Goal: Transaction & Acquisition: Purchase product/service

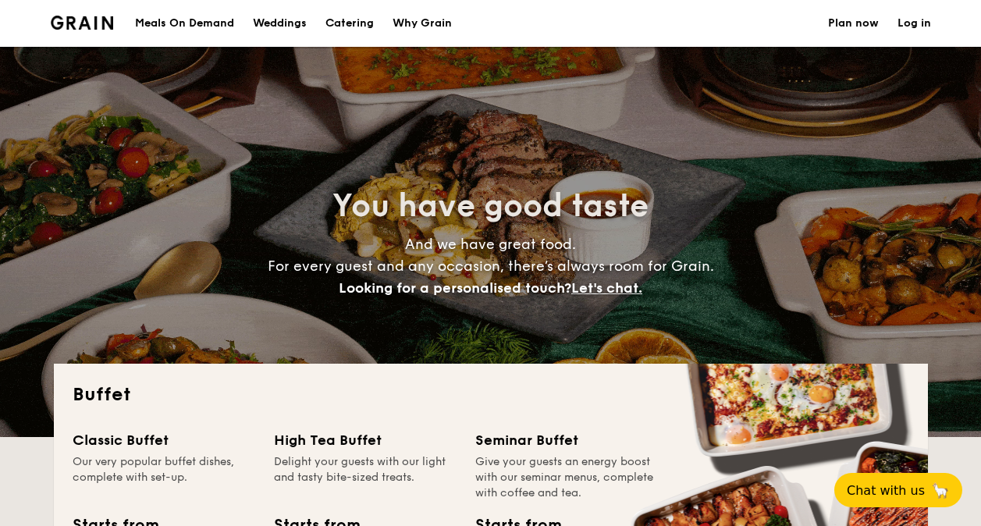
select select
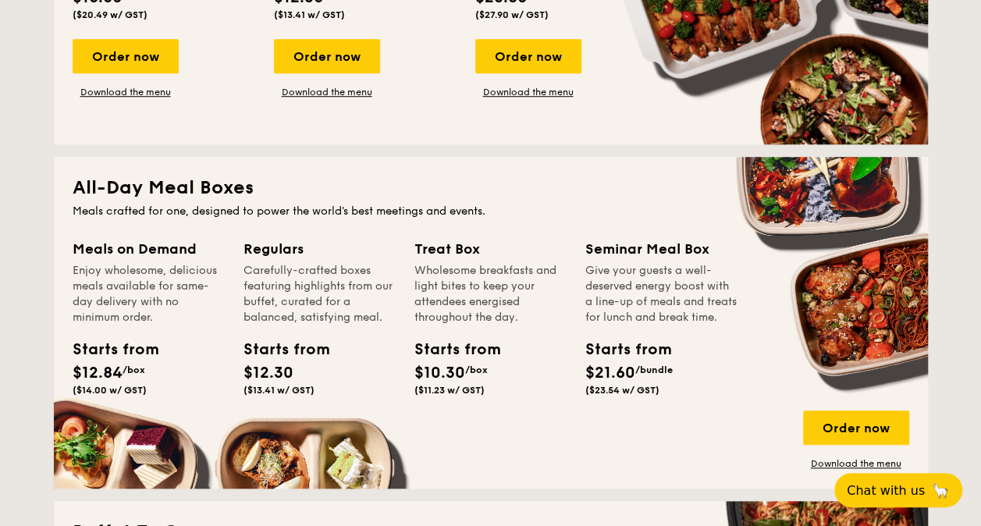
scroll to position [546, 0]
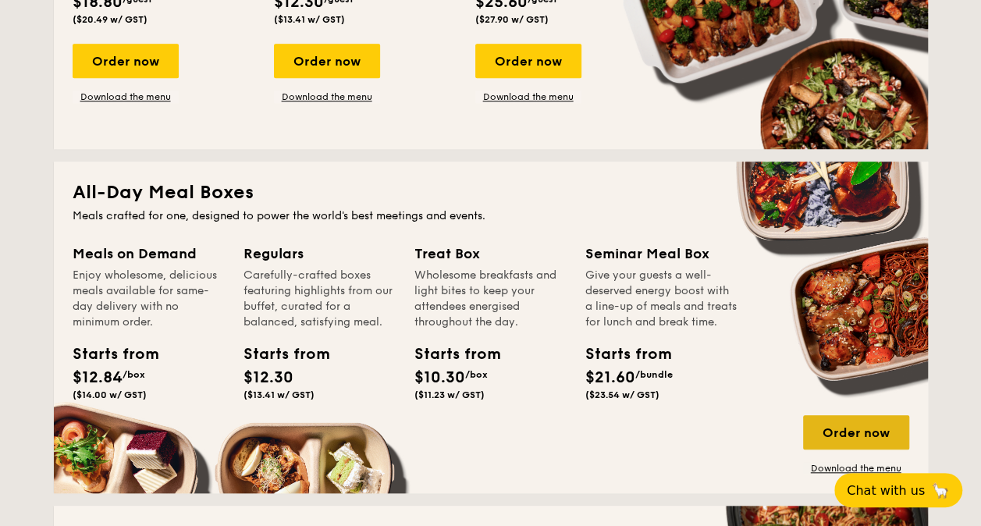
click at [838, 430] on div "Order now" at bounding box center [856, 432] width 106 height 34
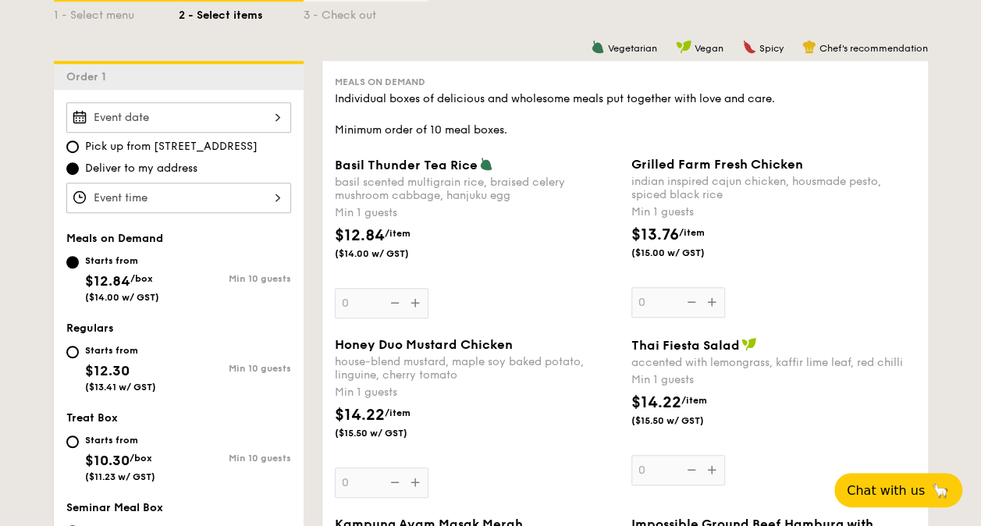
scroll to position [390, 0]
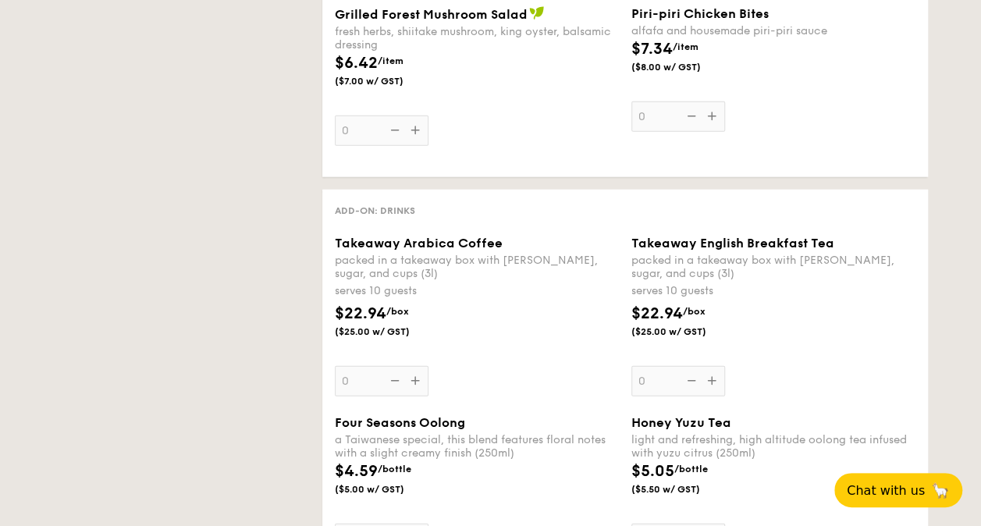
select select
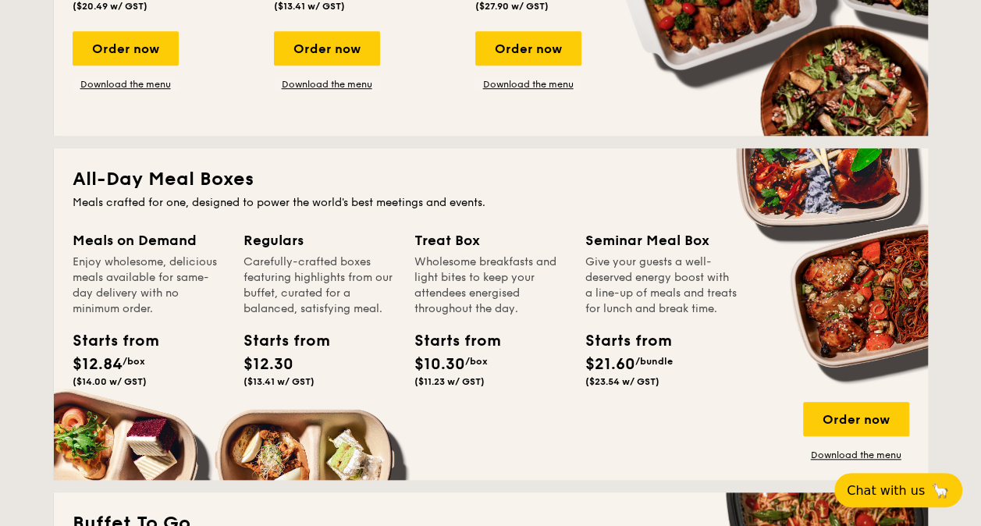
scroll to position [659, 0]
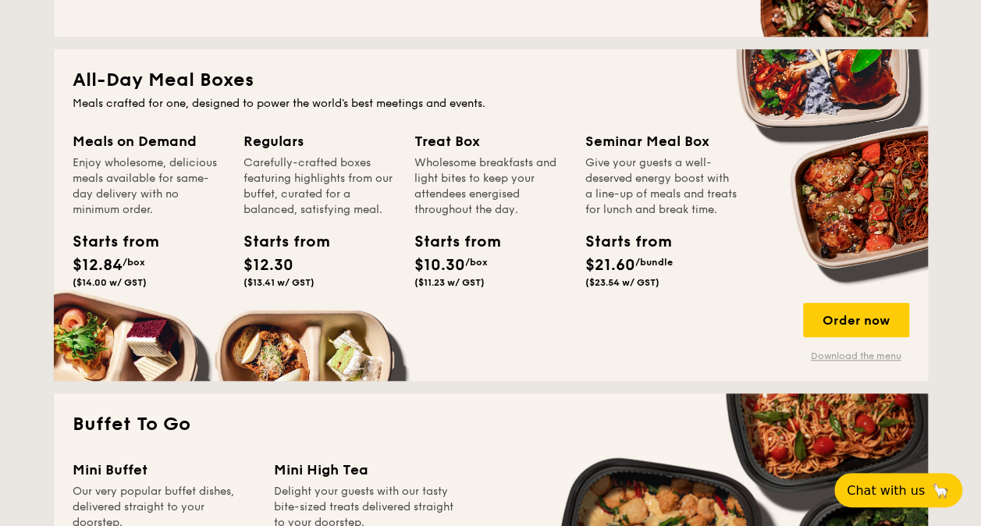
click at [847, 356] on link "Download the menu" at bounding box center [856, 356] width 106 height 12
click at [855, 332] on div "Order now" at bounding box center [856, 320] width 106 height 34
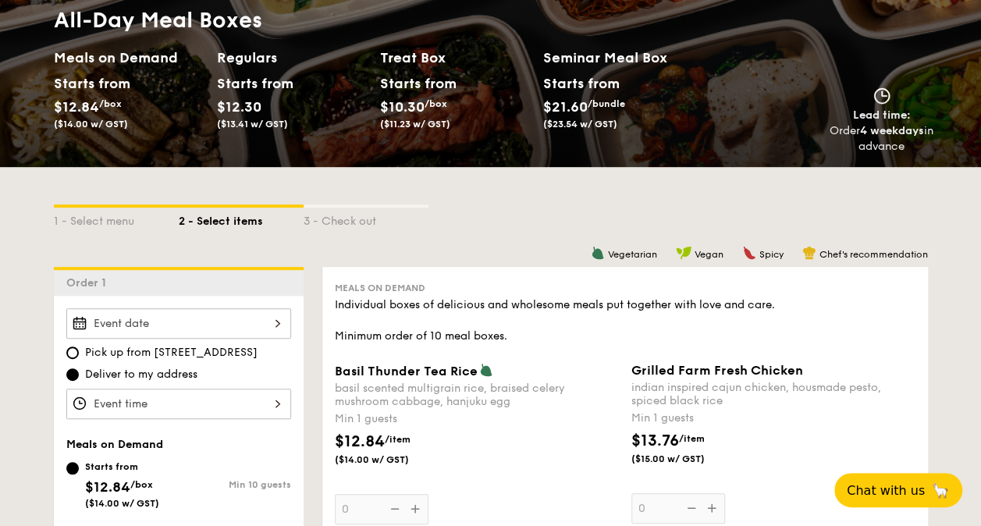
scroll to position [234, 0]
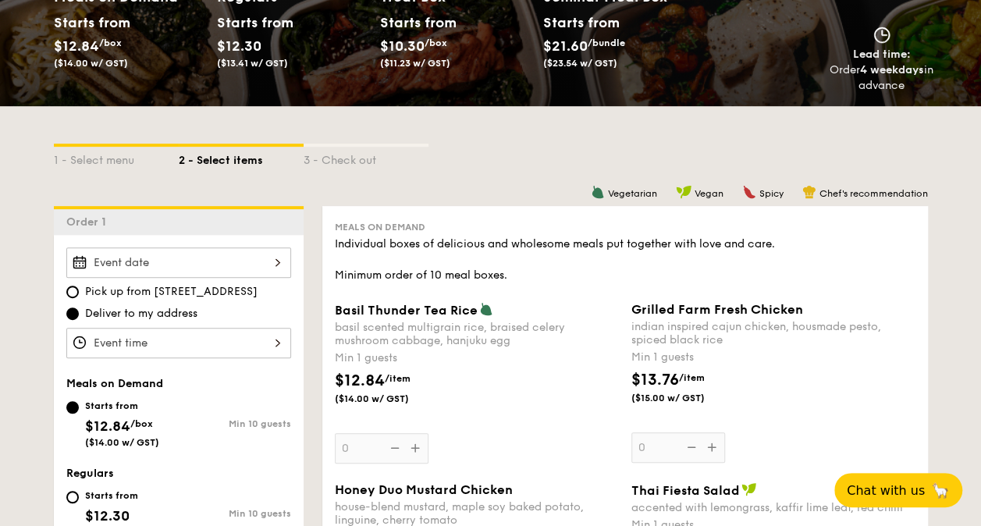
click at [236, 264] on div at bounding box center [178, 262] width 225 height 30
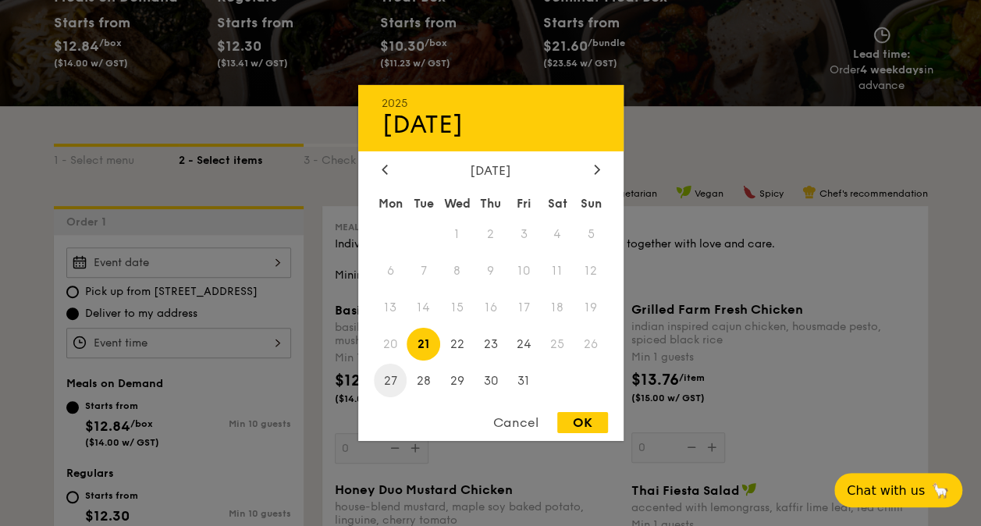
click at [390, 375] on span "27" at bounding box center [391, 381] width 34 height 34
click at [585, 423] on div "OK" at bounding box center [582, 422] width 51 height 21
type input "[DATE]"
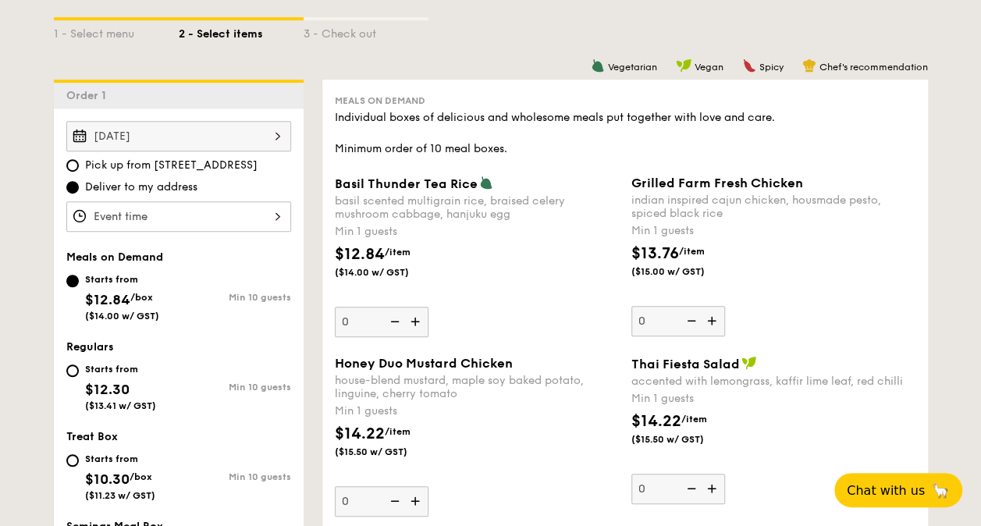
scroll to position [390, 0]
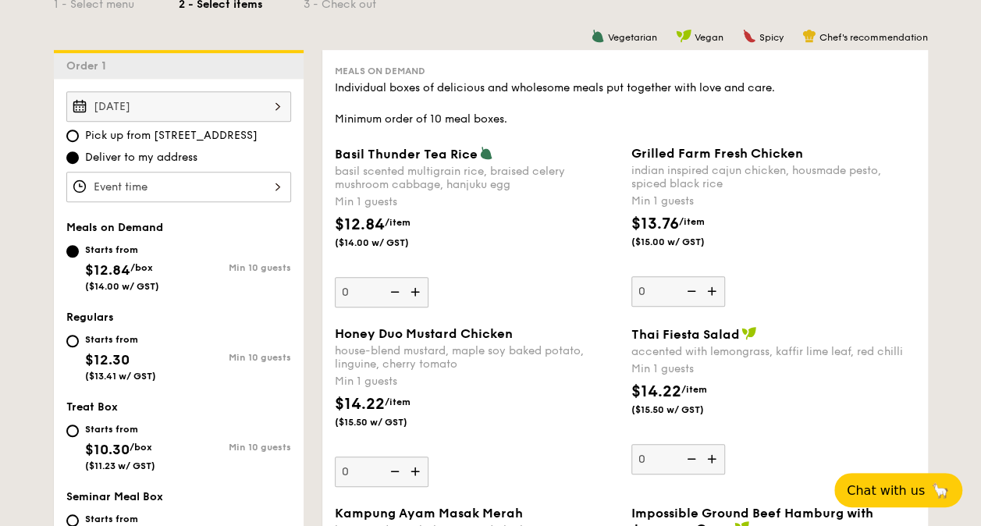
click at [228, 189] on div at bounding box center [178, 187] width 225 height 30
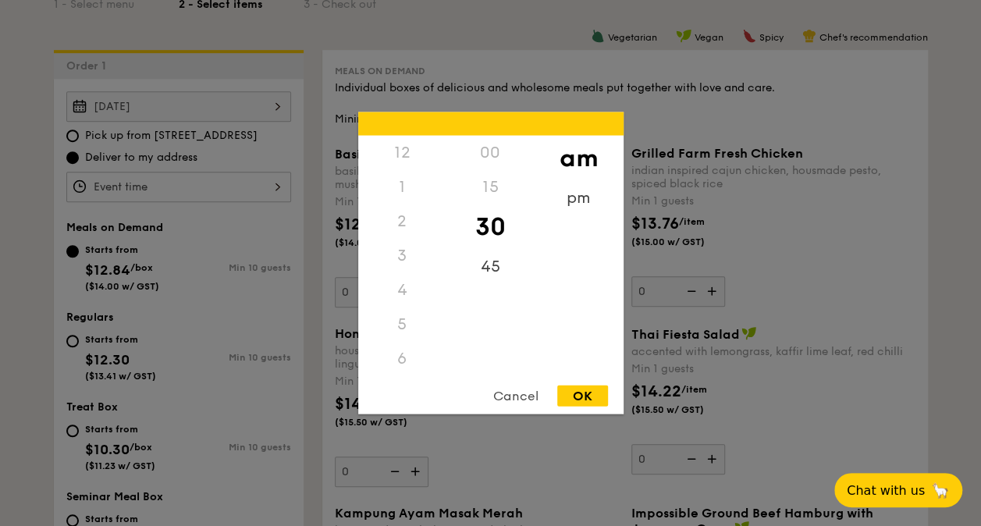
scroll to position [172, 0]
click at [250, 211] on div at bounding box center [490, 263] width 981 height 526
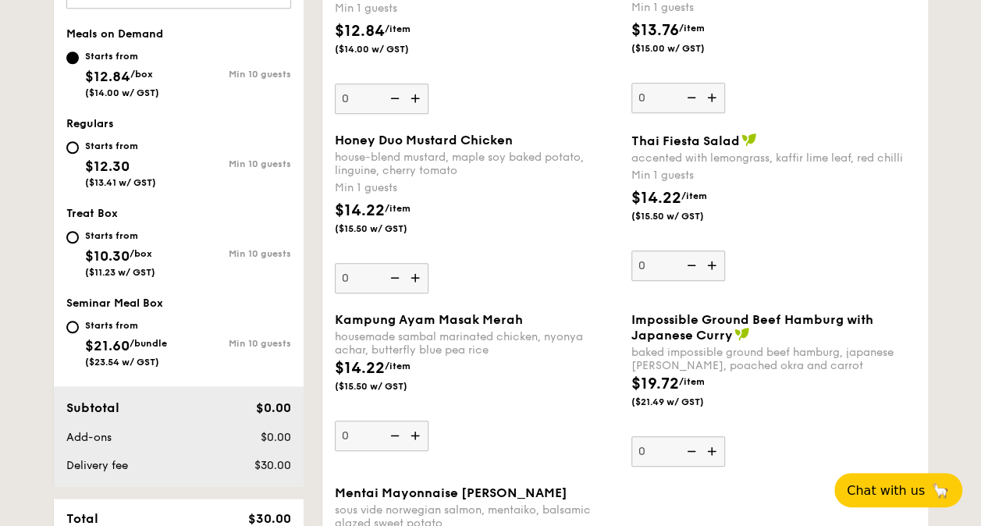
scroll to position [624, 0]
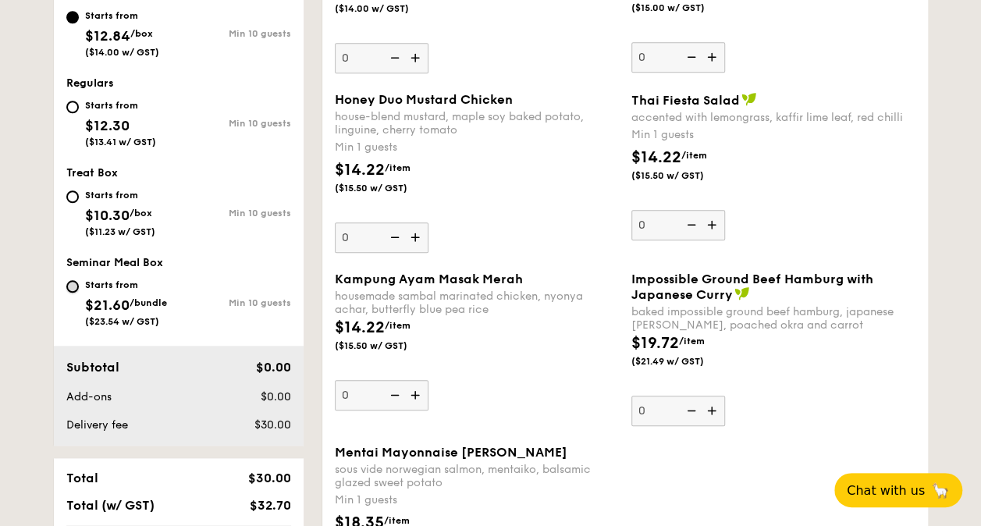
click at [73, 289] on input "Starts from $21.60 /bundle ($23.54 w/ GST) Min 10 guests" at bounding box center [72, 286] width 12 height 12
radio input "true"
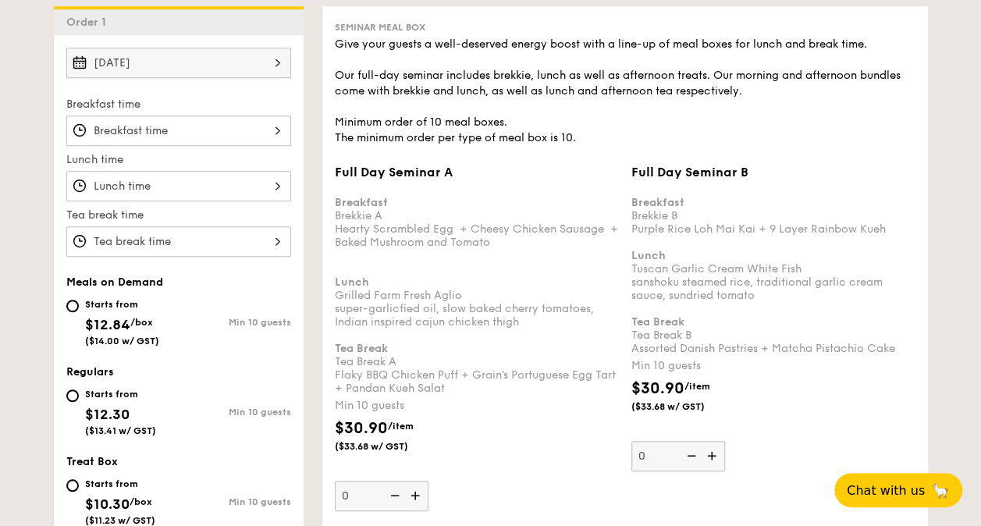
scroll to position [409, 0]
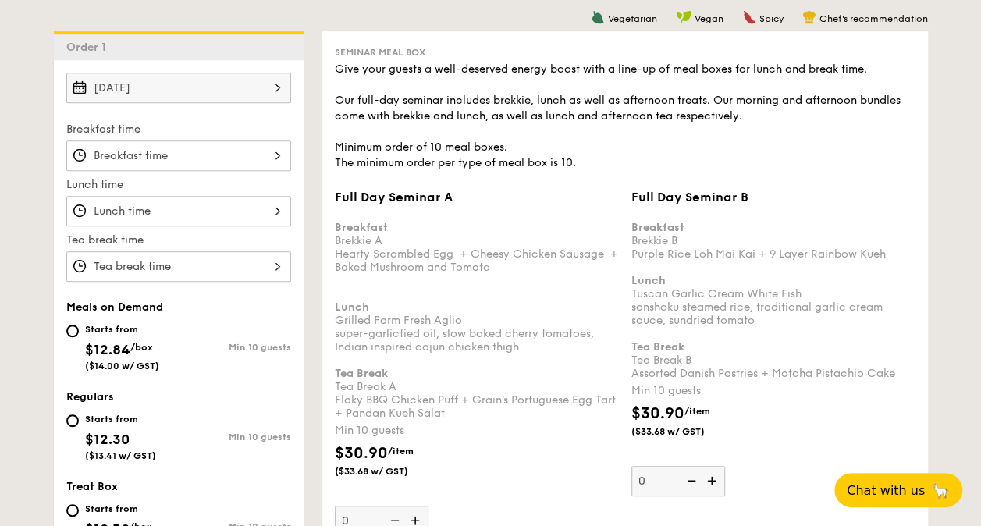
click at [203, 211] on div at bounding box center [178, 211] width 225 height 30
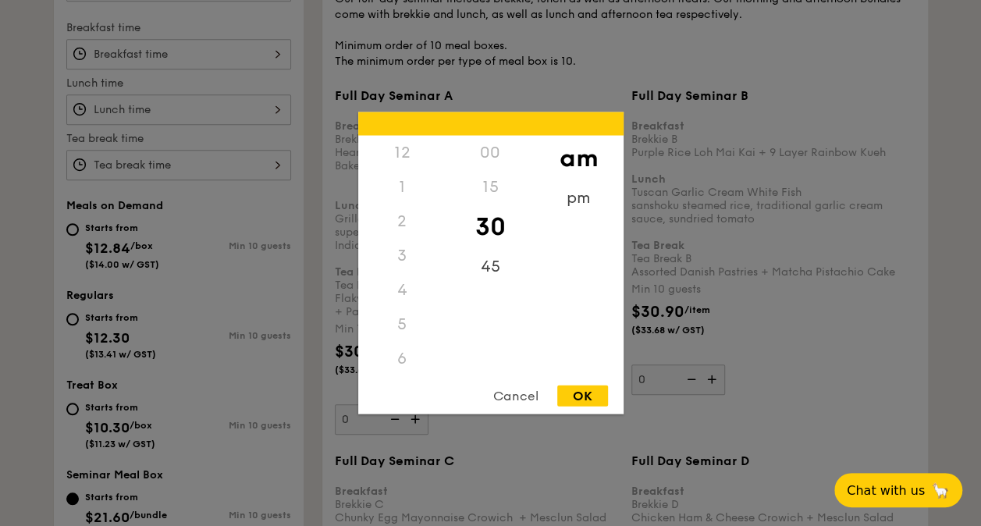
scroll to position [487, 0]
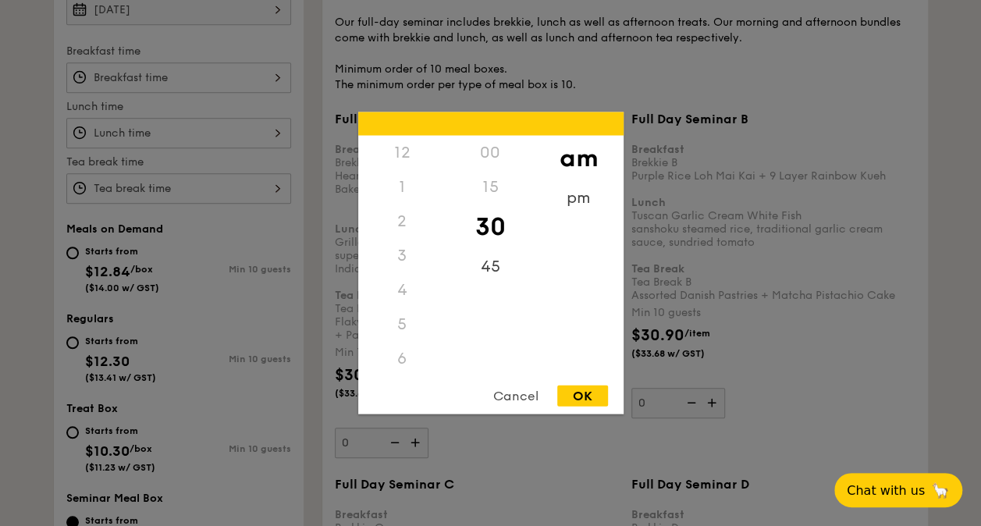
click at [493, 160] on div "00" at bounding box center [490, 153] width 88 height 34
drag, startPoint x: 485, startPoint y: 155, endPoint x: 487, endPoint y: 226, distance: 71.8
click at [486, 161] on div "00" at bounding box center [490, 153] width 88 height 34
click at [399, 157] on div "12" at bounding box center [402, 153] width 88 height 34
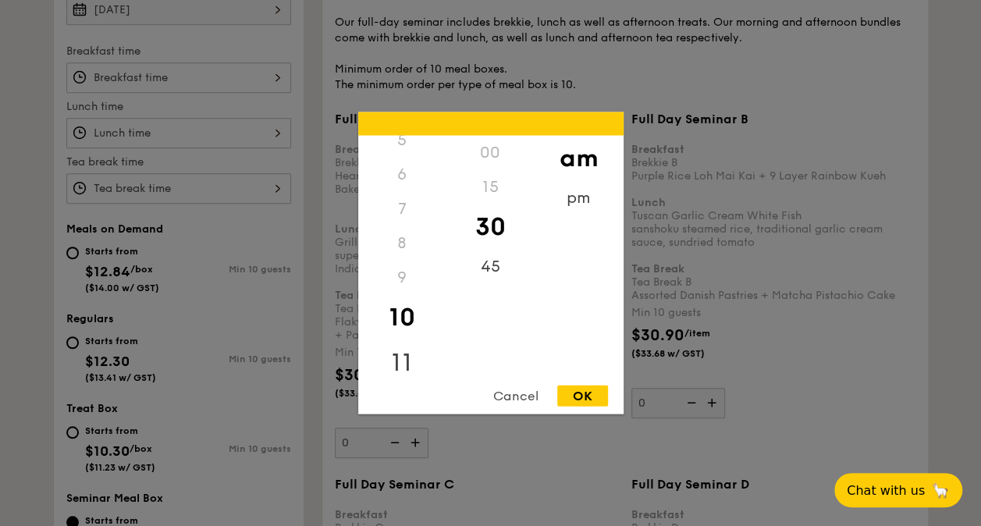
click at [404, 354] on div "11" at bounding box center [402, 362] width 88 height 45
click at [490, 155] on div "00" at bounding box center [490, 158] width 88 height 45
click at [490, 274] on div "45" at bounding box center [490, 272] width 88 height 45
click at [404, 189] on div "1" at bounding box center [402, 187] width 88 height 34
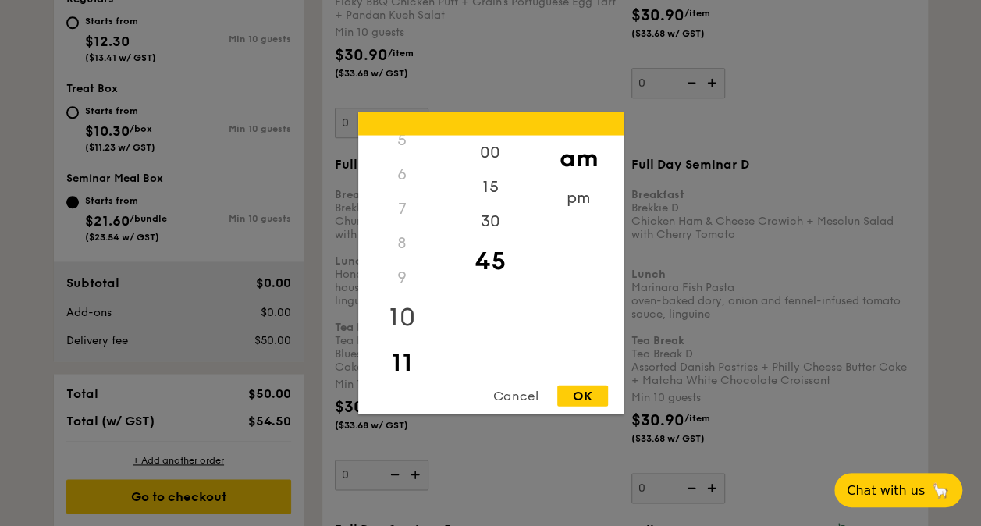
scroll to position [877, 0]
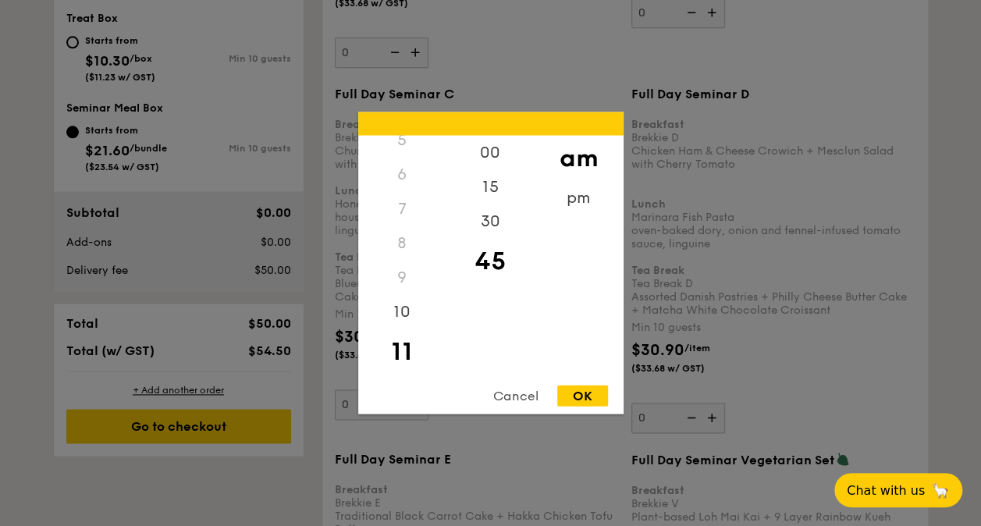
click at [417, 357] on div "11" at bounding box center [402, 351] width 88 height 45
click at [571, 201] on div "pm" at bounding box center [579, 203] width 88 height 45
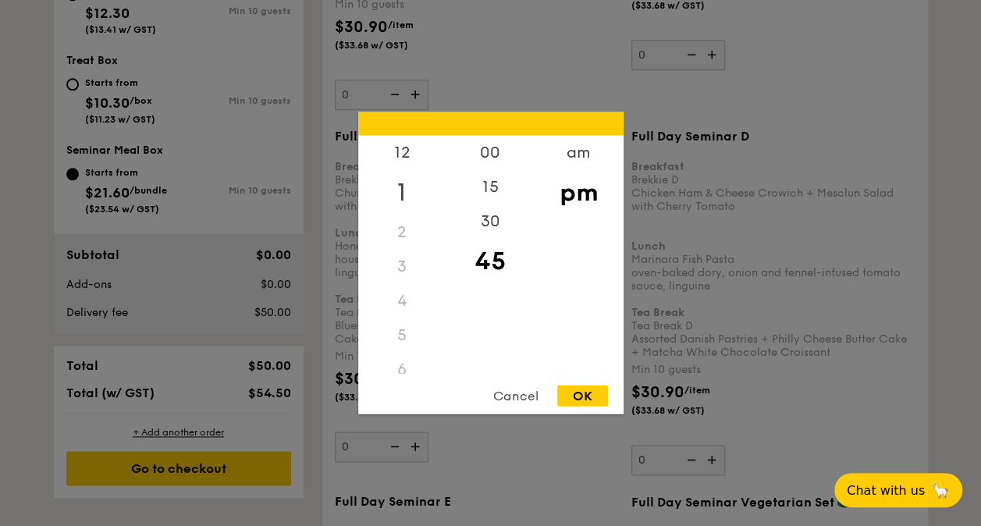
scroll to position [799, 0]
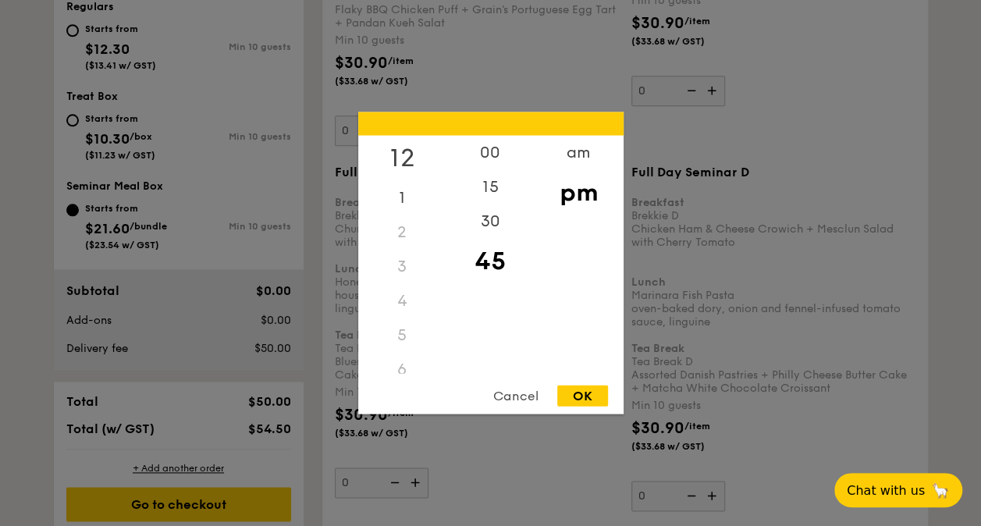
click at [401, 155] on div "12" at bounding box center [402, 158] width 88 height 45
click at [592, 389] on div "OK" at bounding box center [582, 396] width 51 height 21
type input "12:45PM"
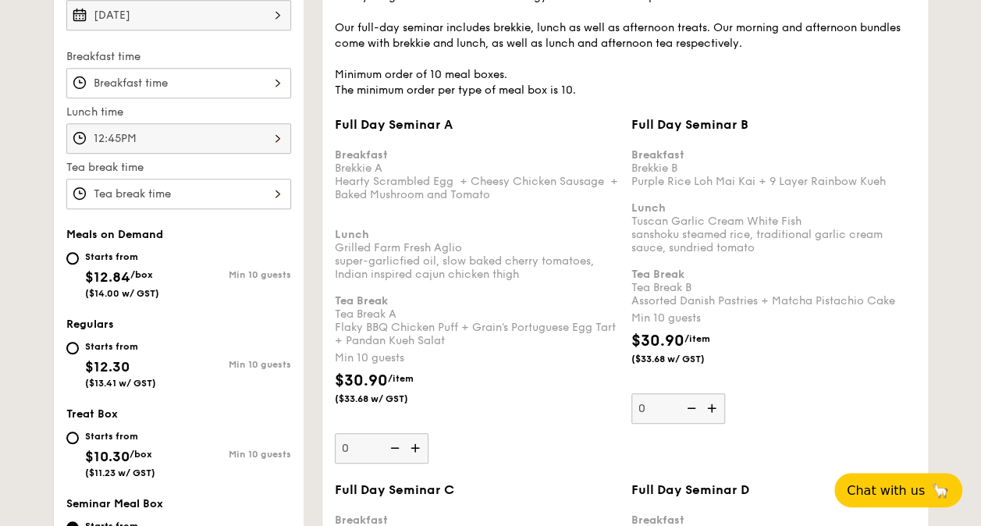
scroll to position [331, 0]
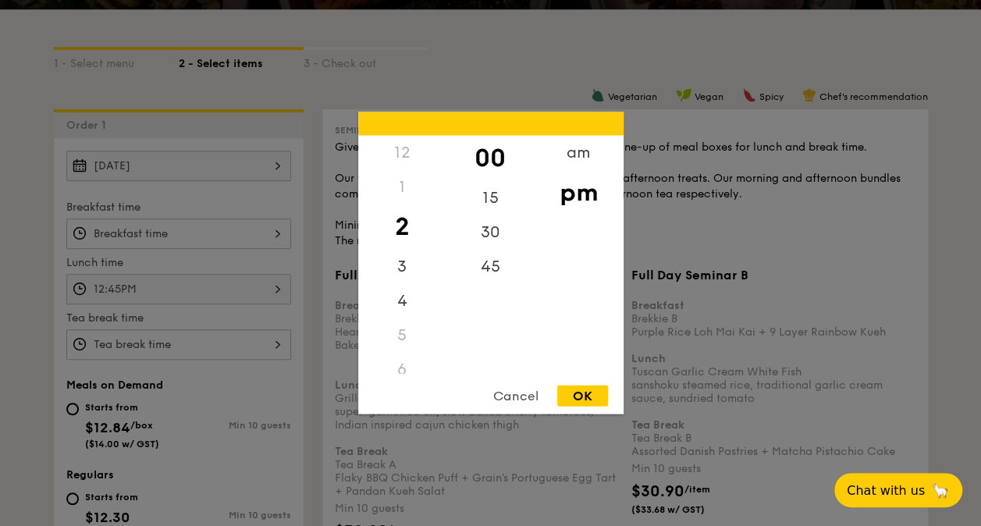
click at [248, 341] on div "12 1 2 3 4 5 6 7 8 9 10 11 00 15 30 45 am pm Cancel OK" at bounding box center [178, 344] width 225 height 30
click at [400, 267] on div "3" at bounding box center [402, 272] width 88 height 45
click at [493, 198] on div "15" at bounding box center [490, 203] width 88 height 45
click at [583, 396] on div "OK" at bounding box center [582, 396] width 51 height 21
type input "3:15PM"
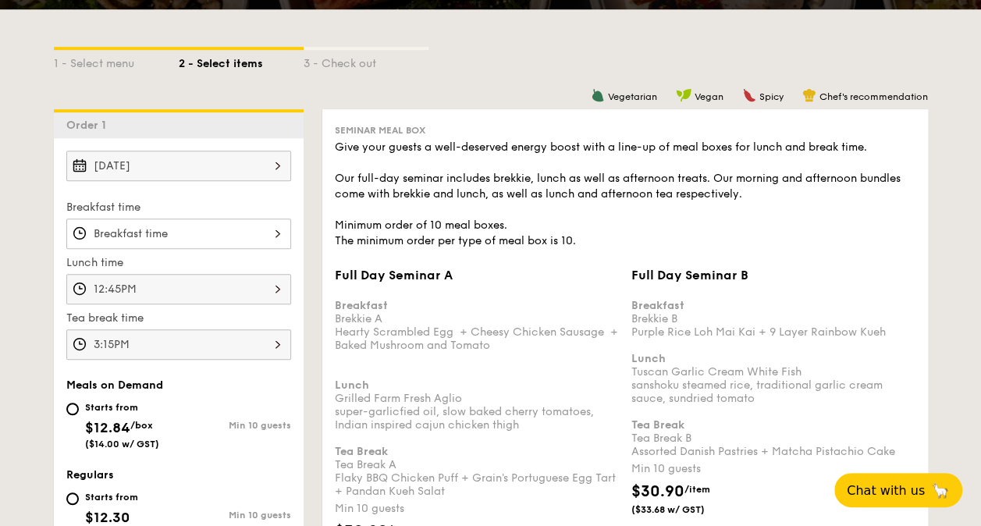
click at [268, 284] on div "12:45PM" at bounding box center [178, 289] width 225 height 30
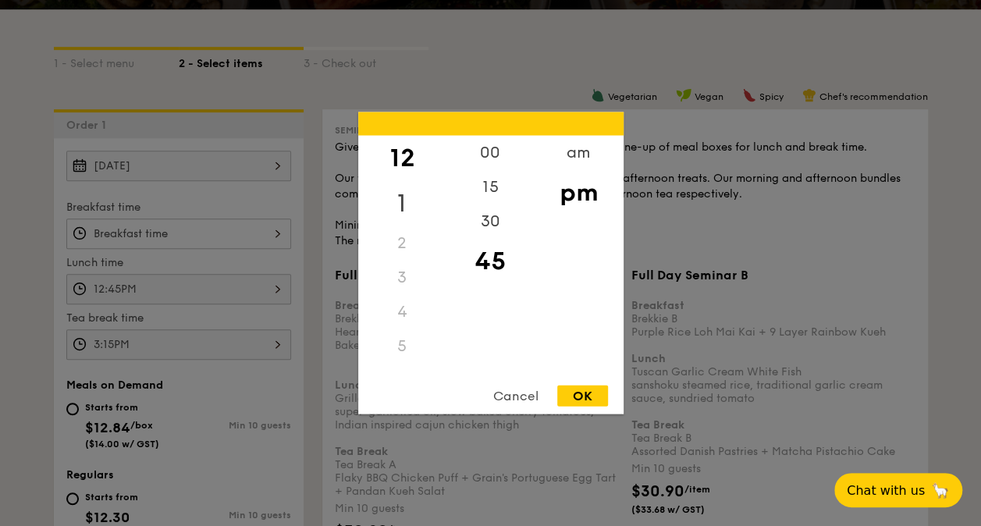
click at [404, 189] on div "1" at bounding box center [402, 203] width 88 height 45
click at [490, 148] on div "00" at bounding box center [490, 158] width 88 height 45
click at [580, 396] on div "OK" at bounding box center [582, 396] width 51 height 21
type input "1:00PM"
click at [239, 332] on div "3:15PM 12 1 2 3 4 5 6 7 8 9 10 11 00 15 30 45 am pm Cancel OK" at bounding box center [178, 344] width 225 height 30
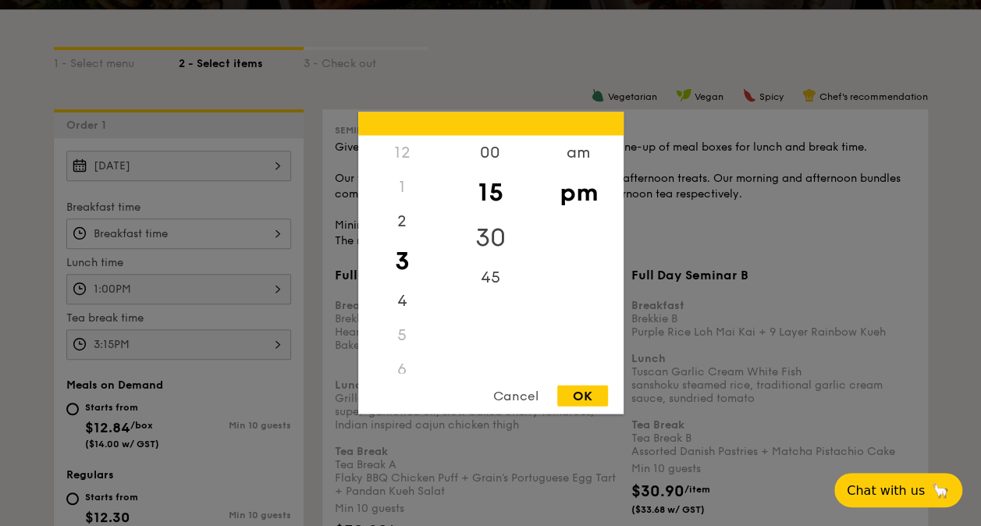
click at [484, 226] on div "30" at bounding box center [490, 237] width 88 height 45
click at [585, 397] on div "OK" at bounding box center [582, 396] width 51 height 21
type input "3:30PM"
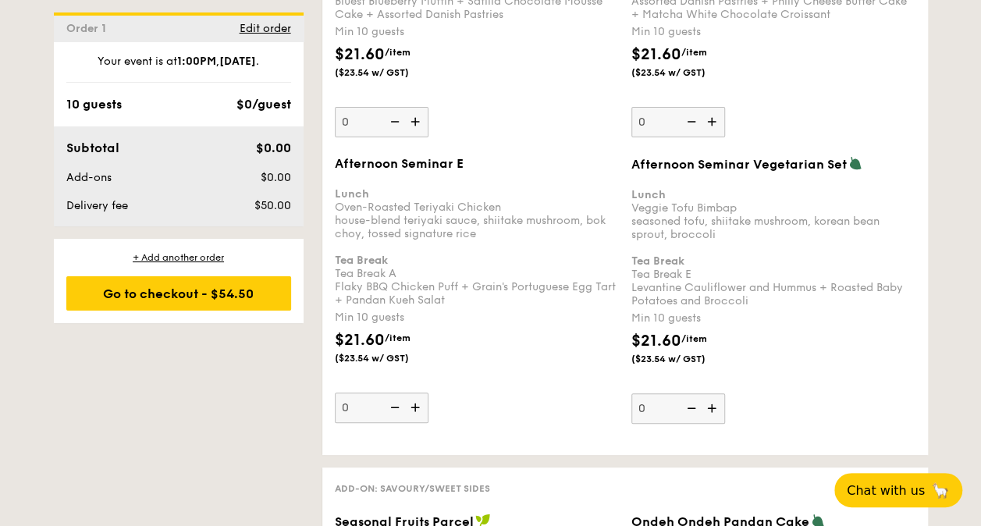
scroll to position [3062, 0]
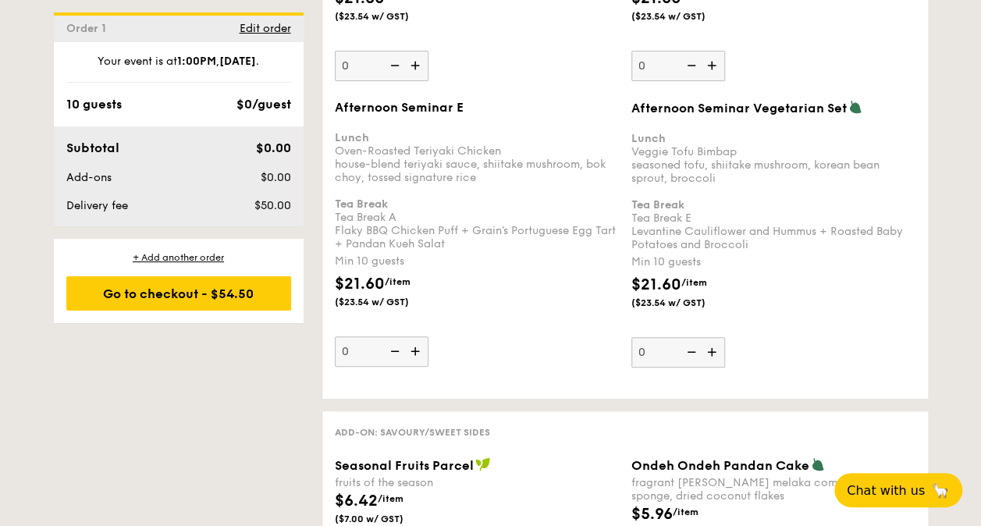
click at [417, 336] on img at bounding box center [416, 351] width 23 height 30
click at [417, 336] on input "0" at bounding box center [382, 351] width 94 height 30
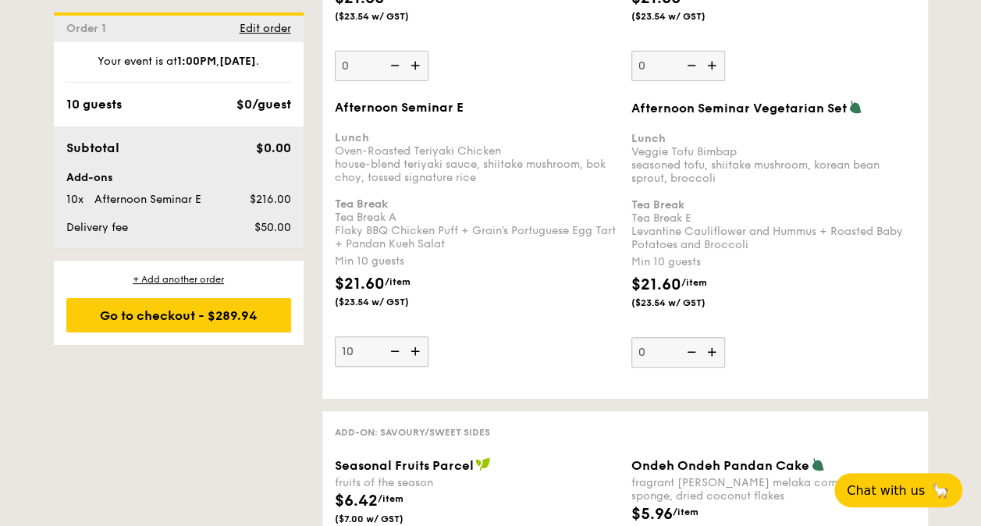
click at [485, 316] on div "Afternoon Seminar E Lunch Oven-Roasted Teriyaki Chicken house-blend teriyaki sa…" at bounding box center [477, 233] width 284 height 267
click at [428, 336] on input "10" at bounding box center [382, 351] width 94 height 30
click at [414, 336] on img at bounding box center [416, 351] width 23 height 30
click at [414, 336] on input "10" at bounding box center [382, 351] width 94 height 30
click at [414, 336] on img at bounding box center [416, 351] width 23 height 30
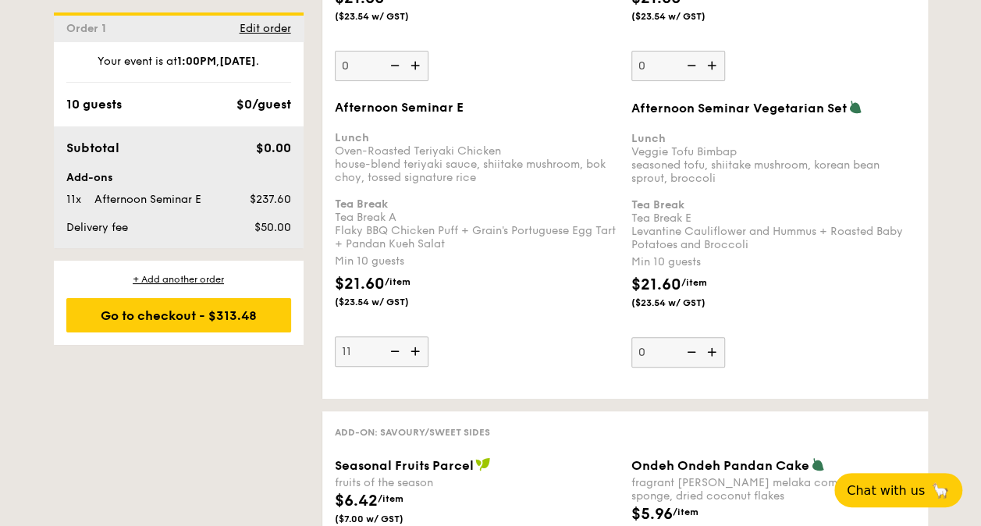
click at [414, 336] on input "11" at bounding box center [382, 351] width 94 height 30
click at [414, 336] on img at bounding box center [416, 351] width 23 height 30
click at [414, 336] on input "12" at bounding box center [382, 351] width 94 height 30
click at [414, 336] on img at bounding box center [416, 351] width 23 height 30
click at [414, 336] on input "13" at bounding box center [382, 351] width 94 height 30
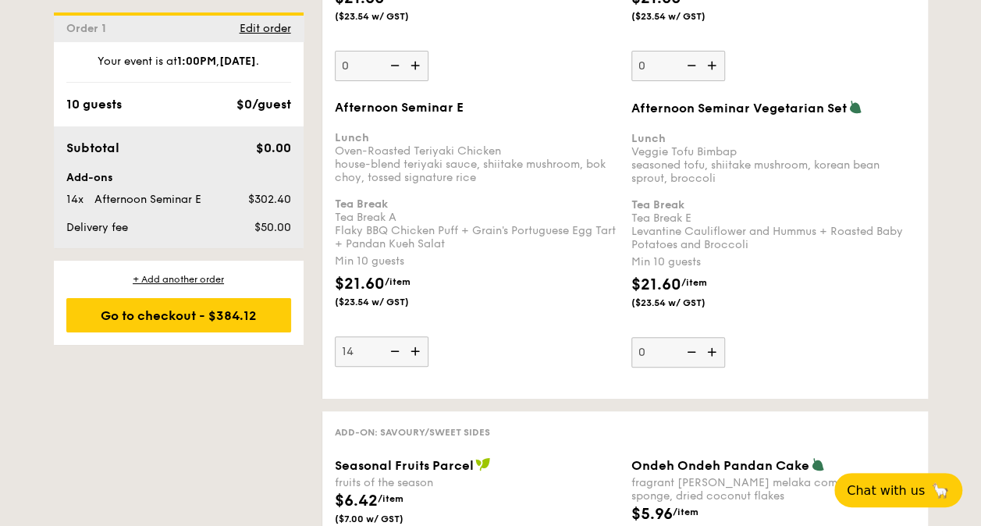
click at [414, 336] on img at bounding box center [416, 351] width 23 height 30
click at [414, 336] on input "14" at bounding box center [382, 351] width 94 height 30
click at [414, 336] on img at bounding box center [416, 351] width 23 height 30
click at [414, 336] on input "15" at bounding box center [382, 351] width 94 height 30
click at [414, 336] on img at bounding box center [416, 351] width 23 height 30
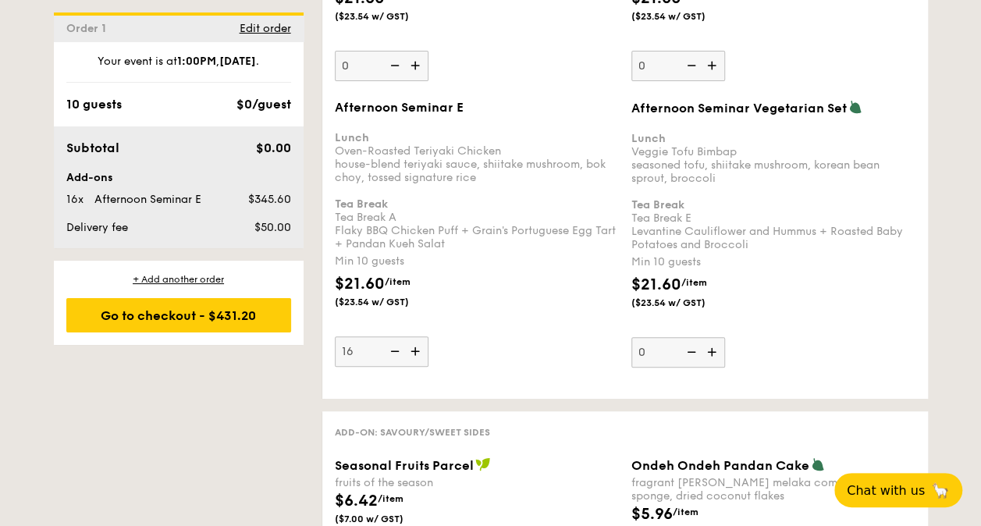
click at [414, 336] on input "16" at bounding box center [382, 351] width 94 height 30
type input "17"
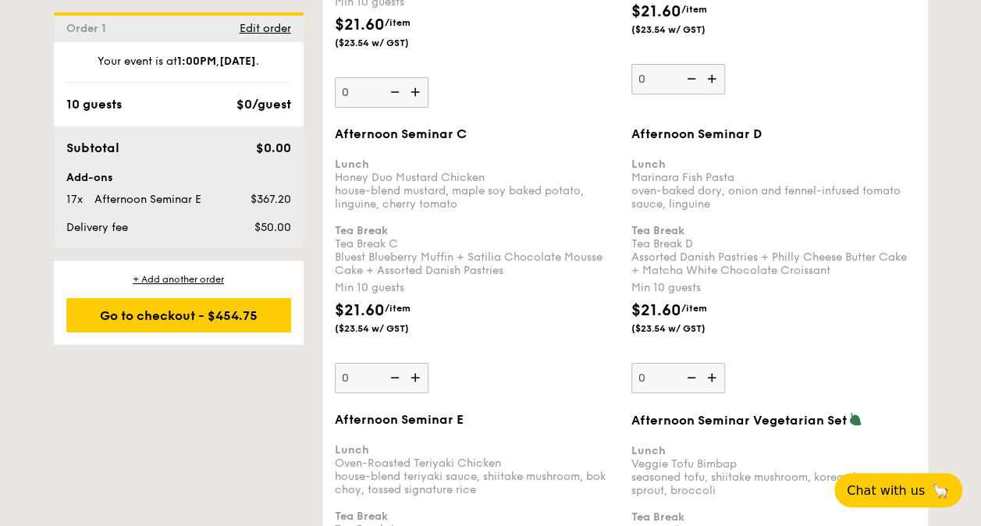
scroll to position [3118, 0]
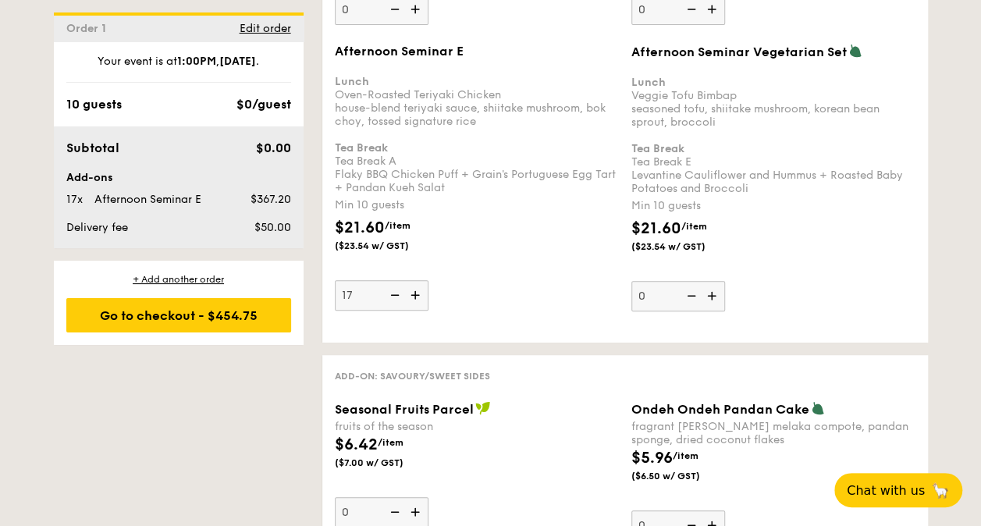
click at [712, 368] on div "Add-on: Savoury/Sweet Sides" at bounding box center [625, 375] width 581 height 15
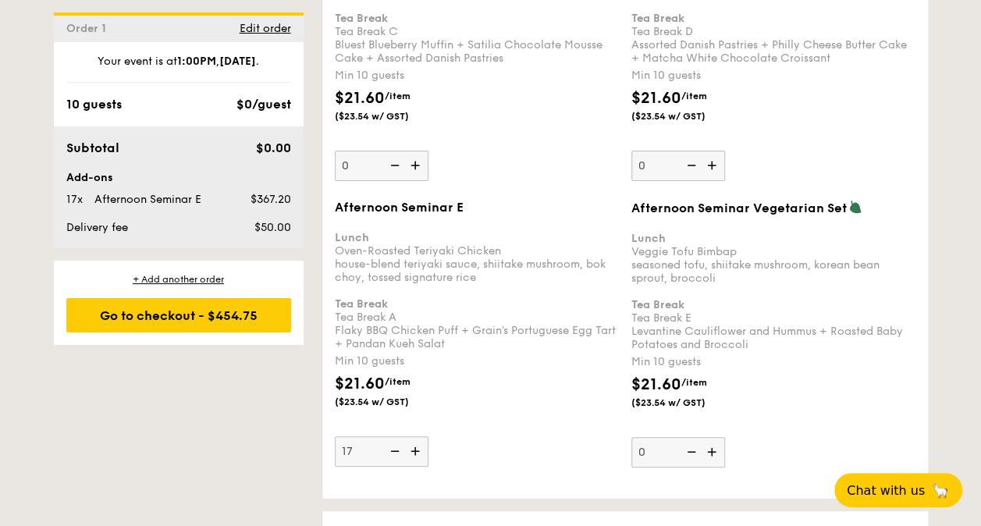
scroll to position [2728, 0]
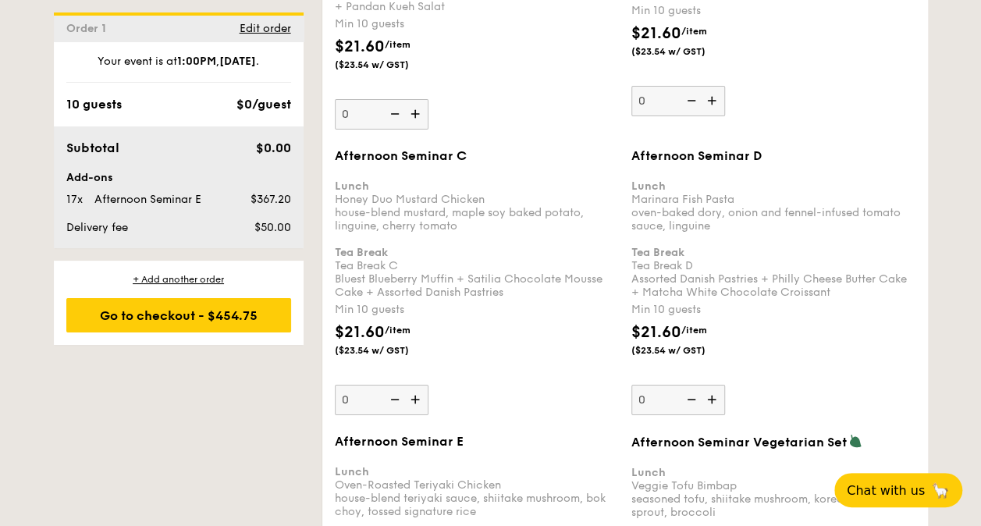
click at [714, 385] on img at bounding box center [713, 400] width 23 height 30
click at [714, 385] on input "0" at bounding box center [678, 400] width 94 height 30
type input "10"
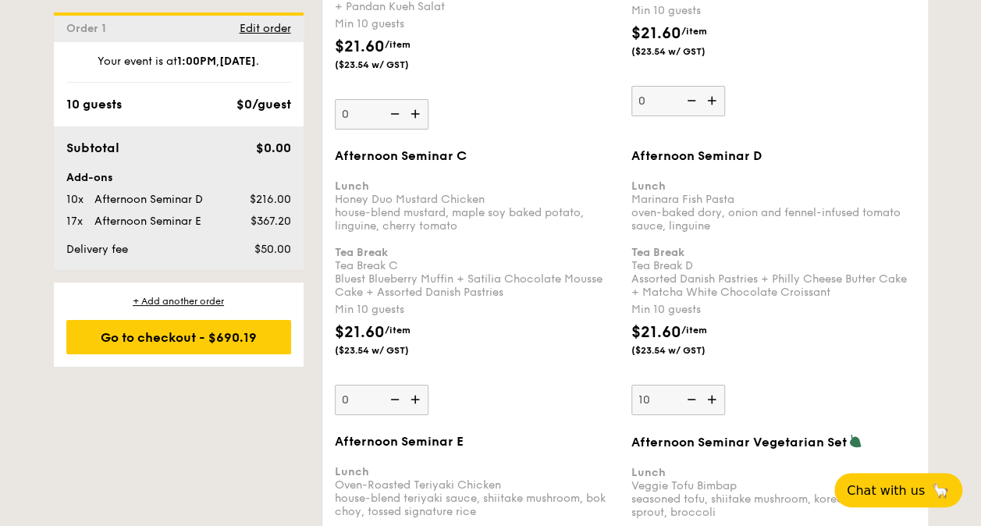
click at [823, 321] on div "$21.60 /item ($23.54 w/ GST)" at bounding box center [773, 348] width 297 height 55
click at [725, 385] on input "10" at bounding box center [678, 400] width 94 height 30
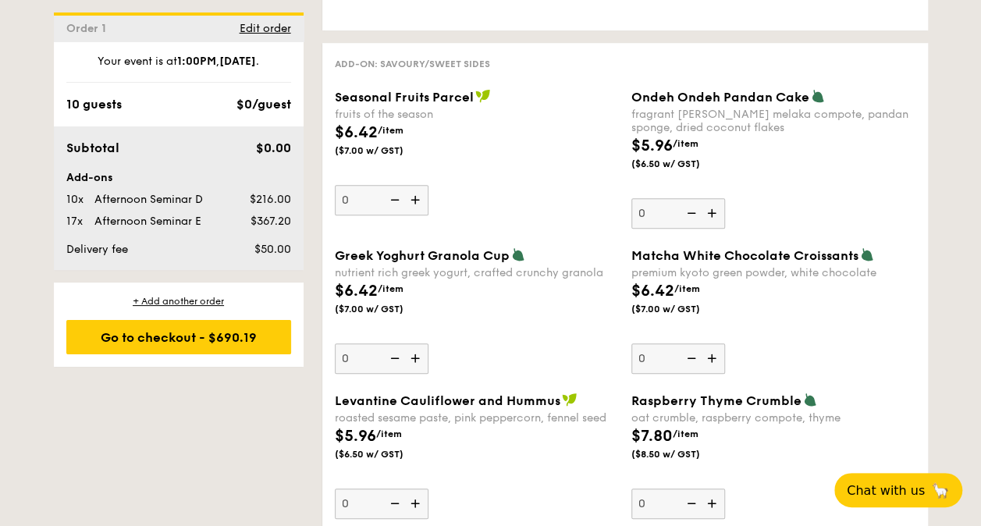
scroll to position [2836, 0]
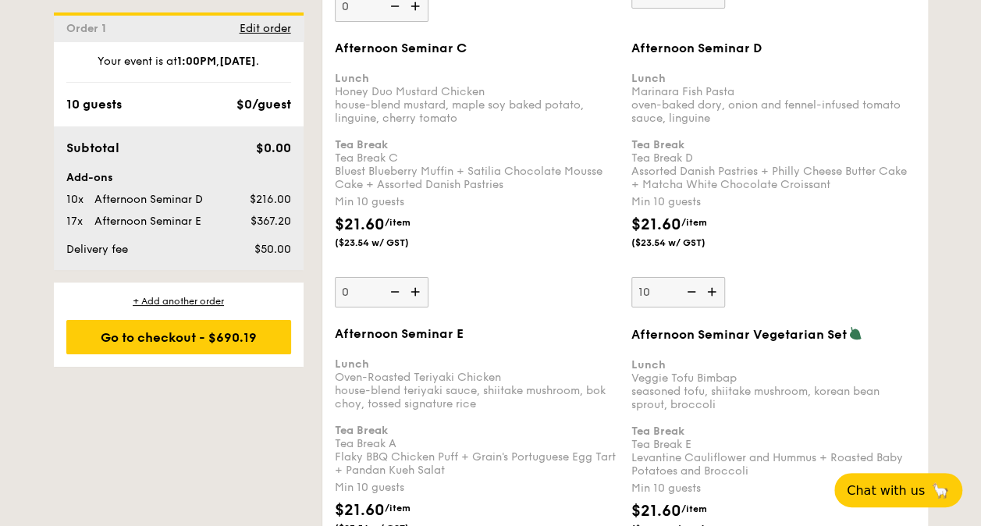
click at [584, 326] on div "Afternoon Seminar E" at bounding box center [477, 333] width 284 height 15
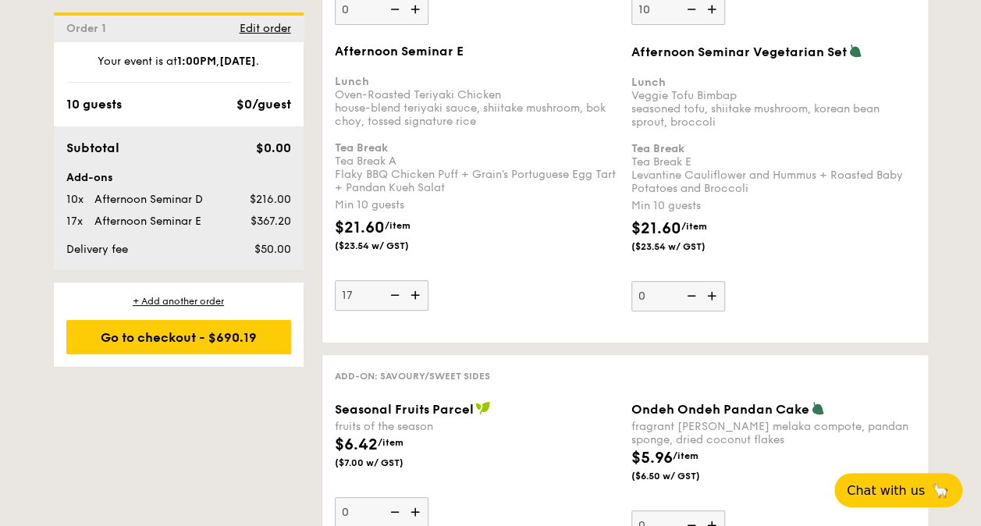
click at [563, 288] on div "Afternoon Seminar E Lunch Oven-Roasted Teriyaki Chicken house-blend teriyaki sa…" at bounding box center [625, 187] width 593 height 286
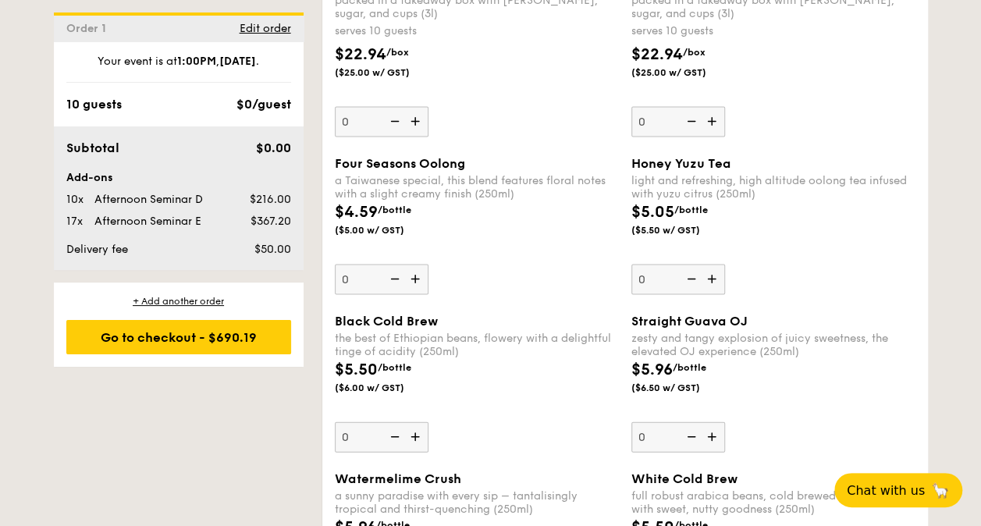
scroll to position [4211, 0]
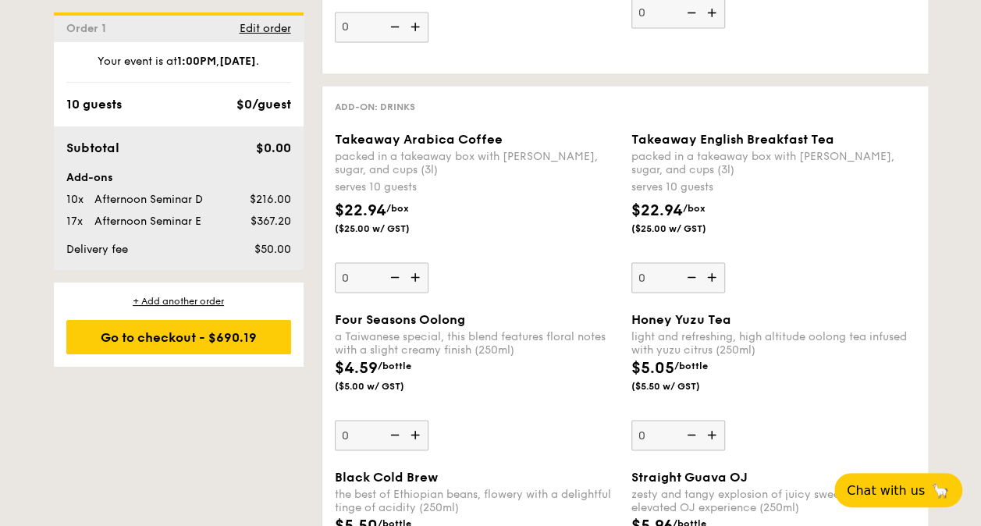
click at [418, 262] on img at bounding box center [416, 277] width 23 height 30
click at [418, 262] on input "0" at bounding box center [382, 277] width 94 height 30
type input "1"
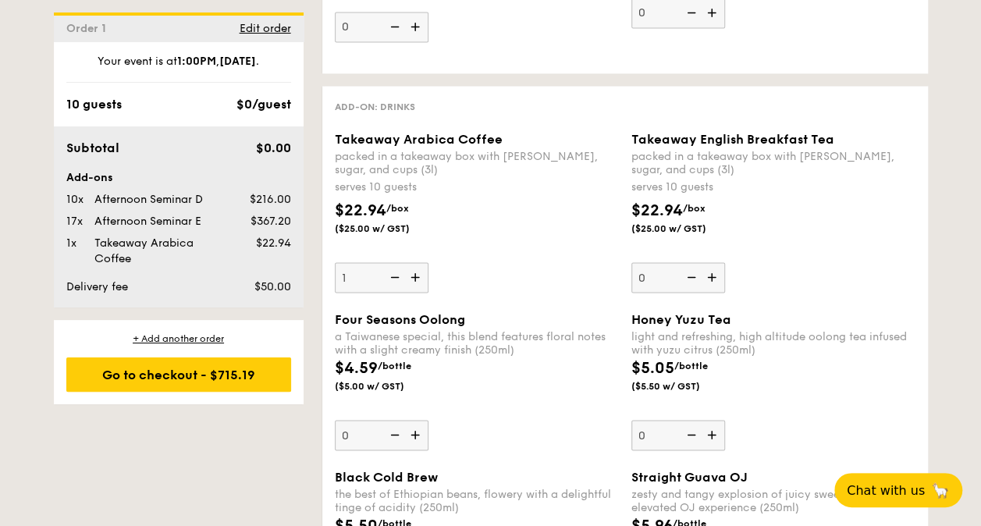
click at [712, 262] on img at bounding box center [713, 277] width 23 height 30
click at [712, 262] on input "0" at bounding box center [678, 277] width 94 height 30
type input "1"
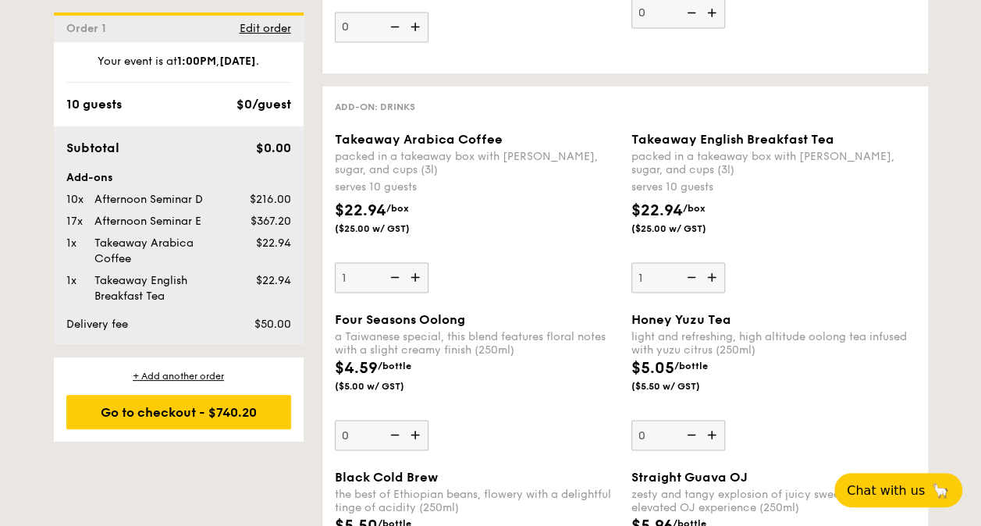
click at [576, 271] on div "Takeaway Arabica Coffee packed in a takeaway box with [PERSON_NAME], sugar, and…" at bounding box center [625, 221] width 593 height 179
click at [152, 371] on div "+ Add another order" at bounding box center [178, 376] width 225 height 12
type input "0"
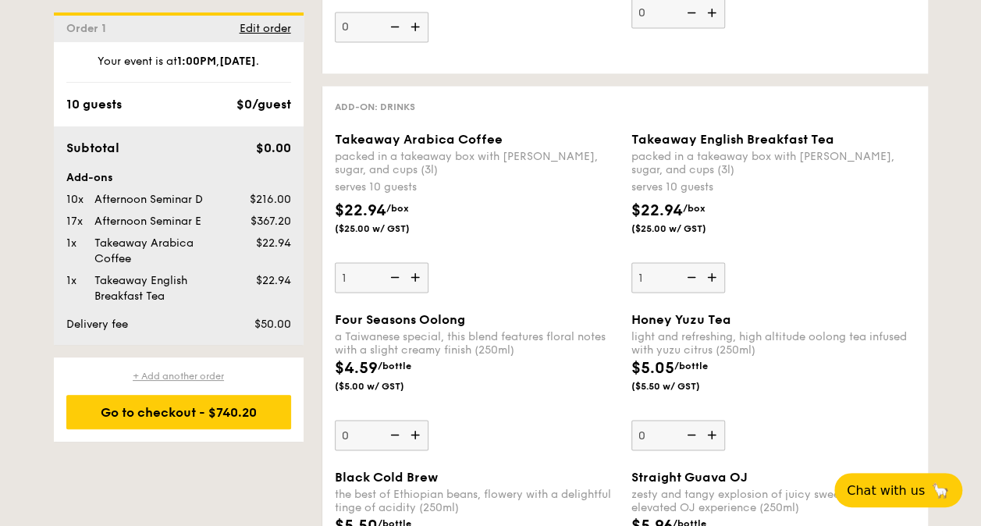
type input "0"
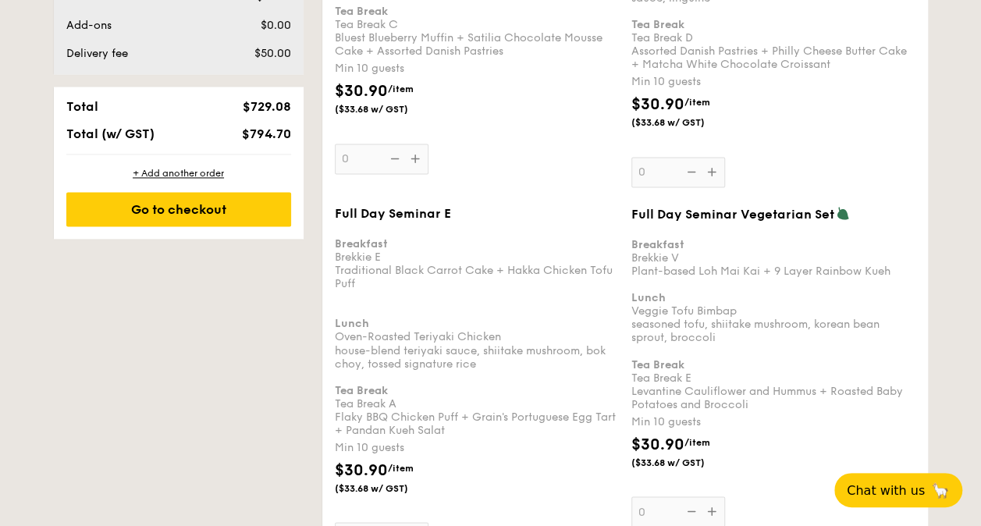
scroll to position [445, 0]
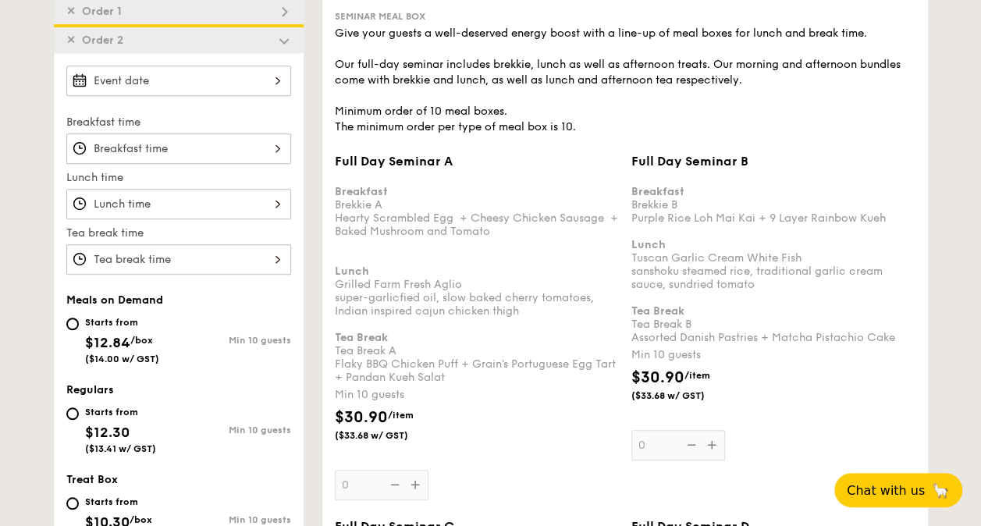
click at [204, 87] on div at bounding box center [178, 81] width 225 height 30
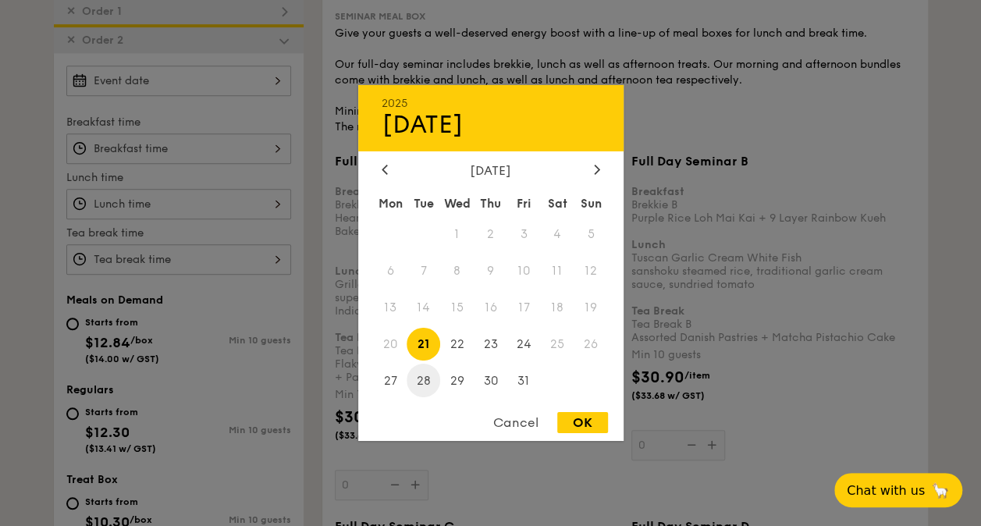
click at [418, 382] on span "28" at bounding box center [424, 381] width 34 height 34
click at [576, 419] on div "OK" at bounding box center [582, 422] width 51 height 21
type input "[DATE]"
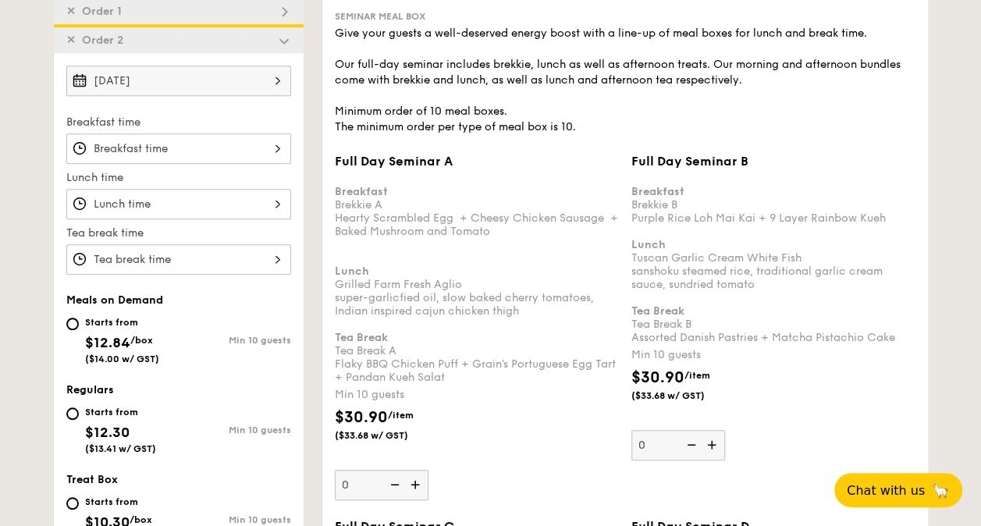
click at [164, 201] on div at bounding box center [178, 204] width 225 height 30
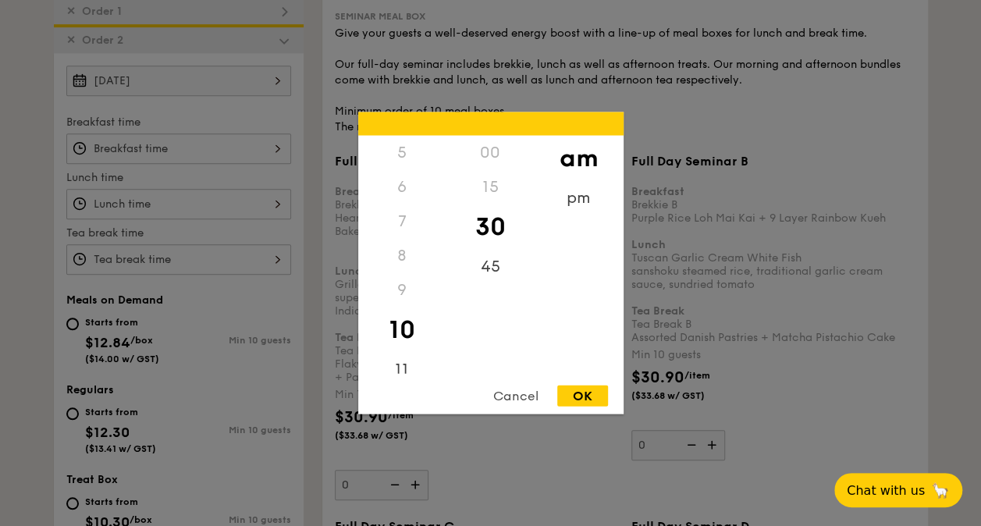
scroll to position [0, 0]
click at [579, 206] on div "pm" at bounding box center [579, 203] width 88 height 45
click at [395, 181] on div "1" at bounding box center [402, 192] width 88 height 45
click at [485, 151] on div "00" at bounding box center [490, 158] width 88 height 45
click at [579, 395] on div "OK" at bounding box center [582, 396] width 51 height 21
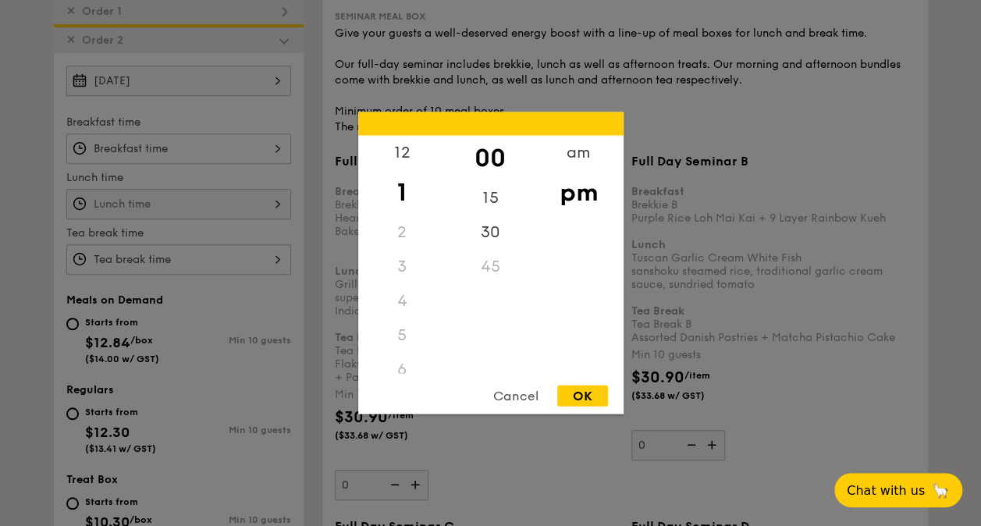
type input "1:00PM"
click at [162, 253] on div "12 1 2 3 4 5 6 7 8 9 10 11 00 15 30 45 am pm Cancel OK" at bounding box center [178, 259] width 225 height 30
click at [401, 264] on div "3" at bounding box center [402, 272] width 88 height 45
click at [492, 227] on div "30" at bounding box center [490, 237] width 88 height 45
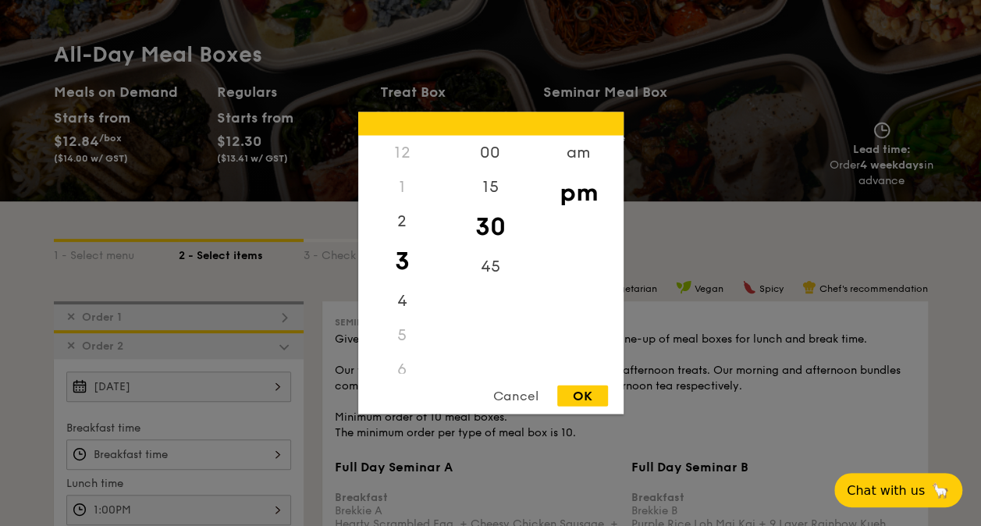
scroll to position [312, 0]
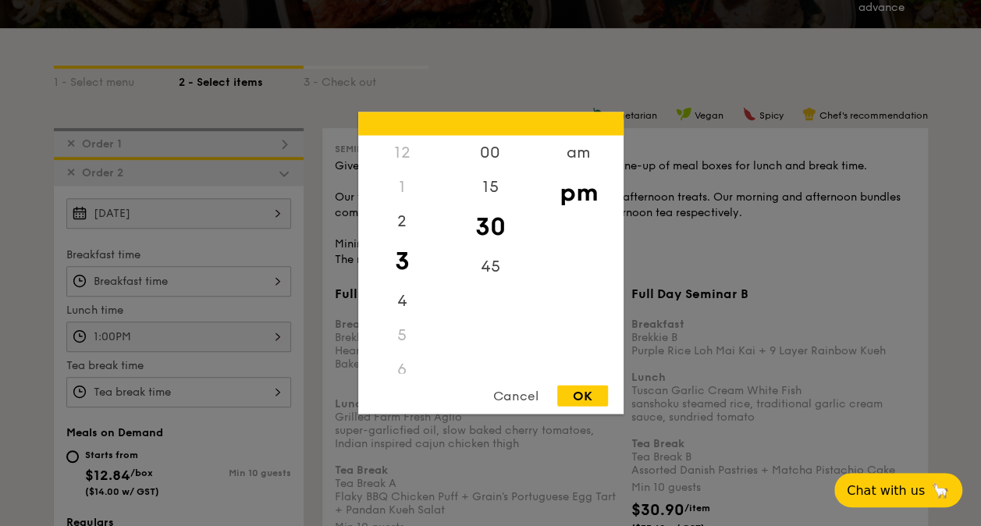
click at [571, 396] on div "OK" at bounding box center [582, 396] width 51 height 21
type input "3:30PM"
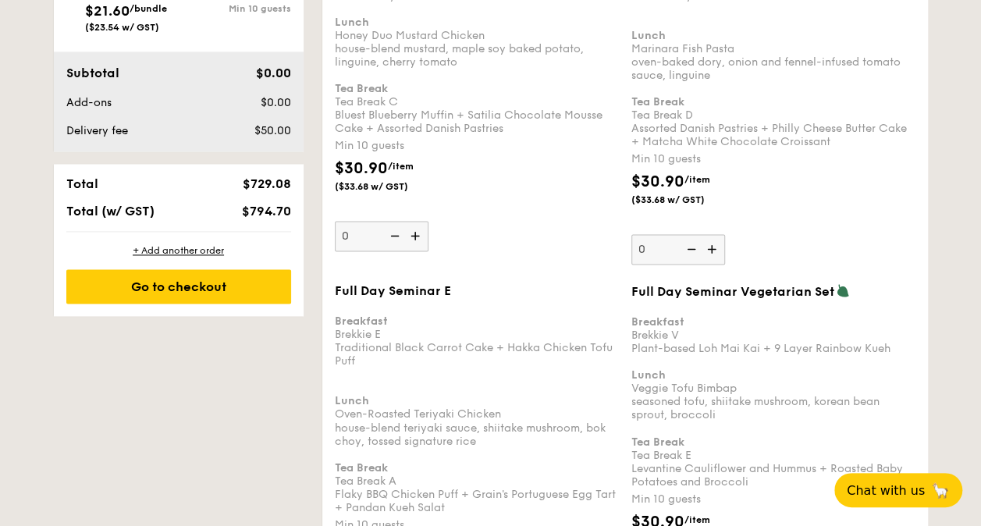
scroll to position [936, 0]
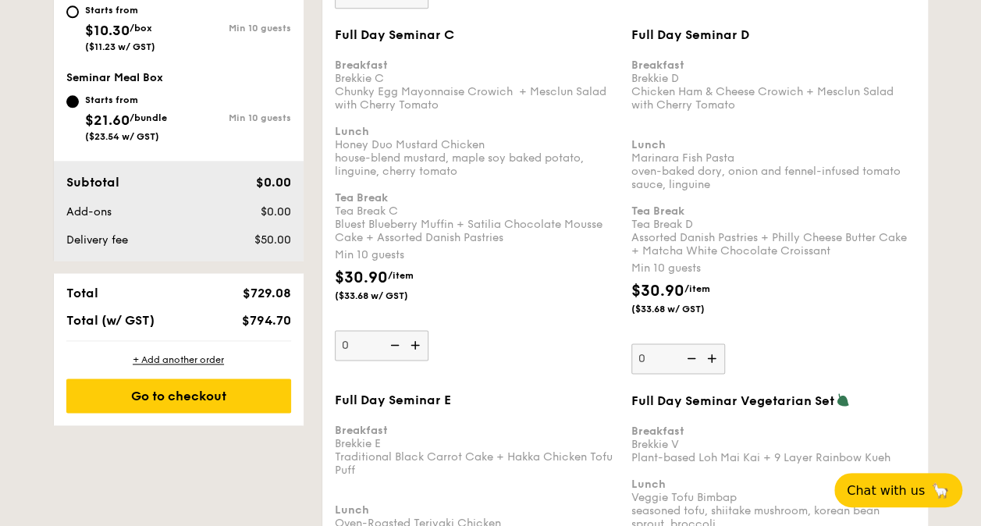
click at [427, 342] on img at bounding box center [416, 345] width 23 height 30
click at [427, 342] on input "0" at bounding box center [382, 345] width 94 height 30
type input "10"
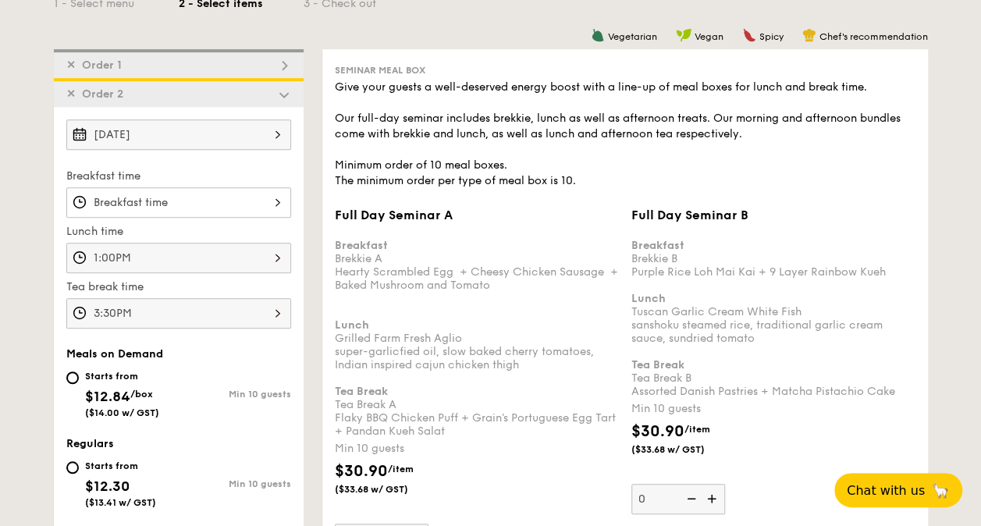
scroll to position [468, 0]
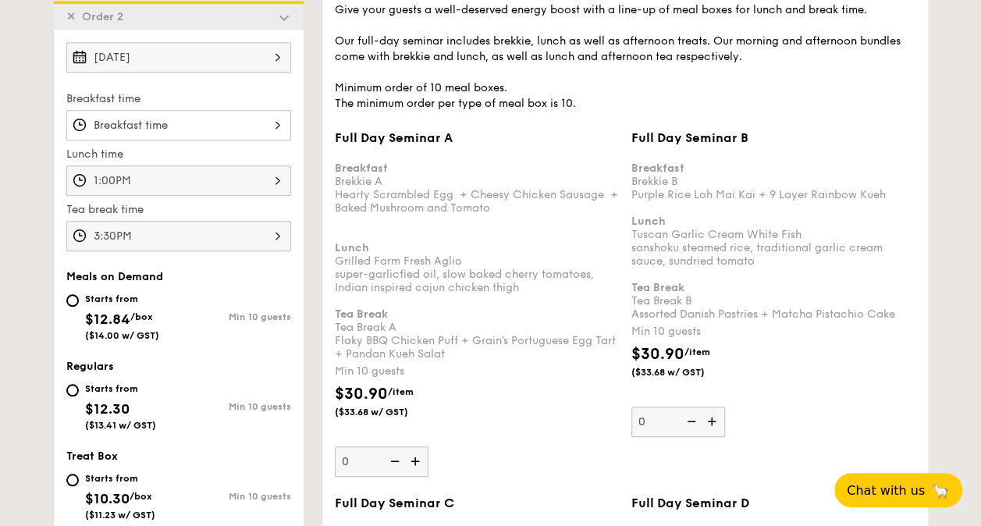
click at [713, 416] on img at bounding box center [713, 422] width 23 height 30
click at [713, 416] on input "0" at bounding box center [678, 422] width 94 height 30
type input "10"
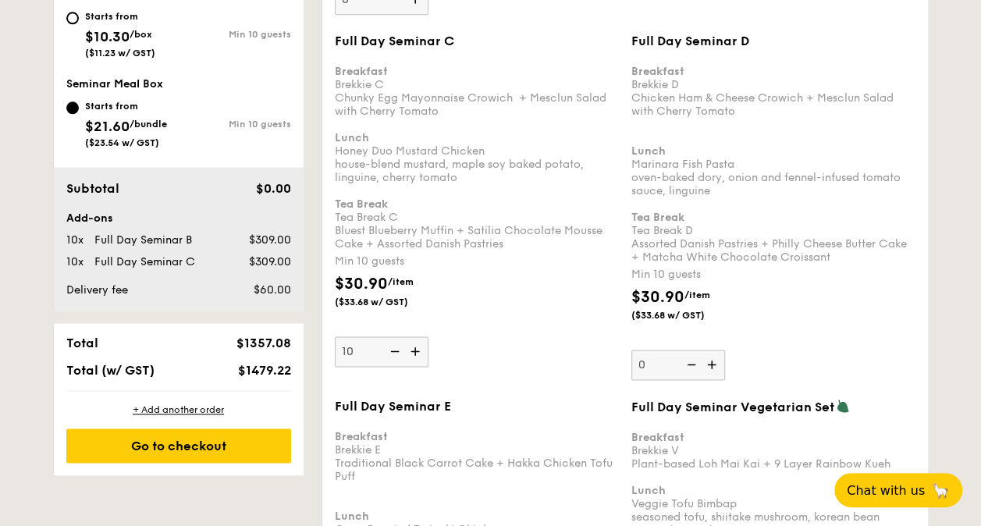
scroll to position [936, 0]
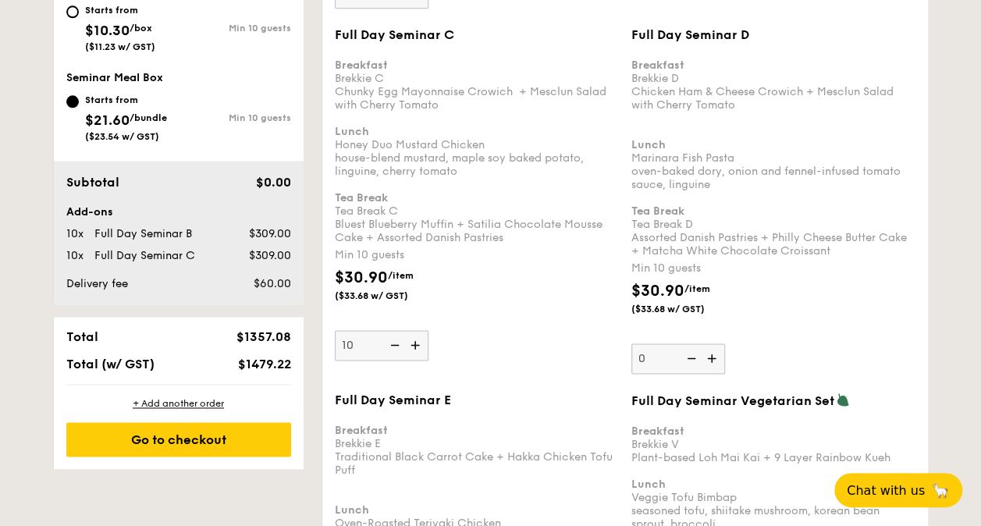
click at [399, 334] on img at bounding box center [393, 345] width 23 height 30
click at [399, 334] on input "10" at bounding box center [382, 345] width 94 height 30
type input "0"
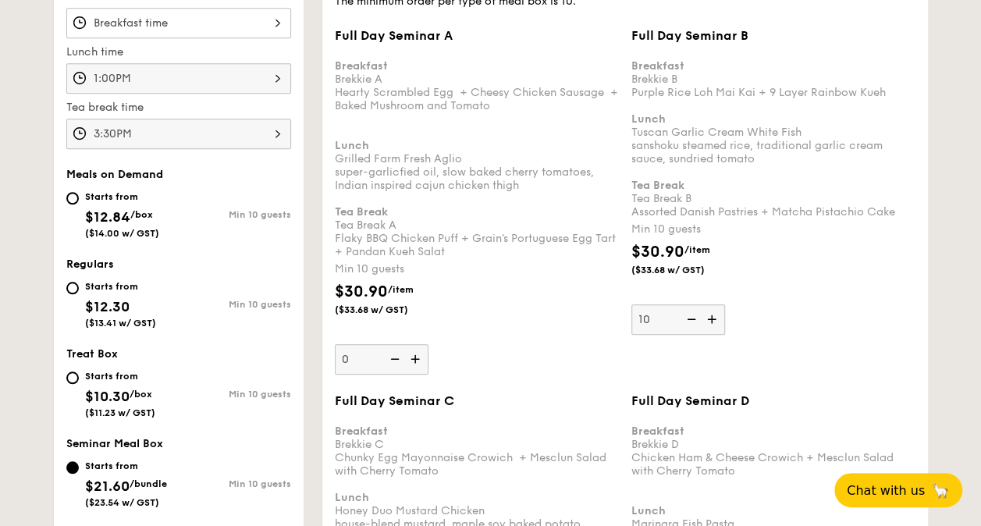
scroll to position [546, 0]
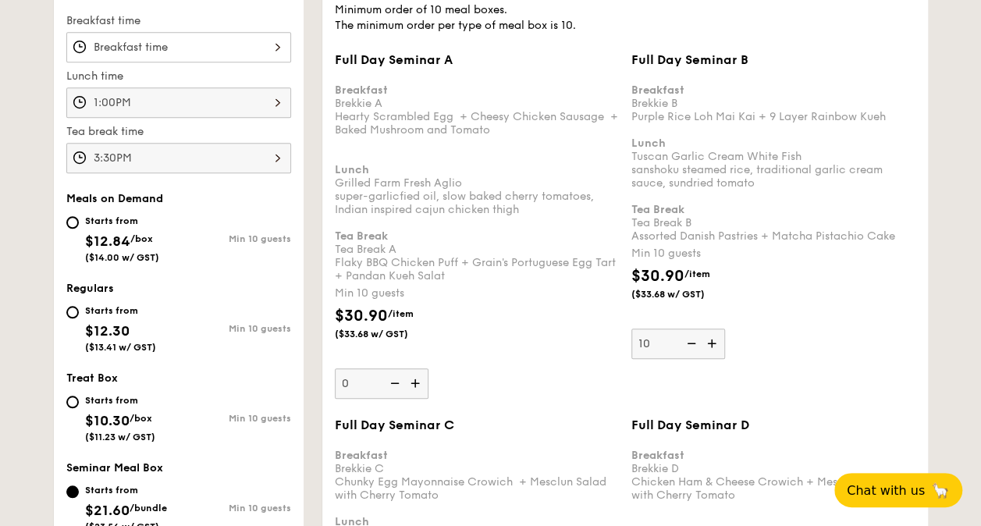
click at [688, 340] on img at bounding box center [689, 344] width 23 height 30
click at [688, 340] on input "10" at bounding box center [678, 344] width 94 height 30
type input "0"
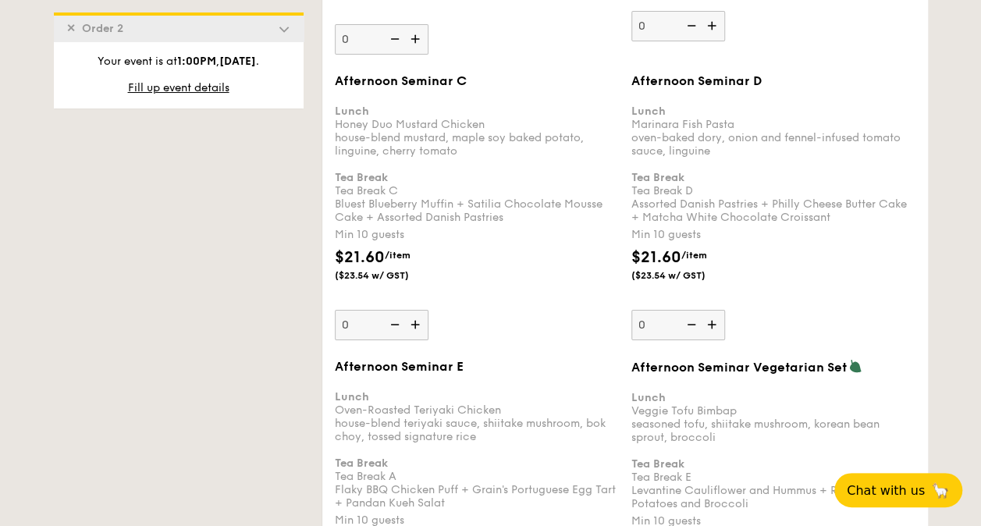
scroll to position [2809, 0]
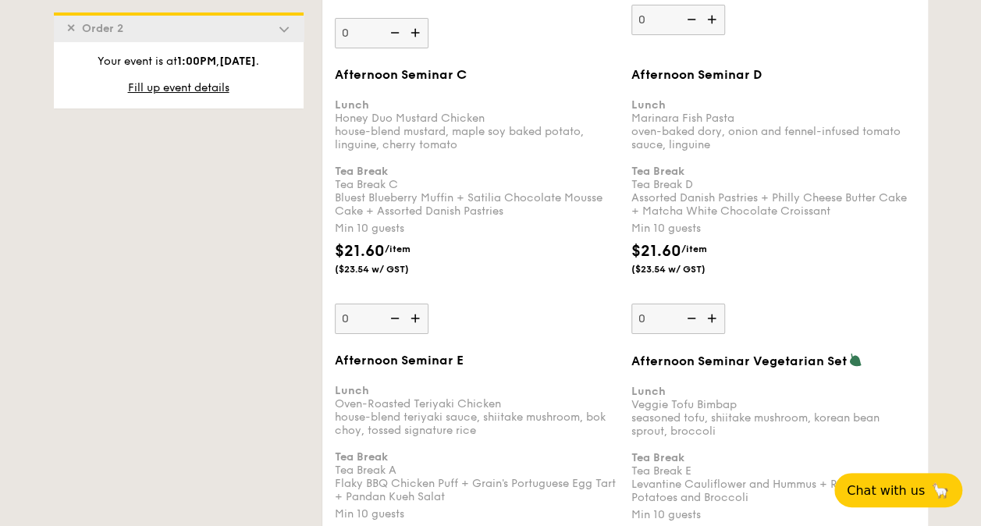
click at [418, 304] on img at bounding box center [416, 319] width 23 height 30
click at [418, 304] on input "0" at bounding box center [382, 319] width 94 height 30
type input "10"
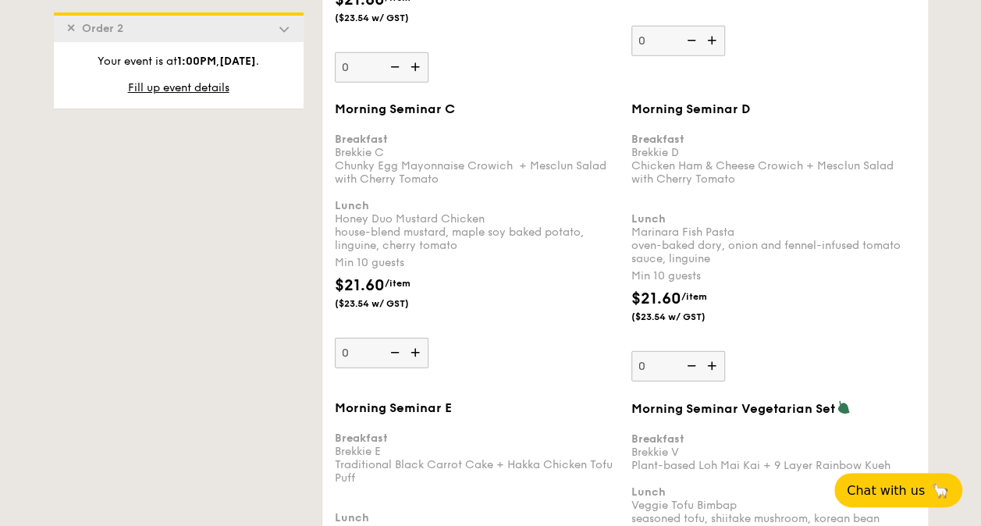
scroll to position [2029, 0]
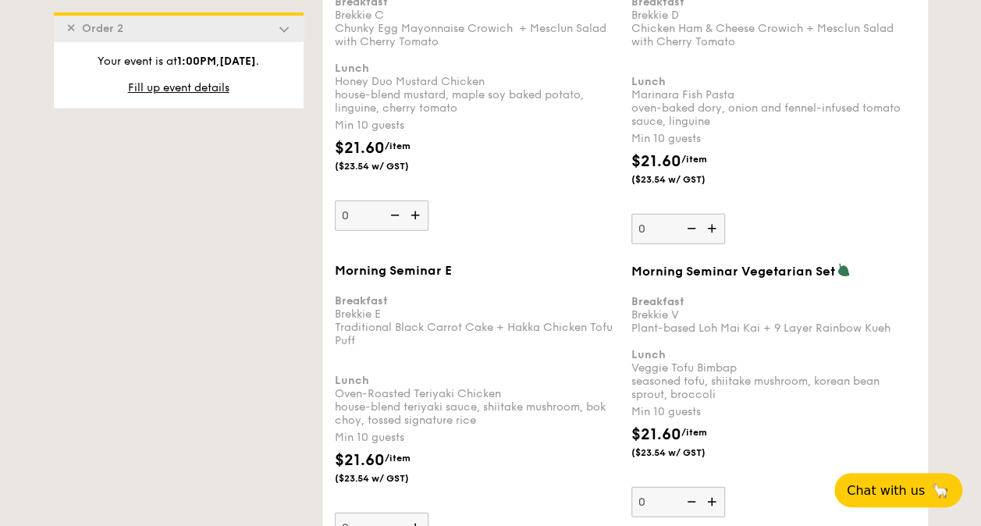
click at [279, 27] on img at bounding box center [284, 29] width 14 height 14
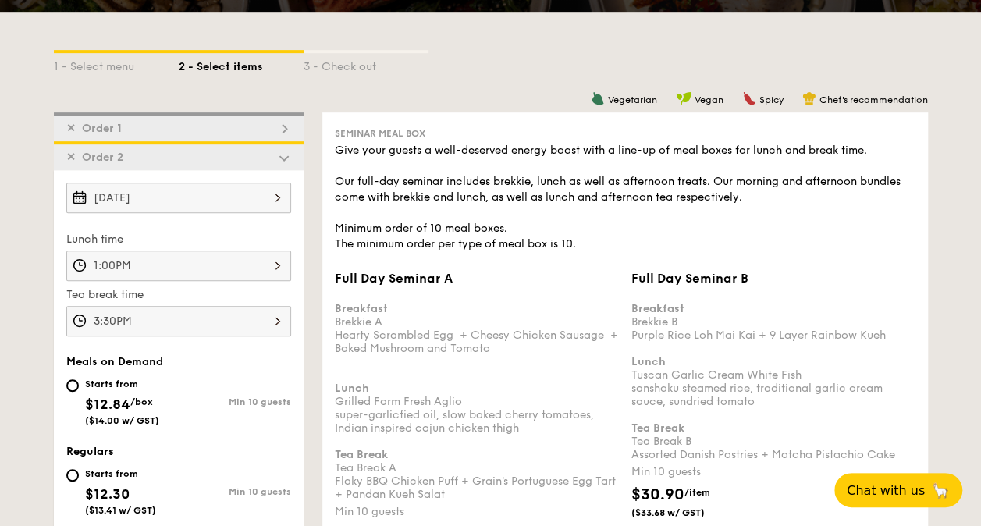
scroll to position [156, 0]
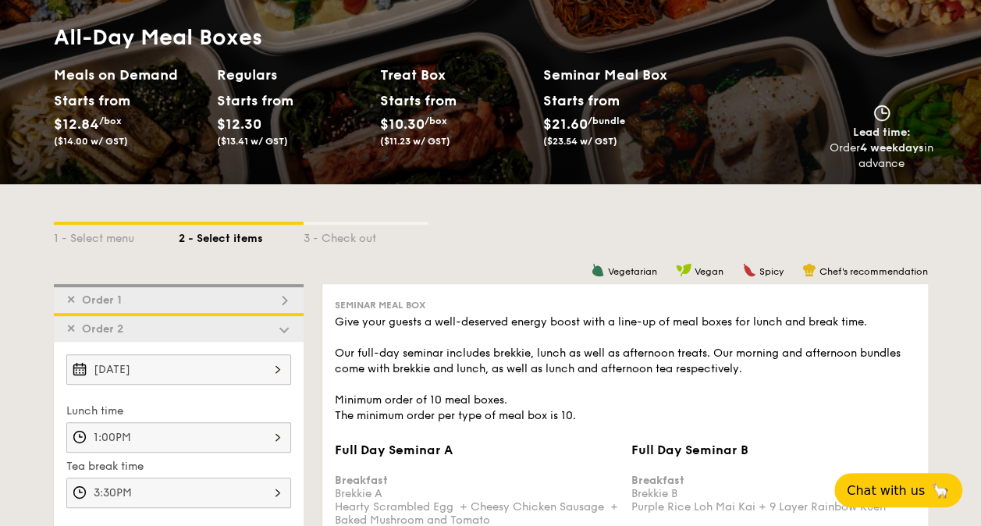
click at [286, 307] on div "✕ Order 1" at bounding box center [179, 298] width 250 height 29
type input "1"
type input "0"
type input "10"
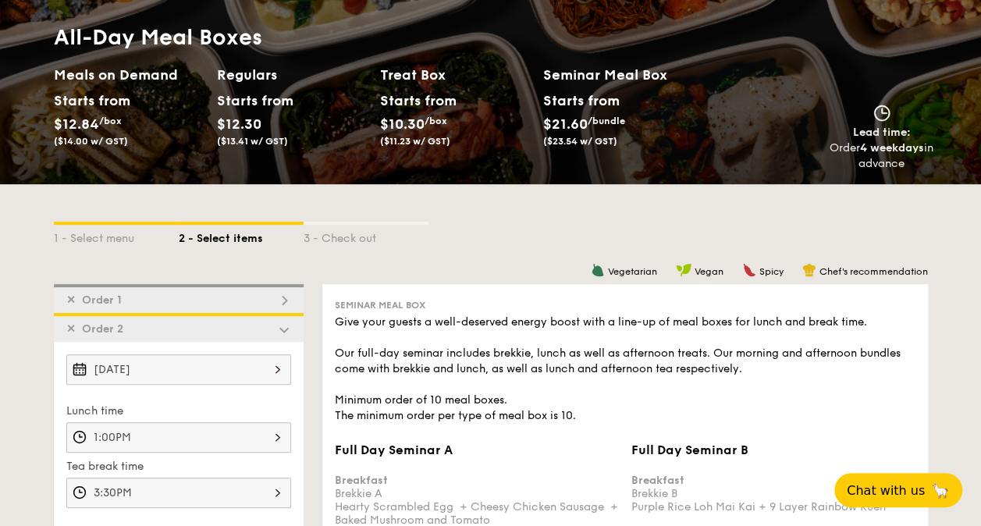
type input "17"
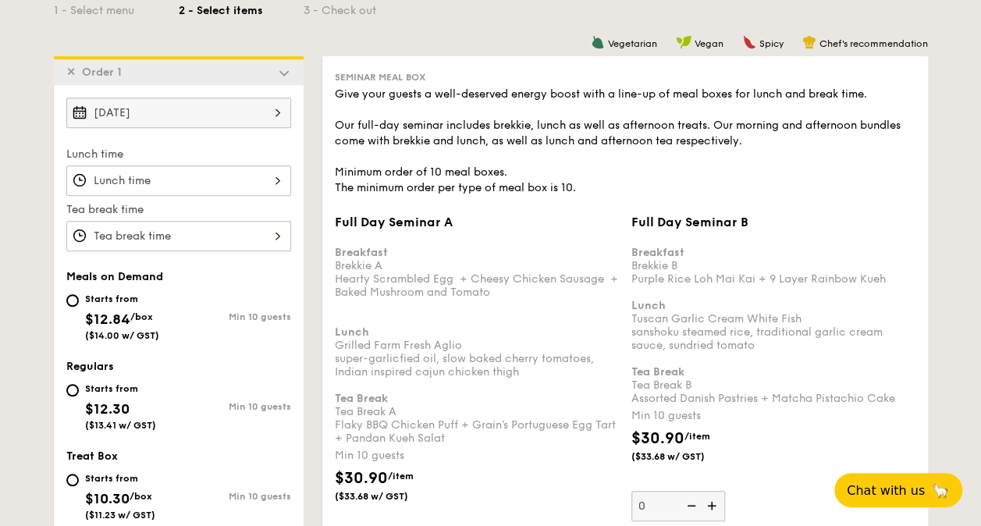
scroll to position [417, 0]
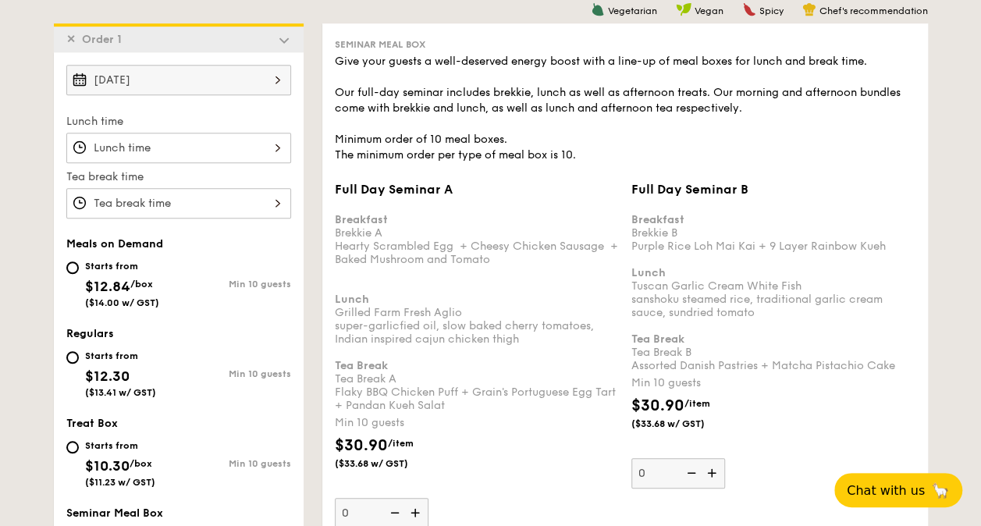
click at [198, 133] on div at bounding box center [178, 148] width 225 height 30
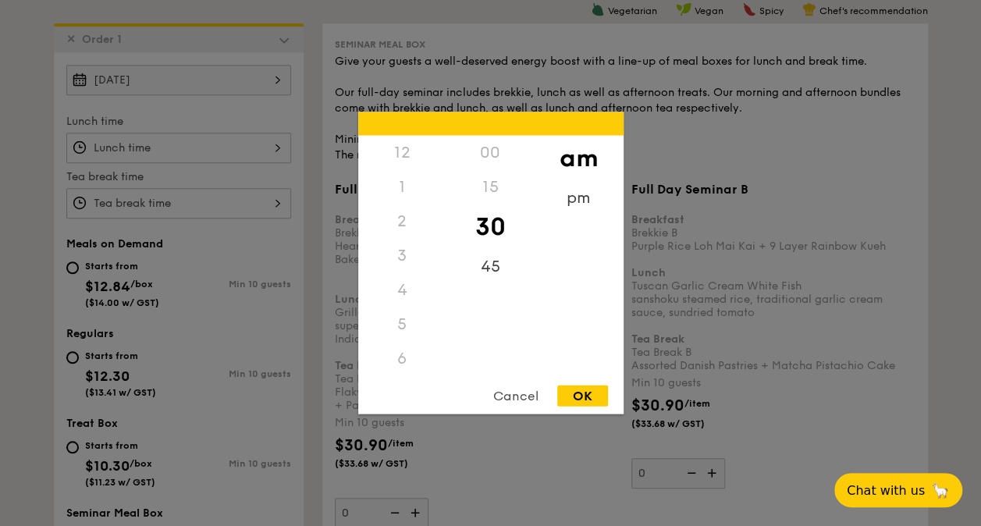
scroll to position [172, 0]
click at [581, 211] on div "pm" at bounding box center [579, 203] width 88 height 45
click at [404, 187] on div "1" at bounding box center [402, 192] width 88 height 45
click at [491, 158] on div "00" at bounding box center [490, 158] width 88 height 45
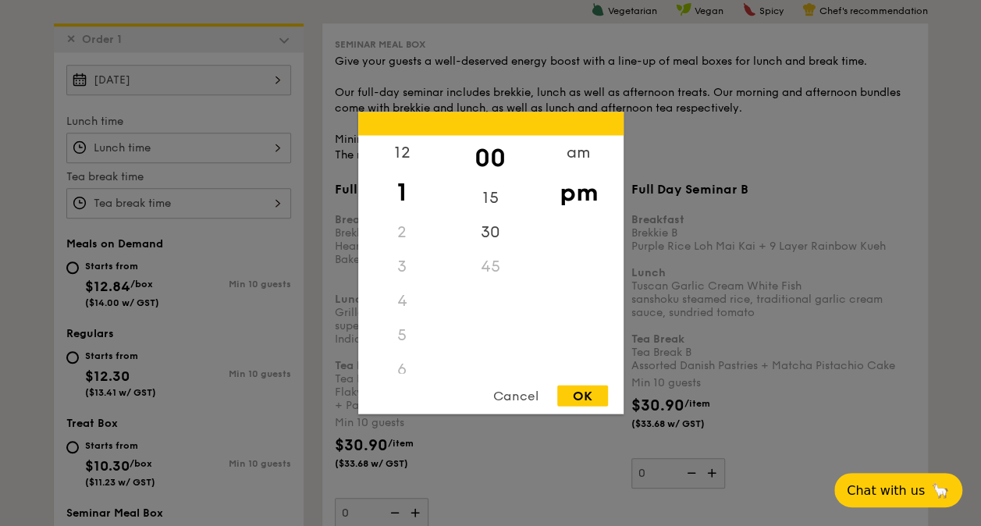
click at [581, 398] on div "OK" at bounding box center [582, 396] width 51 height 21
type input "1:00PM"
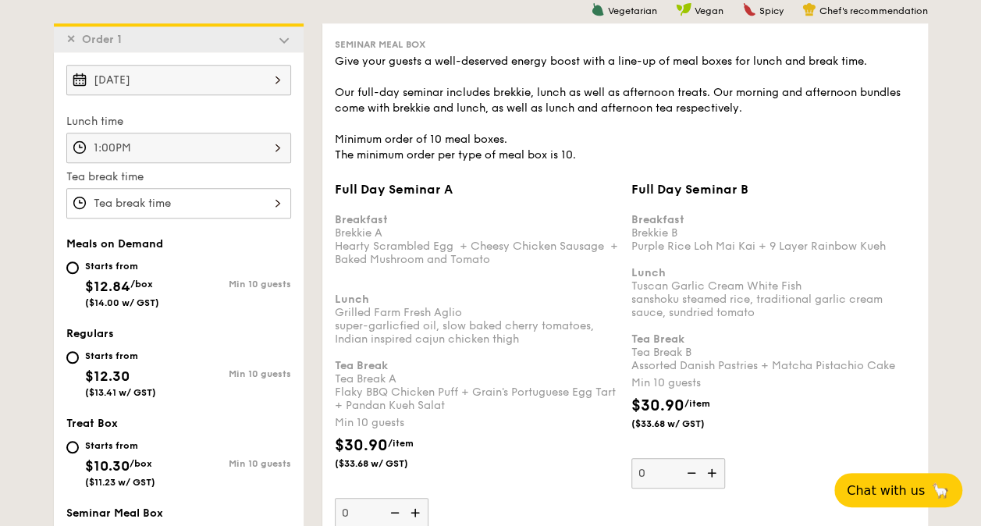
click at [186, 197] on div at bounding box center [178, 203] width 225 height 30
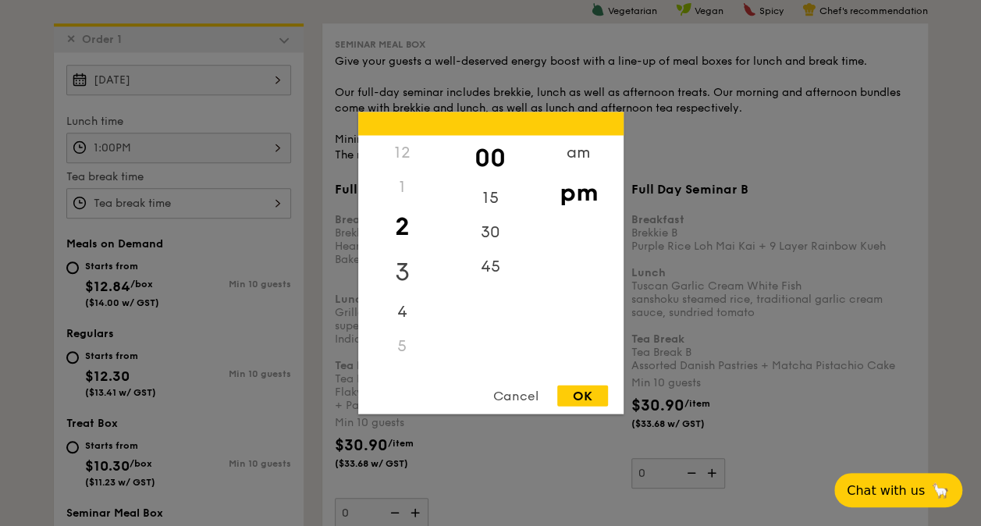
click at [401, 265] on div "3" at bounding box center [402, 272] width 88 height 45
click at [492, 237] on div "30" at bounding box center [490, 237] width 88 height 45
click at [606, 404] on div "OK" at bounding box center [582, 396] width 51 height 21
type input "3:30PM"
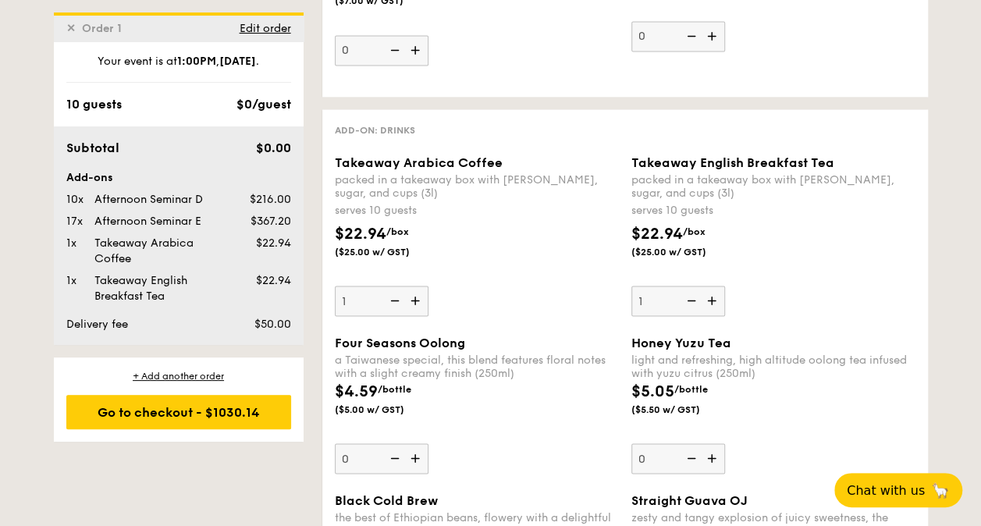
scroll to position [4163, 0]
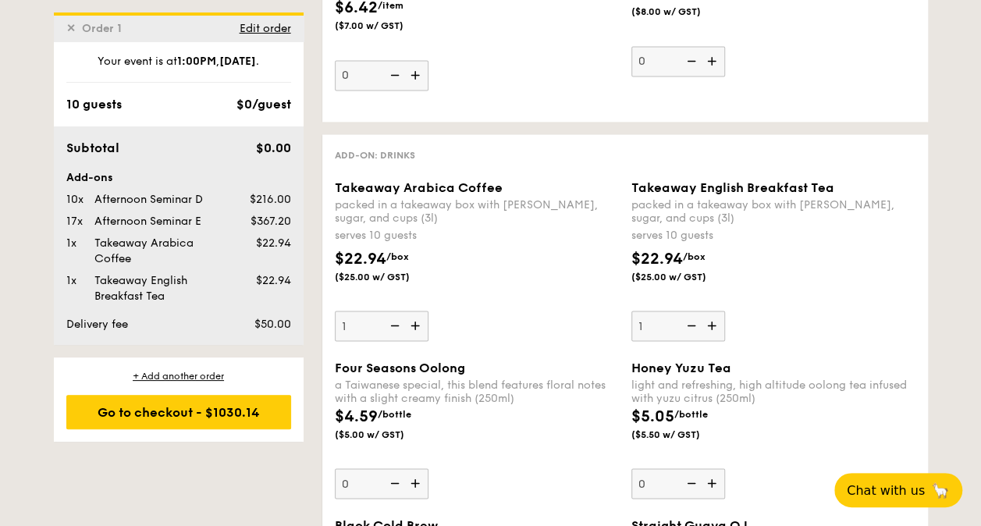
click at [413, 311] on img at bounding box center [416, 326] width 23 height 30
click at [413, 311] on input "1" at bounding box center [382, 326] width 94 height 30
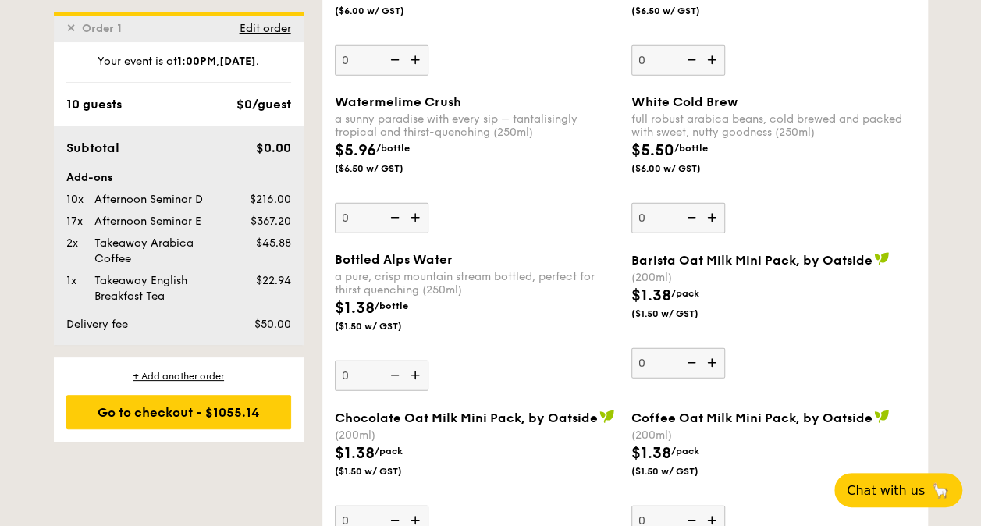
scroll to position [4767, 0]
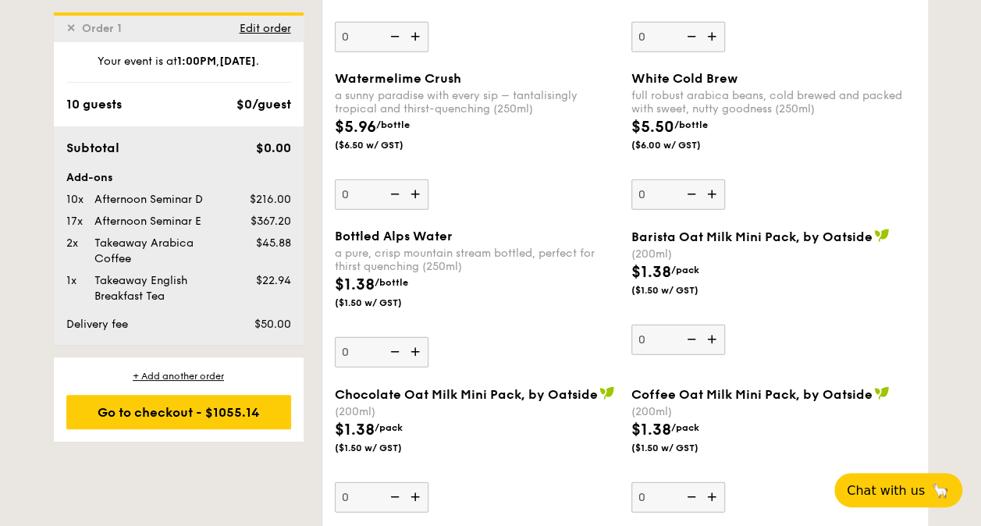
click at [201, 293] on div "Takeaway English Breakfast Tea" at bounding box center [159, 288] width 142 height 31
drag, startPoint x: 229, startPoint y: 61, endPoint x: 195, endPoint y: 51, distance: 35.8
click at [228, 60] on strong "[DATE]" at bounding box center [237, 61] width 37 height 13
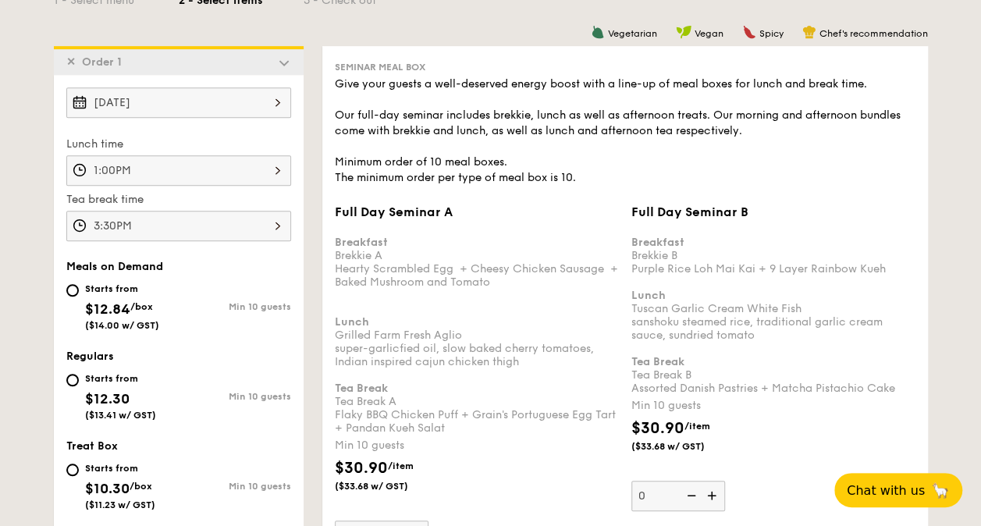
scroll to position [240, 0]
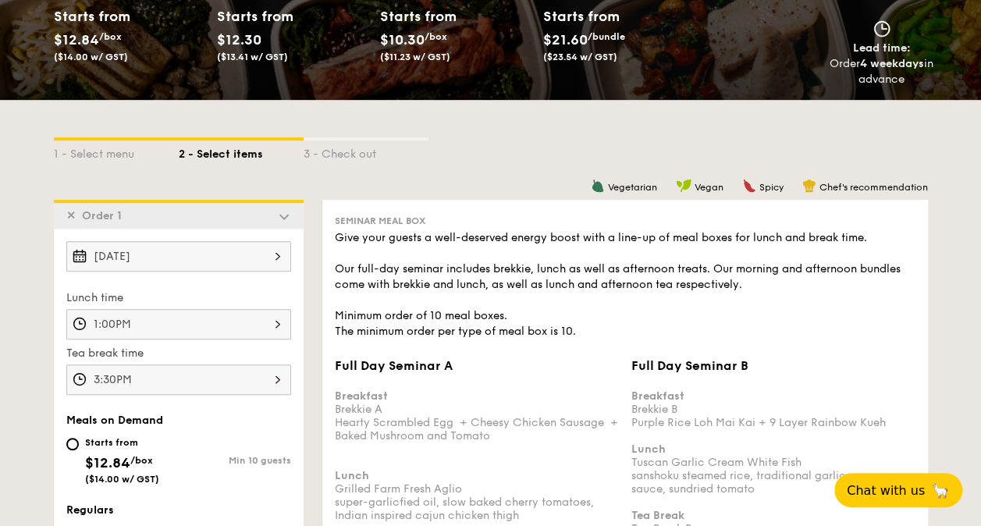
click at [287, 215] on img at bounding box center [284, 216] width 14 height 14
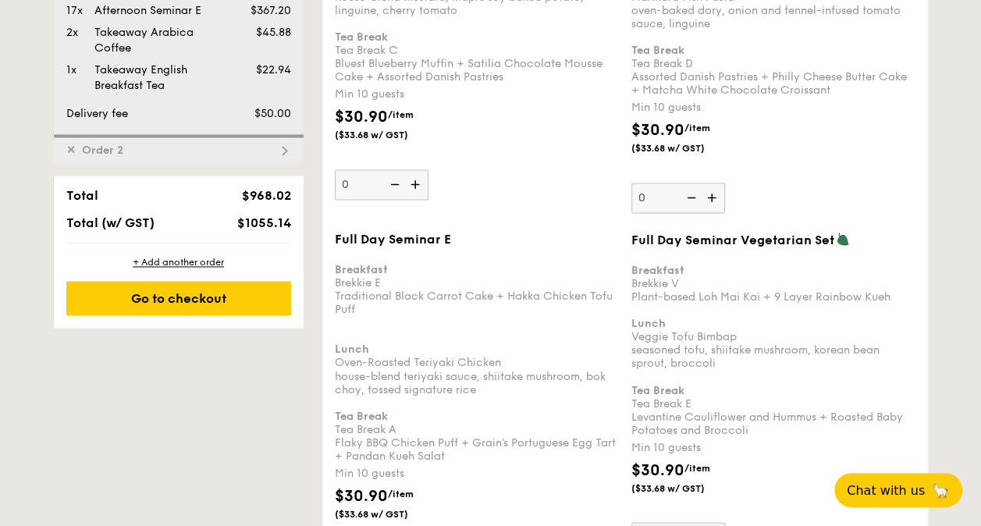
scroll to position [1099, 0]
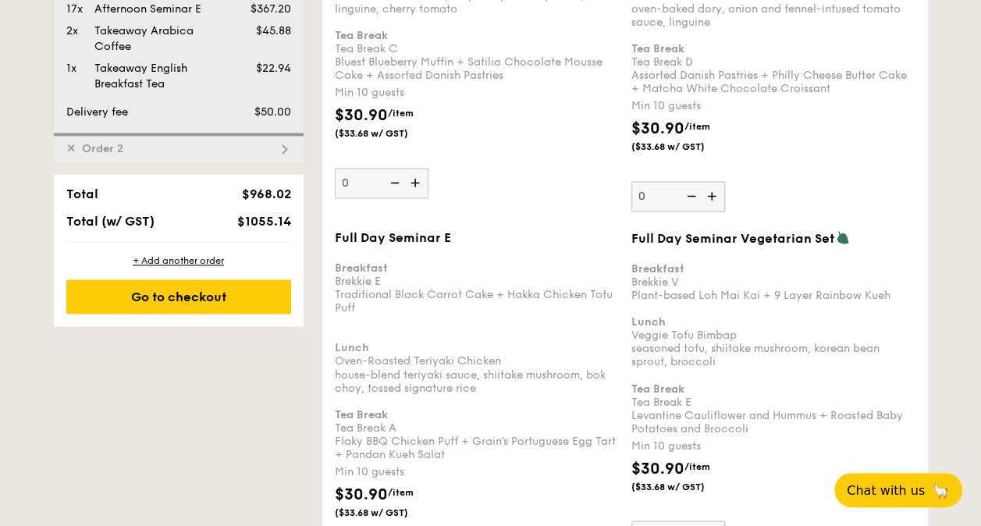
click at [289, 143] on img at bounding box center [284, 149] width 14 height 14
type input "0"
type input "10"
type input "0"
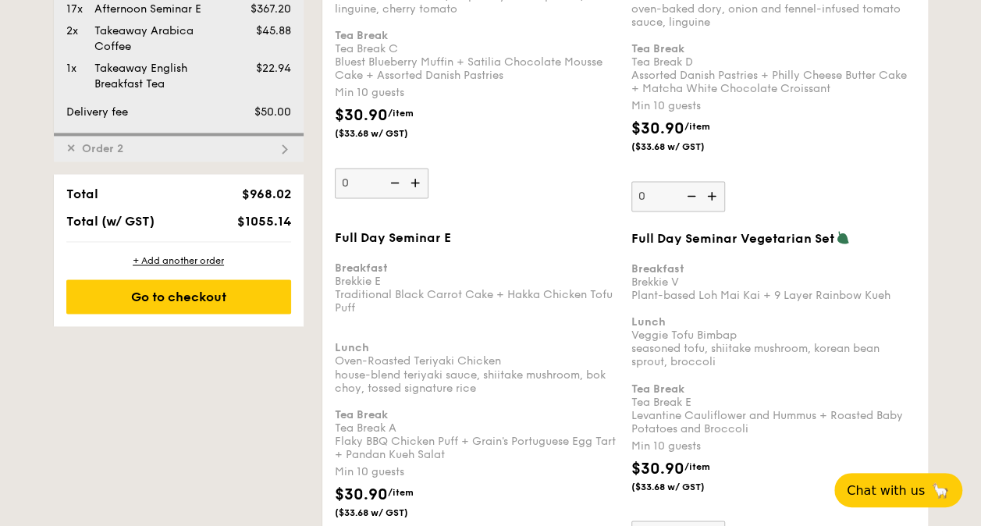
type input "0"
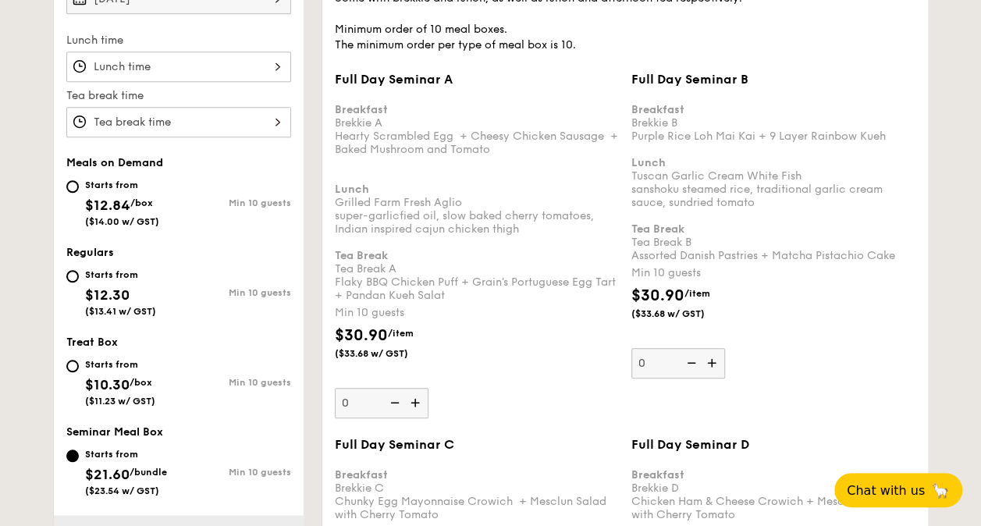
scroll to position [445, 0]
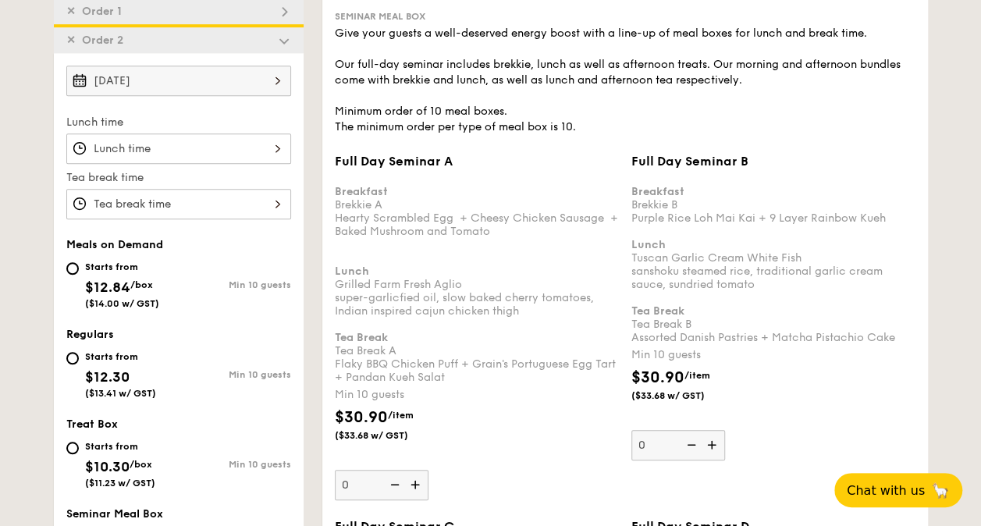
click at [219, 150] on div at bounding box center [178, 148] width 225 height 30
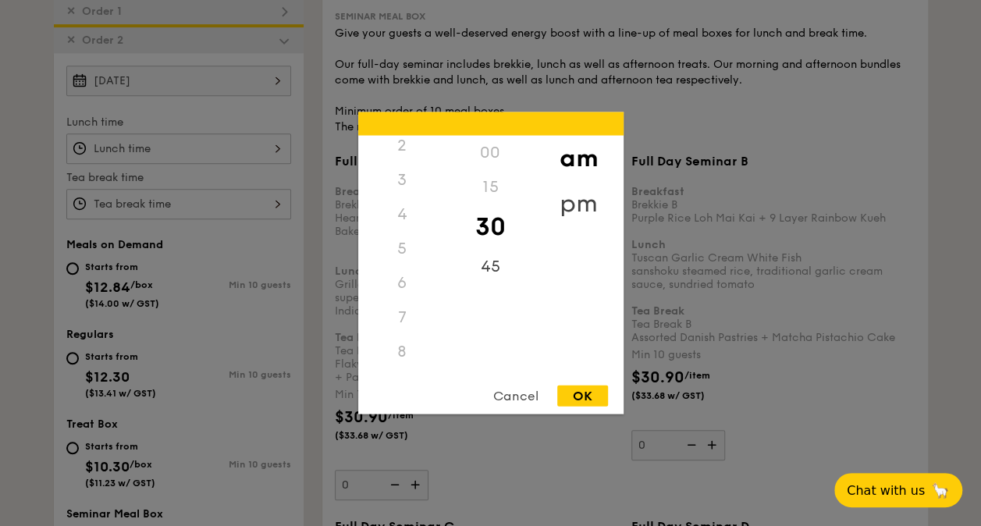
scroll to position [0, 0]
click at [582, 200] on div "pm" at bounding box center [579, 203] width 88 height 45
click at [418, 187] on div "1" at bounding box center [402, 192] width 88 height 45
click at [492, 158] on div "00" at bounding box center [490, 158] width 88 height 45
click at [585, 400] on div "OK" at bounding box center [582, 396] width 51 height 21
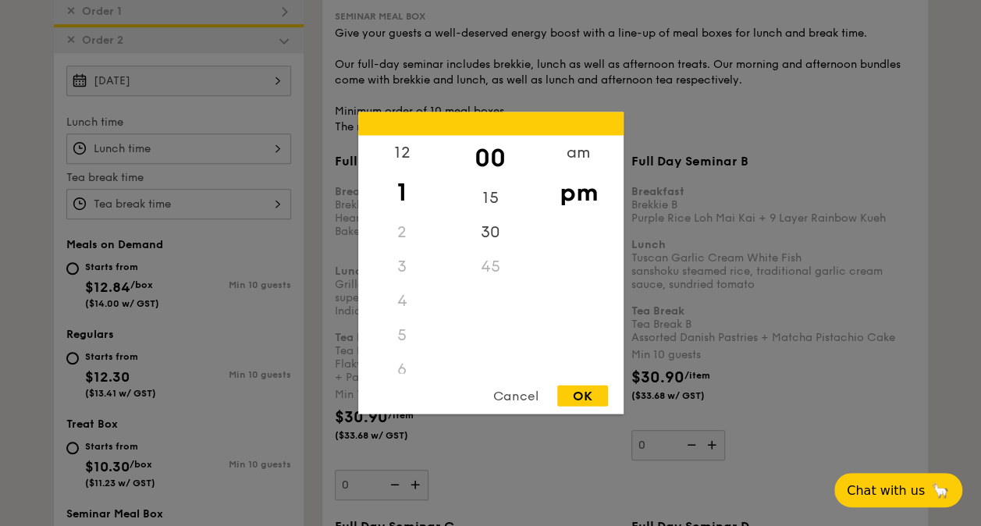
type input "1:00PM"
click at [152, 195] on div "12 1 2 3 4 5 6 7 8 9 10 11 00 15 30 45 am pm Cancel OK" at bounding box center [178, 204] width 225 height 30
drag, startPoint x: 401, startPoint y: 275, endPoint x: 444, endPoint y: 268, distance: 43.4
click at [403, 273] on div "3" at bounding box center [402, 267] width 88 height 34
click at [483, 236] on div "30" at bounding box center [490, 237] width 88 height 45
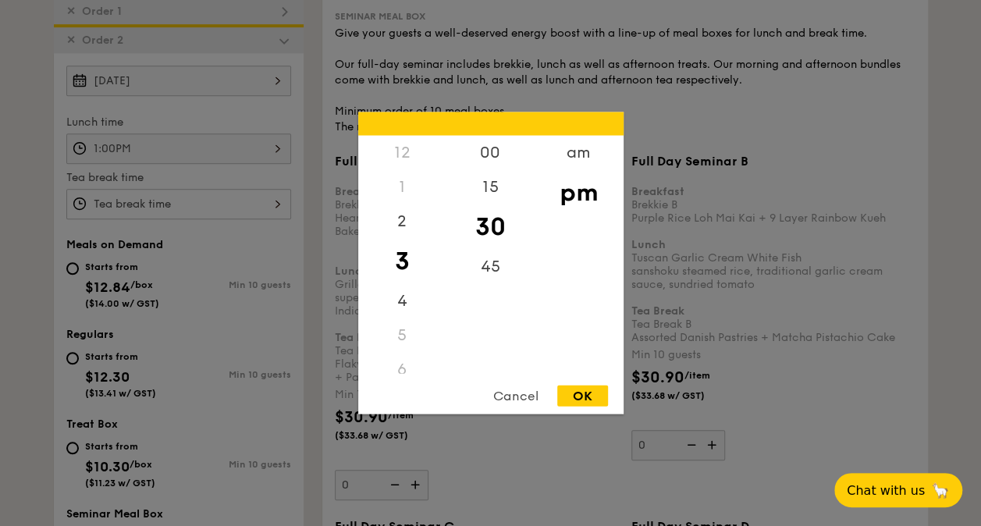
click at [584, 390] on div "OK" at bounding box center [582, 396] width 51 height 21
type input "3:30PM"
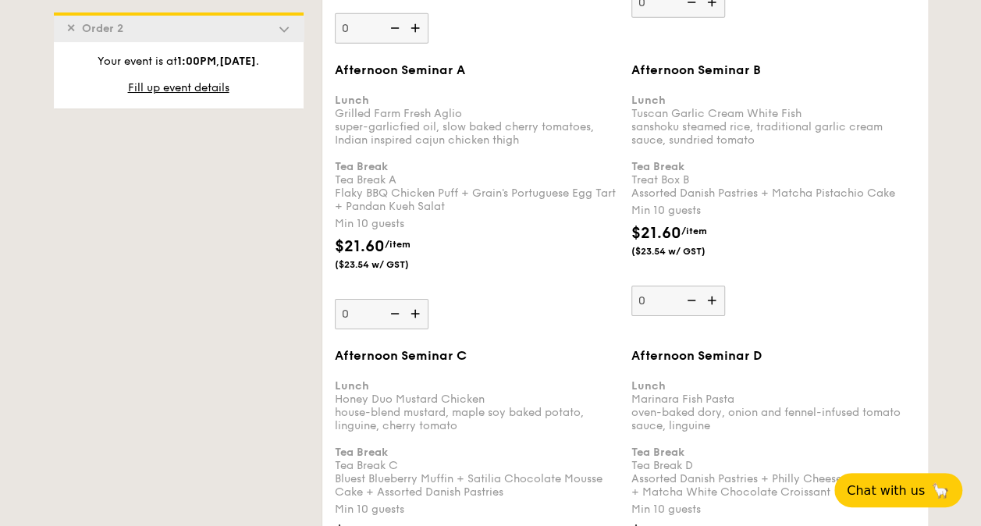
scroll to position [2552, 0]
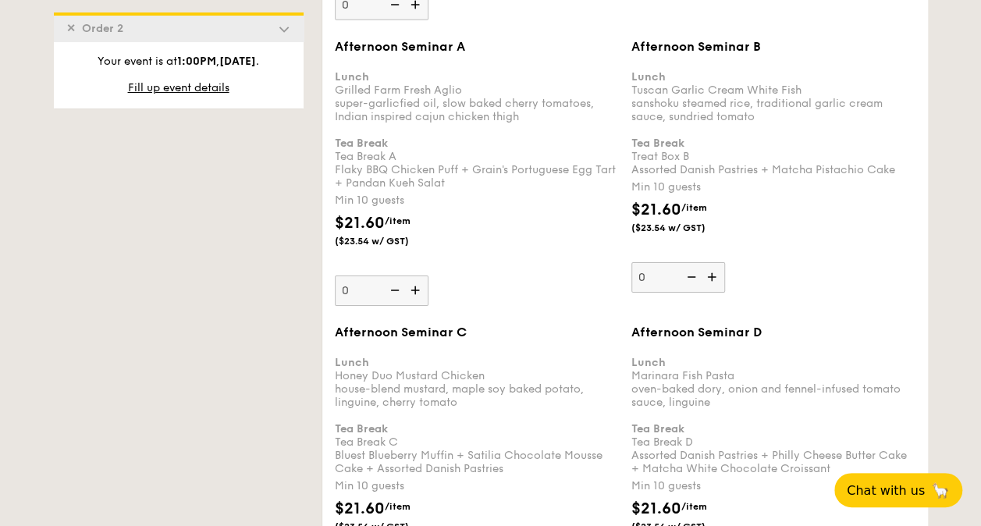
click at [716, 262] on img at bounding box center [713, 277] width 23 height 30
click at [716, 262] on input "0" at bounding box center [678, 277] width 94 height 30
click at [716, 262] on img at bounding box center [713, 277] width 23 height 30
click at [716, 262] on input "10" at bounding box center [678, 277] width 94 height 30
click at [716, 262] on img at bounding box center [713, 277] width 23 height 30
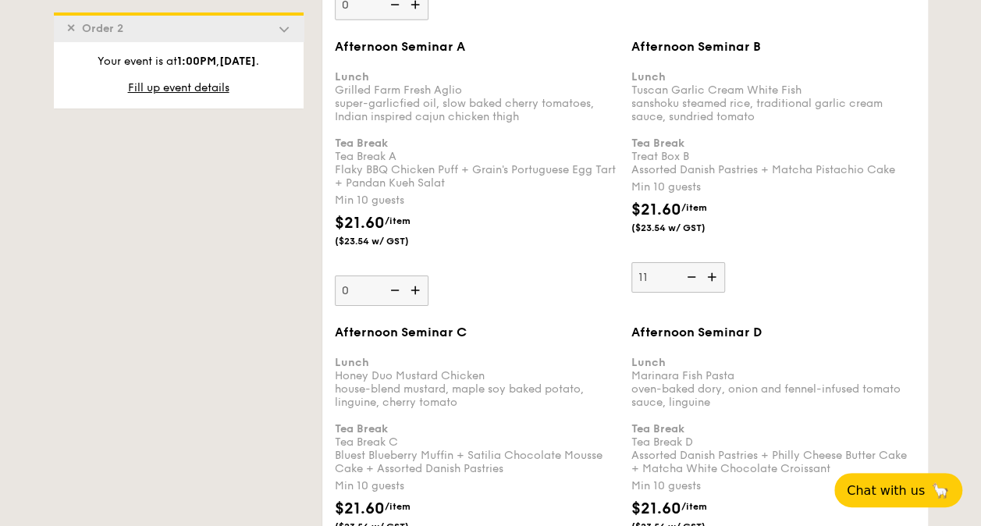
click at [716, 262] on input "11" at bounding box center [678, 277] width 94 height 30
click at [716, 262] on img at bounding box center [713, 277] width 23 height 30
click at [716, 262] on input "12" at bounding box center [678, 277] width 94 height 30
click at [716, 262] on img at bounding box center [713, 277] width 23 height 30
click at [716, 262] on input "13" at bounding box center [678, 277] width 94 height 30
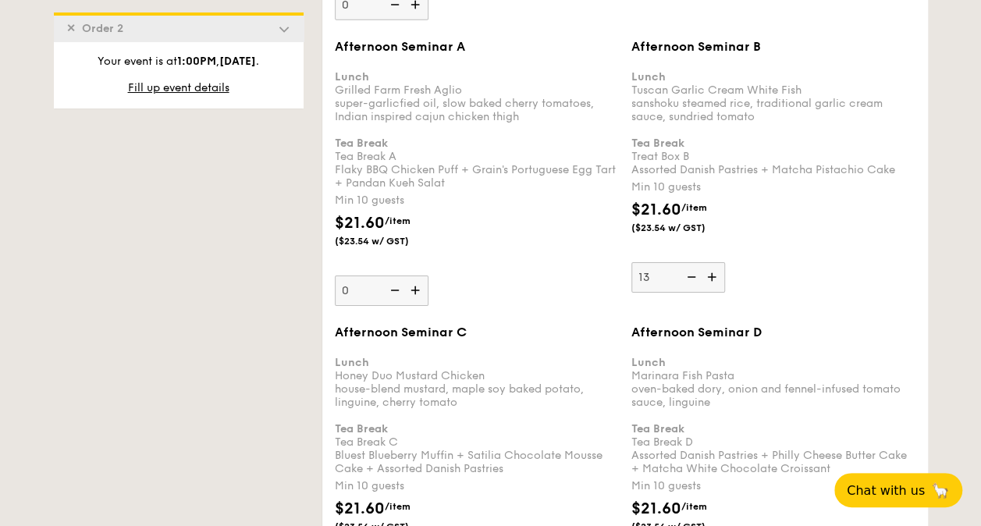
type input "14"
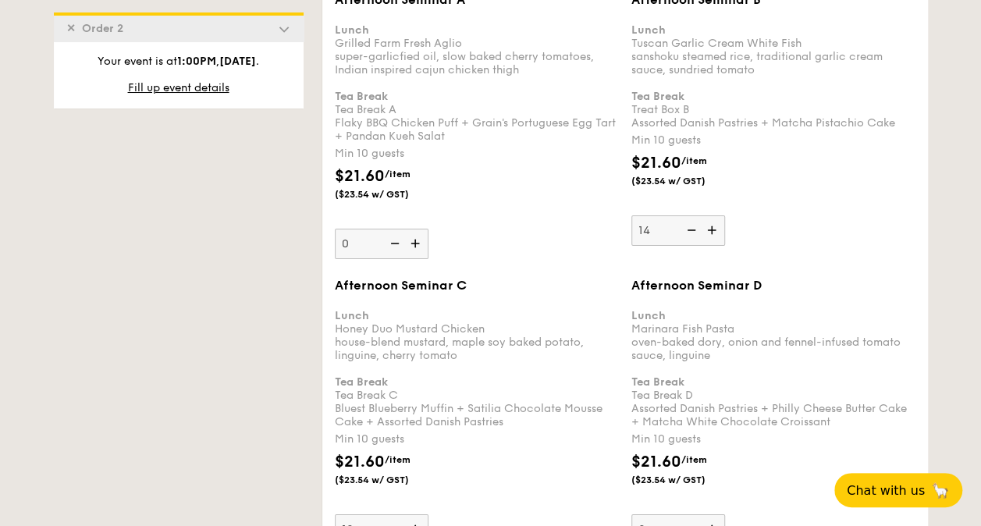
scroll to position [2630, 0]
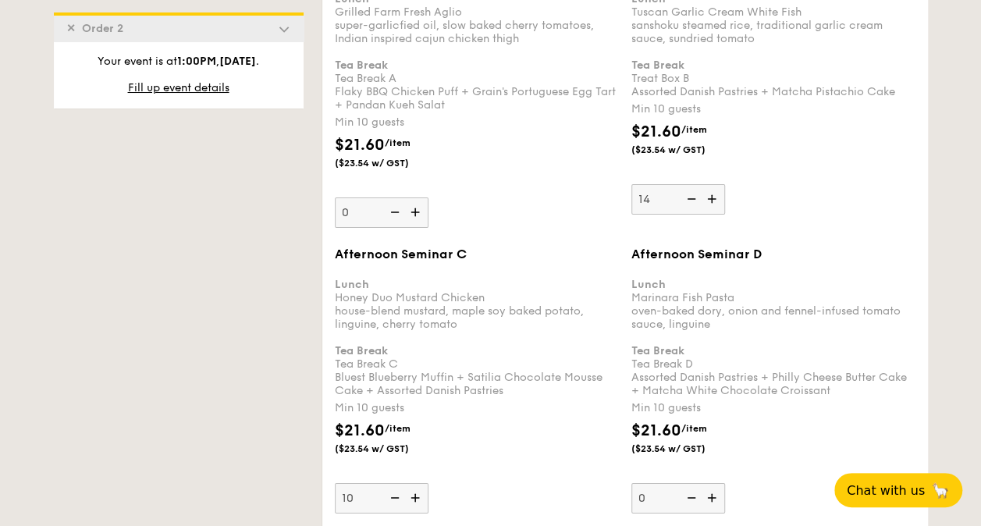
click at [415, 483] on img at bounding box center [416, 498] width 23 height 30
click at [415, 483] on input "10" at bounding box center [382, 498] width 94 height 30
click at [423, 483] on img at bounding box center [416, 498] width 23 height 30
click at [423, 483] on input "11" at bounding box center [382, 498] width 94 height 30
click at [422, 483] on img at bounding box center [416, 498] width 23 height 30
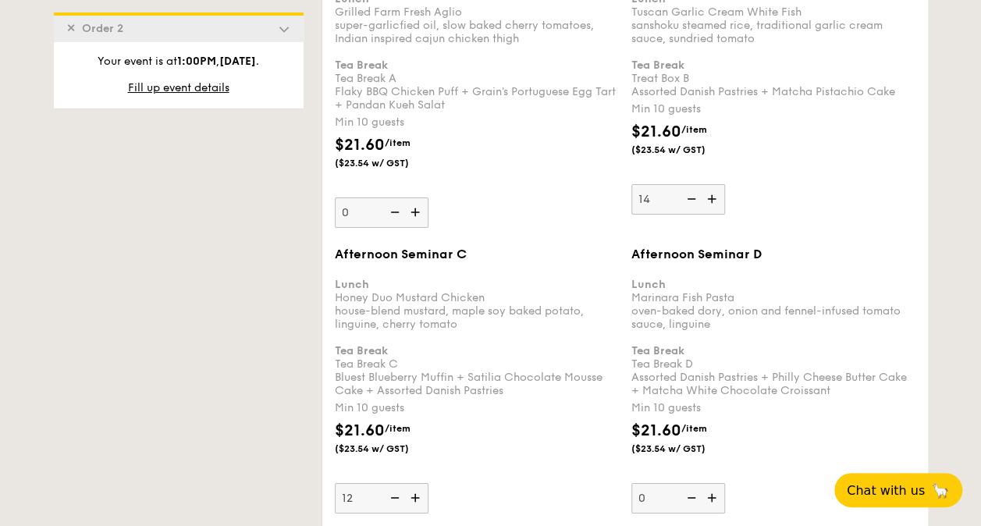
click at [422, 483] on input "12" at bounding box center [382, 498] width 94 height 30
type input "13"
click at [551, 419] on div "$21.60 /item ($23.54 w/ GST)" at bounding box center [477, 446] width 297 height 55
click at [428, 483] on input "13" at bounding box center [382, 498] width 94 height 30
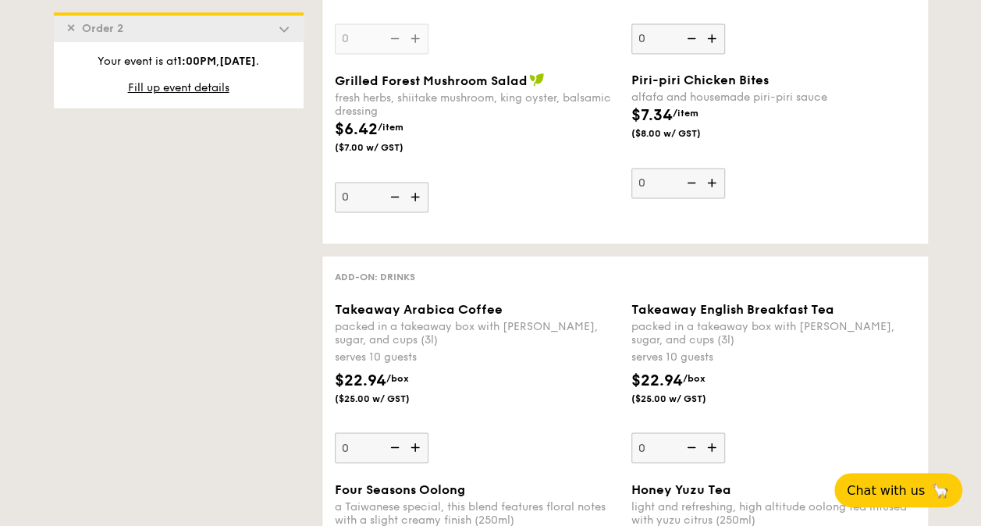
scroll to position [4064, 0]
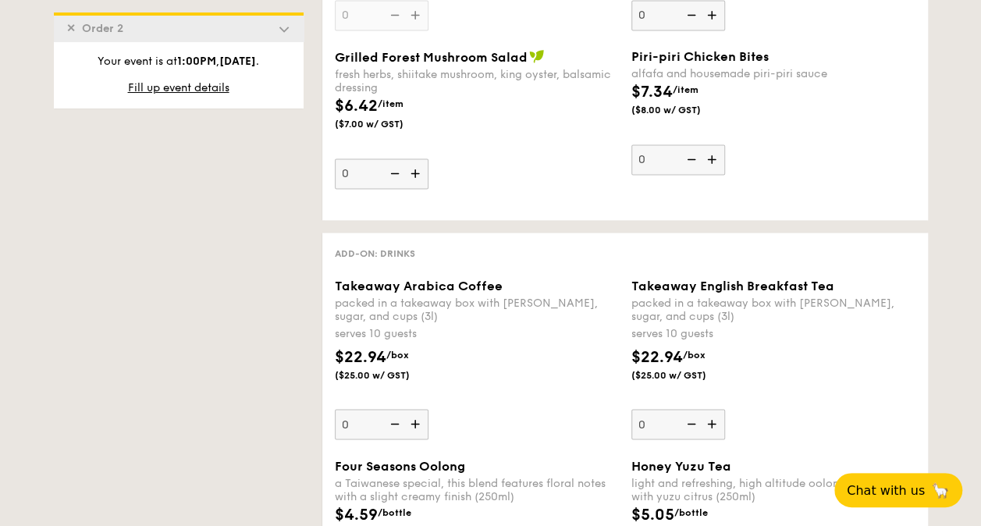
click at [418, 409] on img at bounding box center [416, 424] width 23 height 30
click at [418, 409] on input "0" at bounding box center [382, 424] width 94 height 30
click at [418, 409] on img at bounding box center [416, 424] width 23 height 30
click at [418, 409] on input "1" at bounding box center [382, 424] width 94 height 30
type input "2"
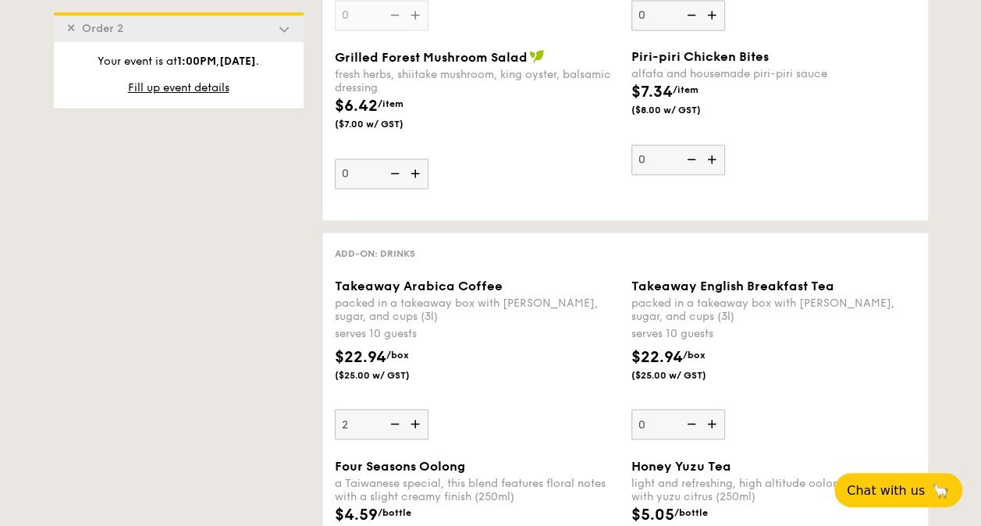
click at [710, 409] on img at bounding box center [713, 424] width 23 height 30
click at [710, 409] on input "0" at bounding box center [678, 424] width 94 height 30
type input "1"
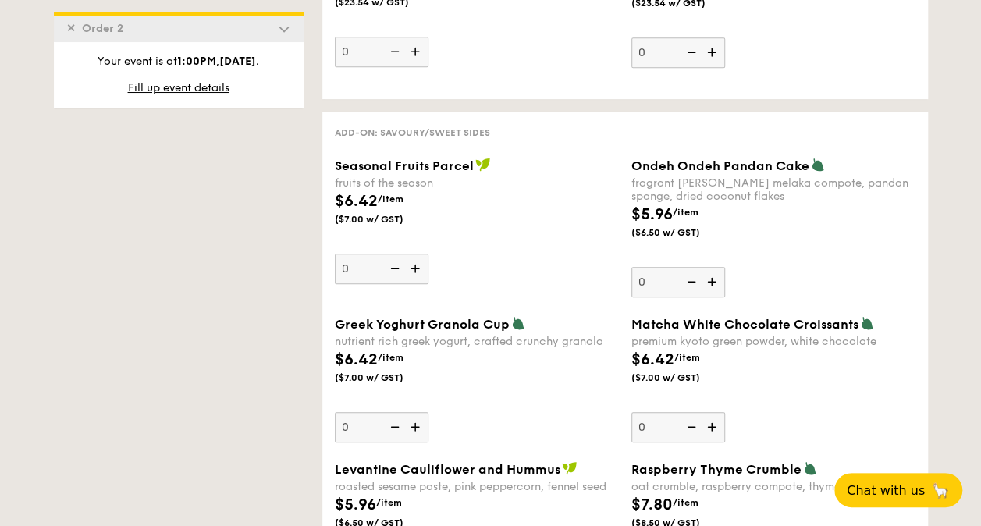
scroll to position [4189, 0]
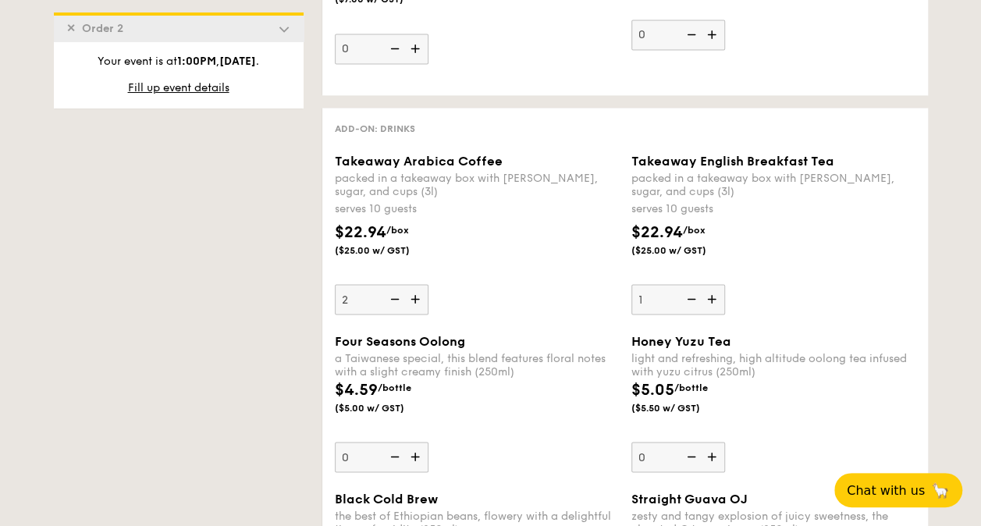
click at [423, 235] on div "$22.94 /box ($25.00 w/ GST)" at bounding box center [477, 247] width 297 height 55
click at [423, 284] on input "2" at bounding box center [382, 299] width 94 height 30
click at [396, 284] on img at bounding box center [393, 299] width 23 height 30
click at [396, 284] on input "2" at bounding box center [382, 299] width 94 height 30
click at [511, 256] on div "Takeaway Arabica Coffee packed in a takeaway box with [PERSON_NAME], sugar, and…" at bounding box center [477, 234] width 284 height 161
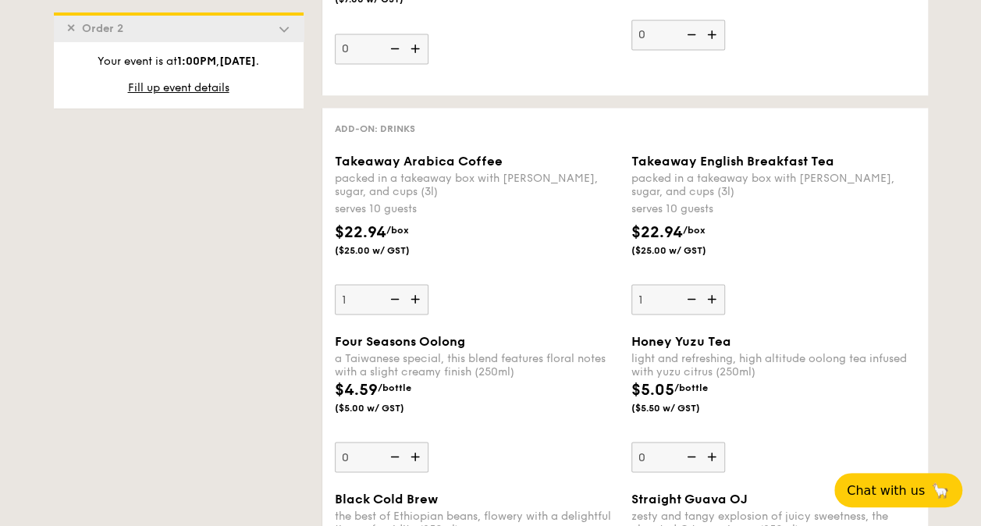
click at [428, 284] on input "1" at bounding box center [382, 299] width 94 height 30
click at [411, 284] on img at bounding box center [416, 299] width 23 height 30
click at [411, 284] on input "1" at bounding box center [382, 299] width 94 height 30
type input "2"
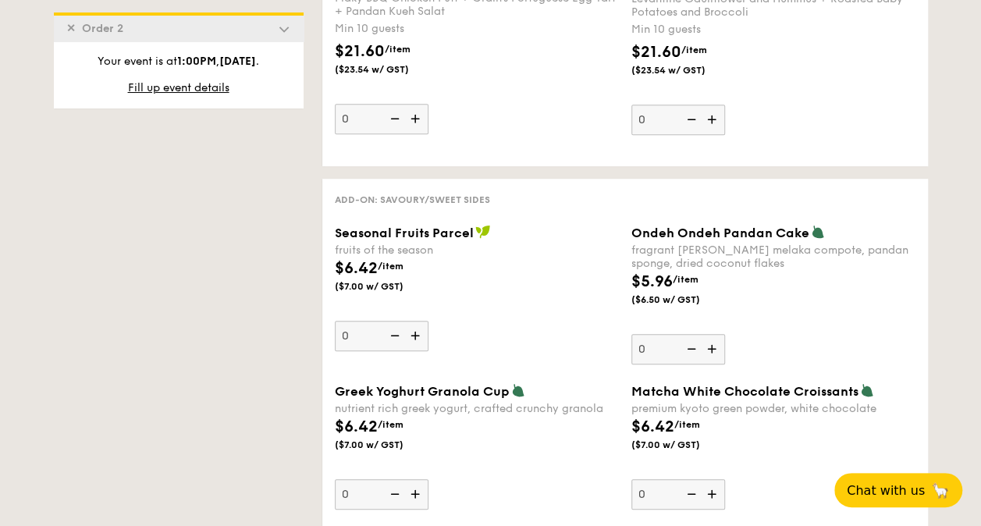
scroll to position [3253, 0]
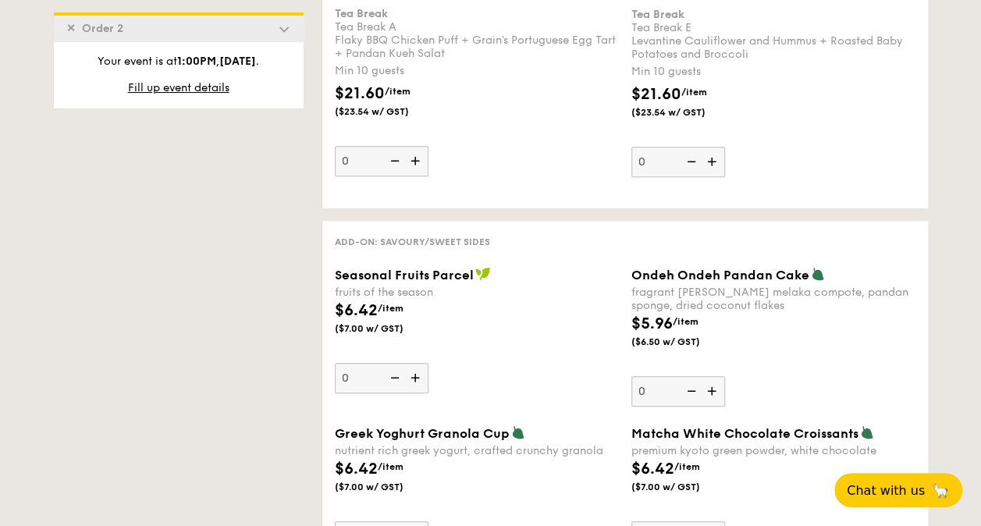
click at [415, 363] on img at bounding box center [416, 378] width 23 height 30
click at [415, 363] on input "0" at bounding box center [382, 378] width 94 height 30
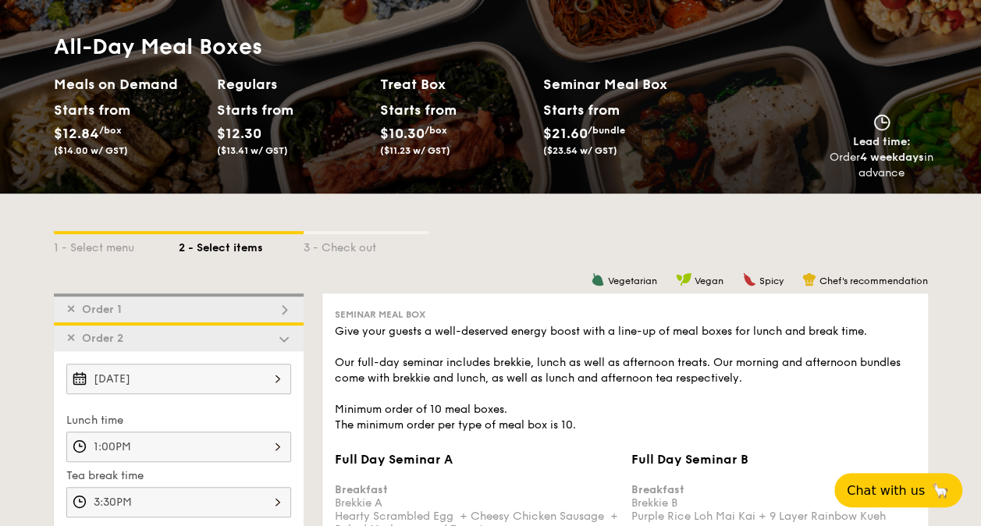
scroll to position [312, 0]
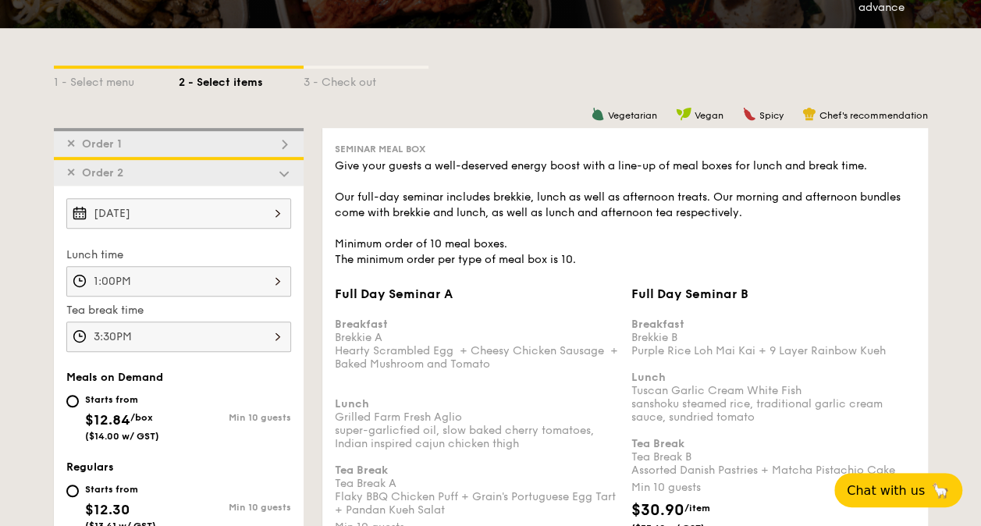
click at [286, 140] on img at bounding box center [284, 144] width 14 height 14
type input "0"
type input "10"
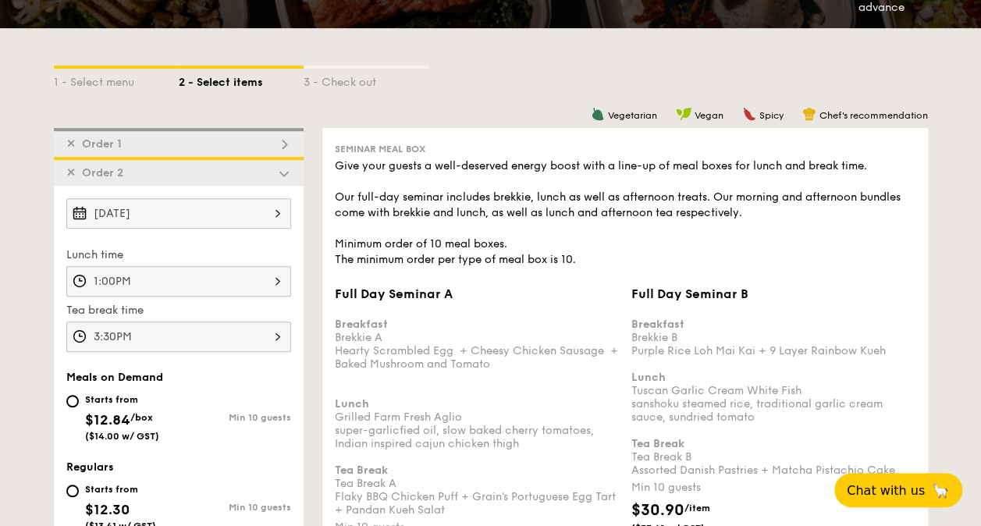
type input "17"
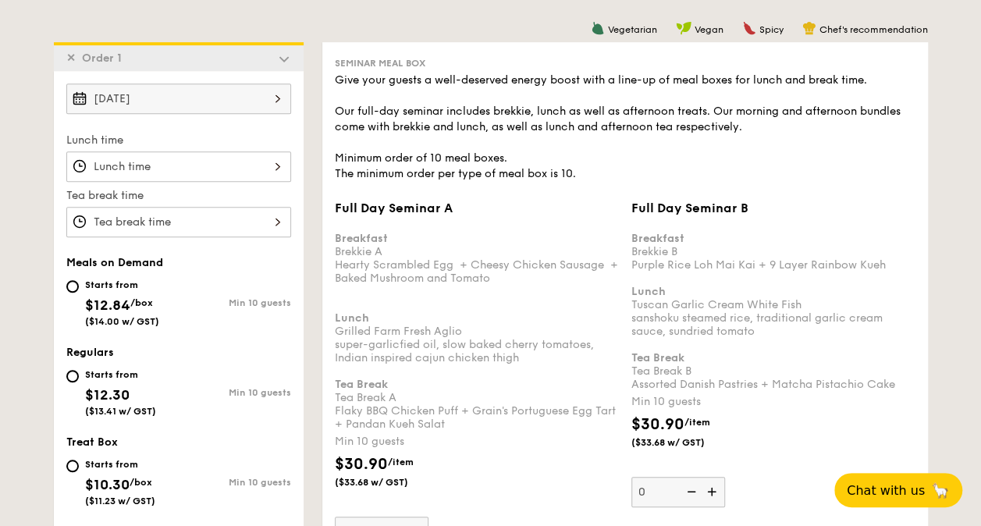
scroll to position [417, 0]
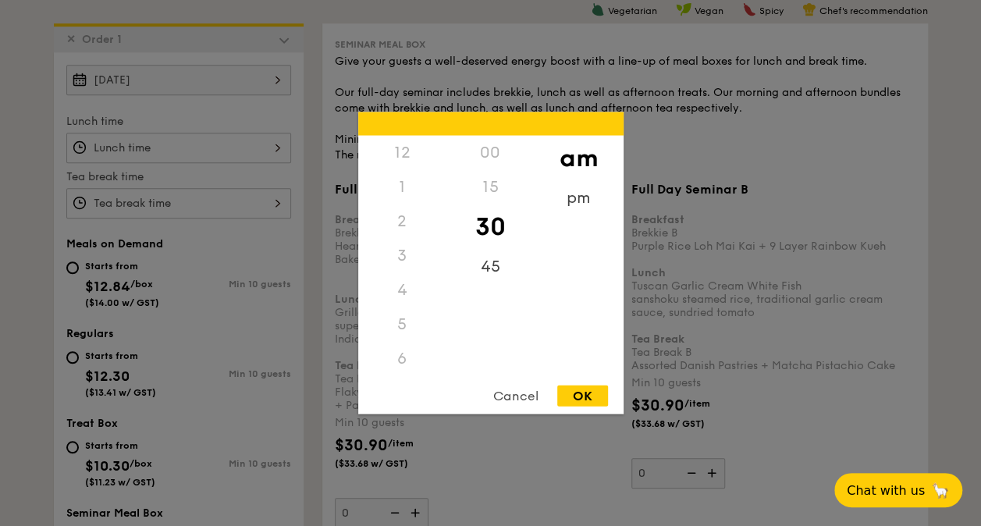
click at [200, 148] on div "12 1 2 3 4 5 6 7 8 9 10 11 00 15 30 45 am pm Cancel OK" at bounding box center [178, 148] width 225 height 30
click at [579, 198] on div "pm" at bounding box center [579, 203] width 88 height 45
click at [403, 194] on div "1" at bounding box center [402, 192] width 88 height 45
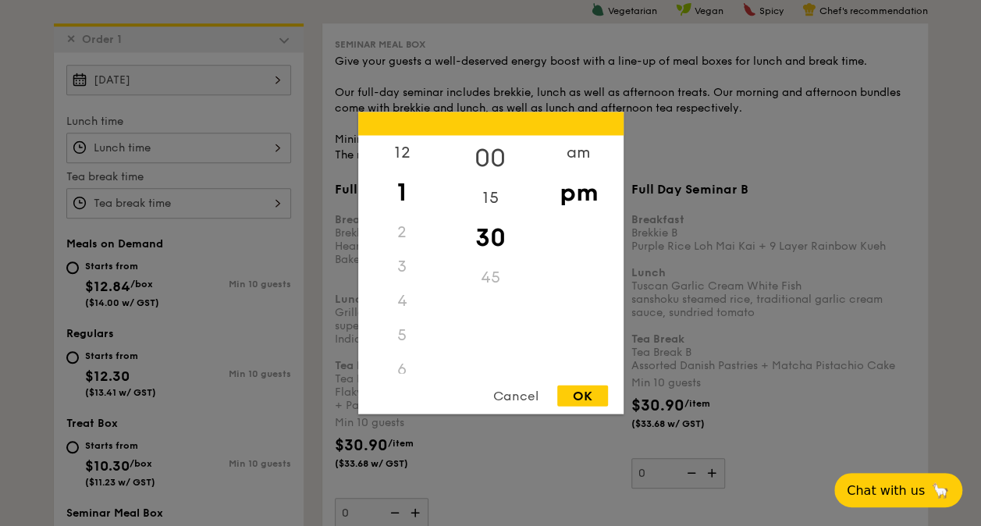
click at [482, 149] on div "00" at bounding box center [490, 158] width 88 height 45
click at [568, 395] on div "OK" at bounding box center [582, 396] width 51 height 21
type input "1:00PM"
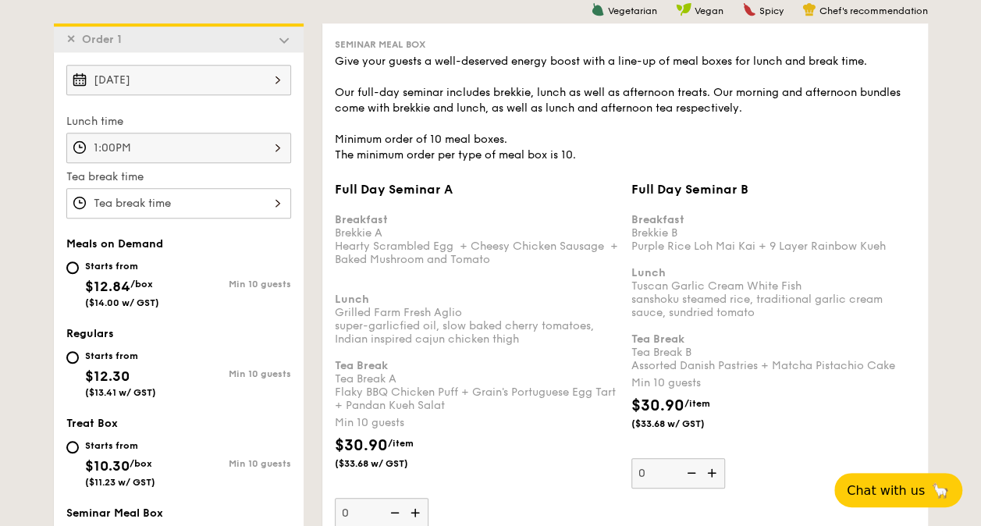
click at [230, 194] on div at bounding box center [178, 203] width 225 height 30
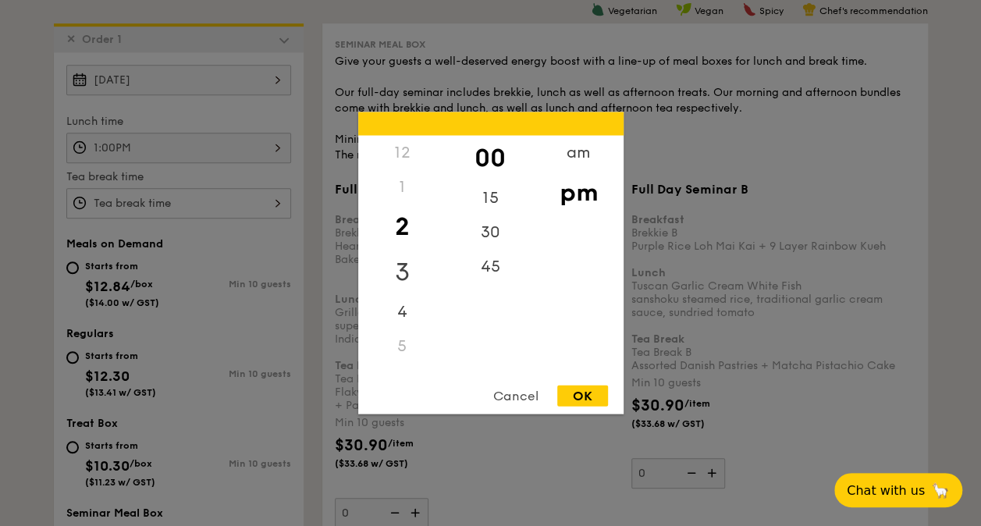
click at [404, 267] on div "3" at bounding box center [402, 272] width 88 height 45
click at [492, 234] on div "30" at bounding box center [490, 237] width 88 height 45
click at [579, 391] on div "OK" at bounding box center [582, 396] width 51 height 21
type input "3:30PM"
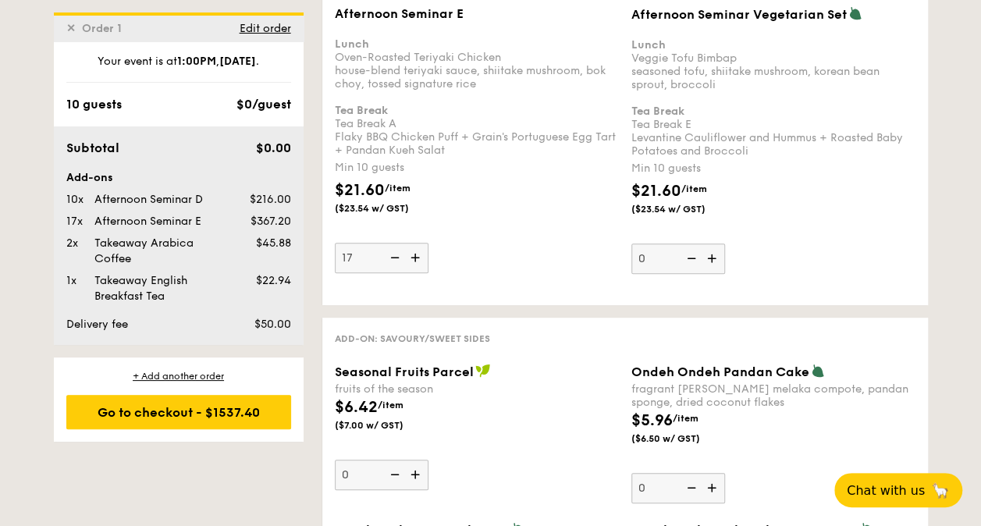
scroll to position [3304, 0]
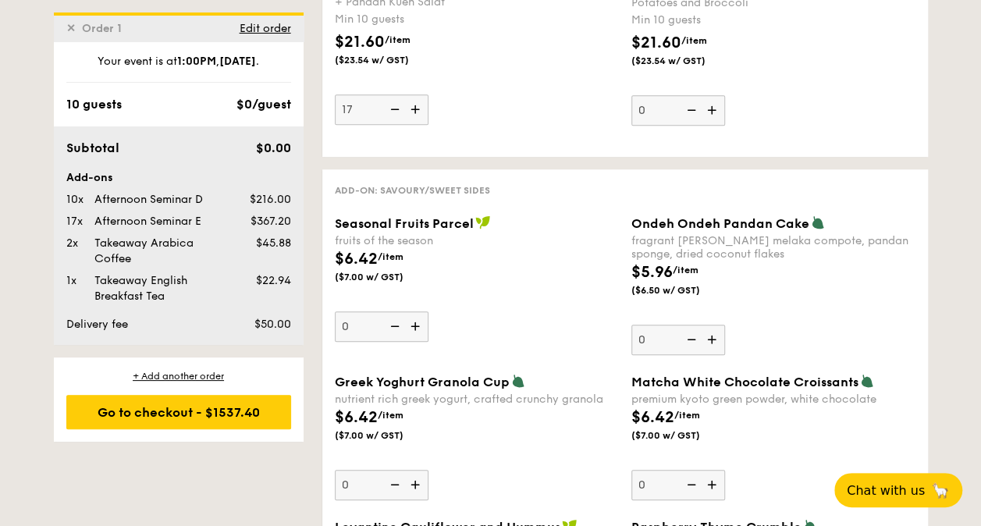
click at [421, 311] on img at bounding box center [416, 326] width 23 height 30
click at [421, 311] on input "0" at bounding box center [382, 326] width 94 height 30
type input "1"
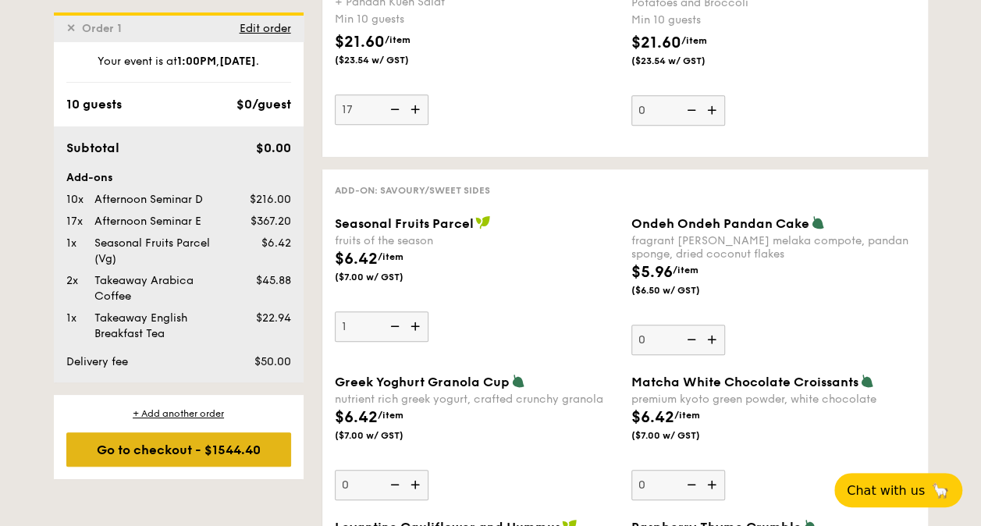
click at [115, 450] on div "Go to checkout - $1544.40" at bounding box center [178, 449] width 225 height 34
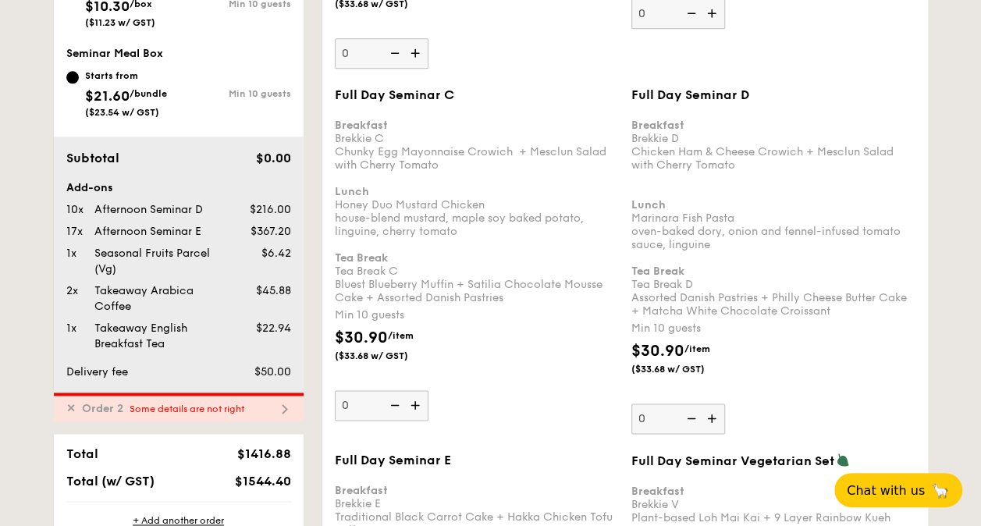
scroll to position [885, 0]
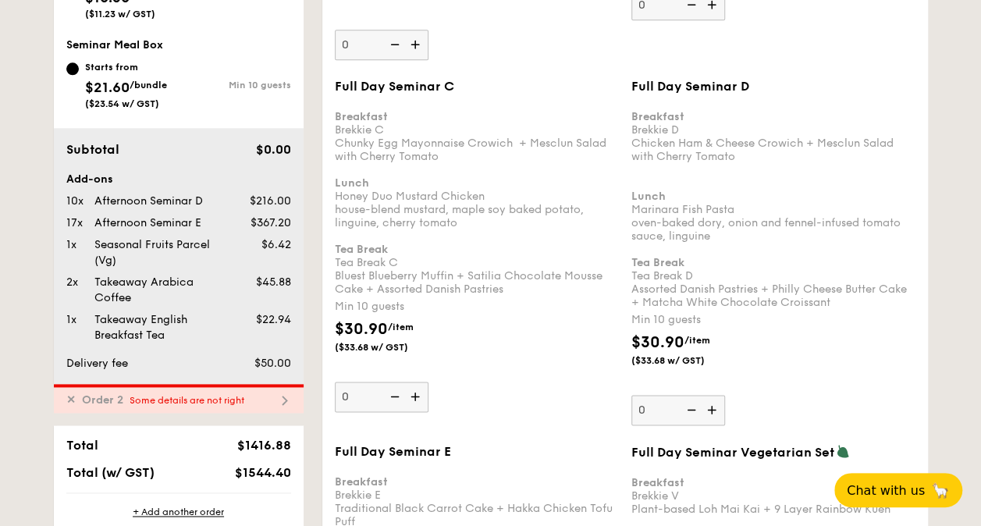
click at [159, 403] on span "Some details are not right" at bounding box center [187, 400] width 115 height 11
type input "14"
type input "13"
type input "0"
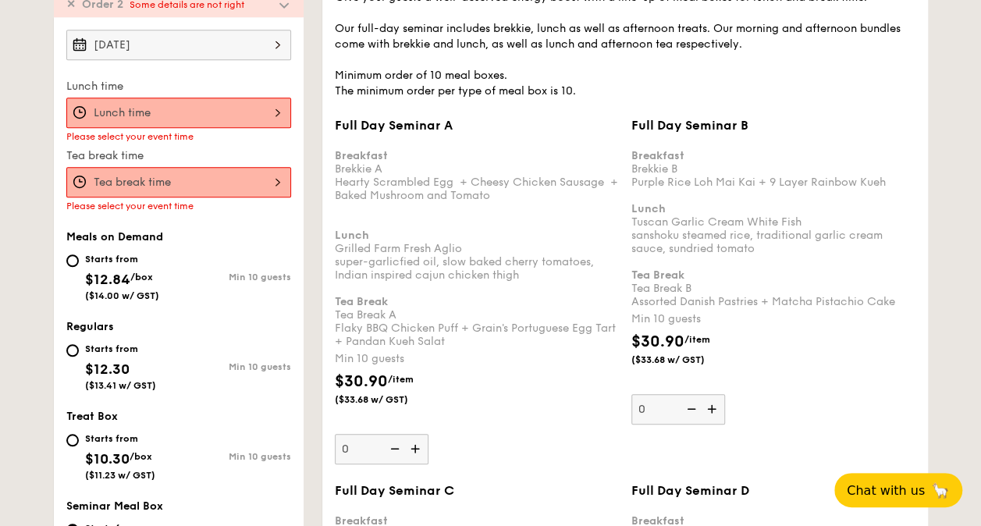
scroll to position [445, 0]
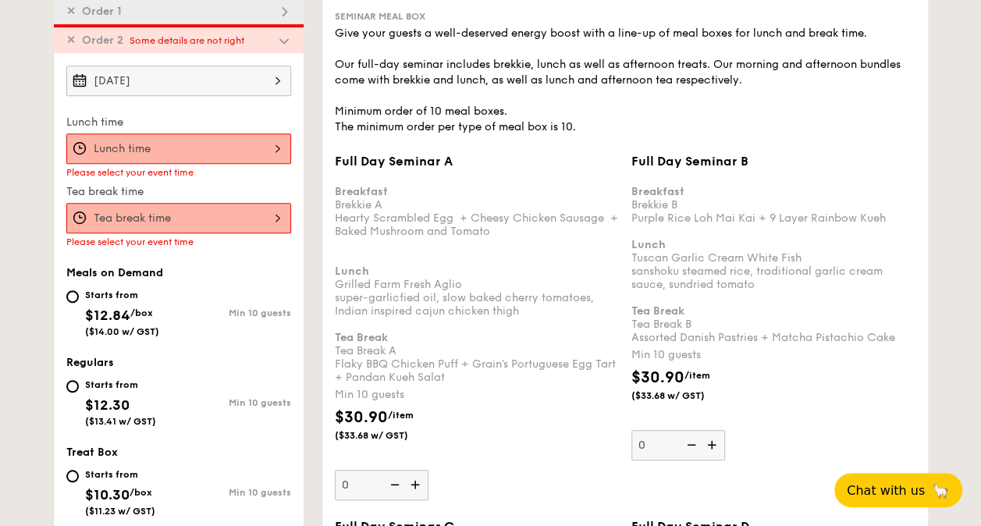
click at [211, 144] on div at bounding box center [178, 148] width 225 height 30
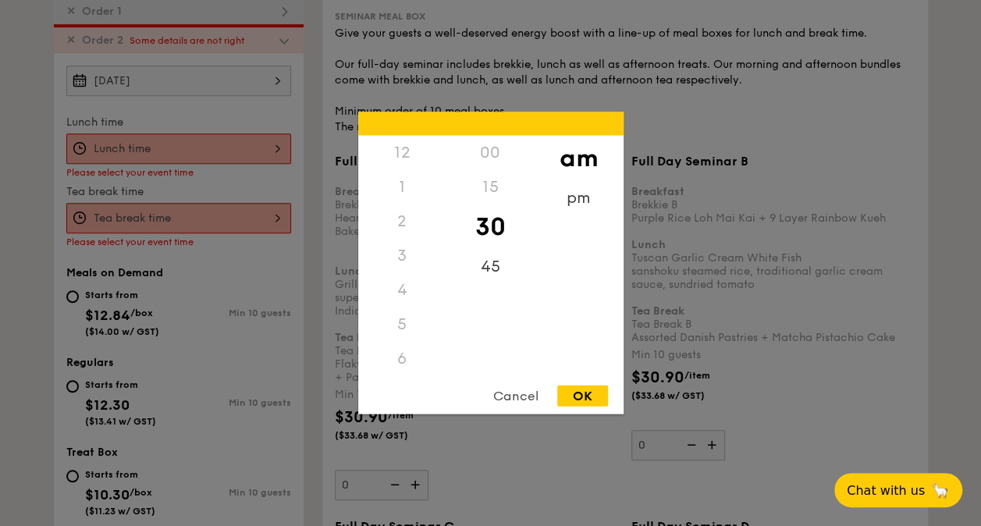
scroll to position [172, 0]
click at [568, 208] on div "pm" at bounding box center [579, 203] width 88 height 45
click at [401, 186] on div "1" at bounding box center [402, 192] width 88 height 45
click at [480, 152] on div "00" at bounding box center [490, 158] width 88 height 45
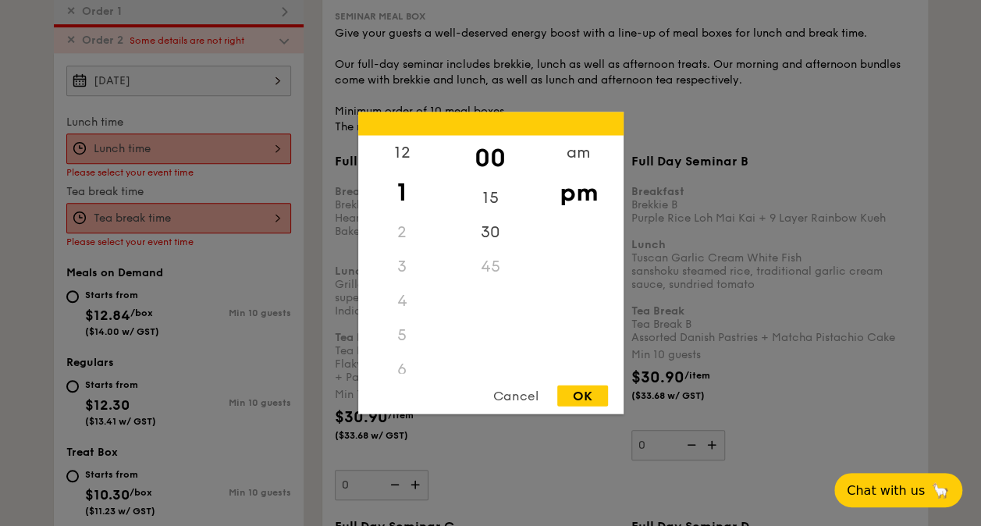
click at [581, 393] on div "OK" at bounding box center [582, 396] width 51 height 21
type input "1:00PM"
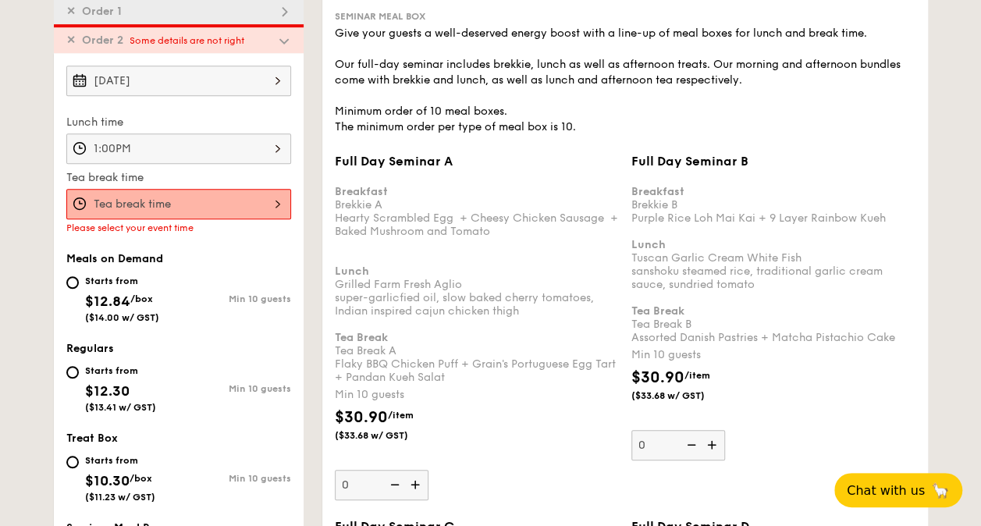
click at [251, 201] on div at bounding box center [178, 204] width 225 height 30
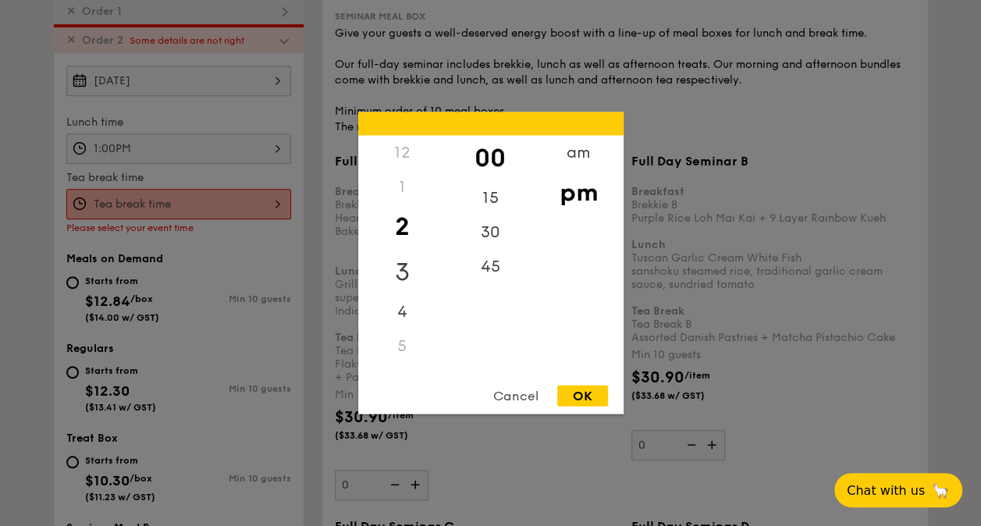
click at [403, 265] on div "3" at bounding box center [402, 272] width 88 height 45
drag, startPoint x: 478, startPoint y: 232, endPoint x: 481, endPoint y: 243, distance: 11.4
click at [479, 233] on div "30" at bounding box center [490, 237] width 88 height 45
click at [587, 390] on div "OK" at bounding box center [582, 396] width 51 height 21
type input "3:30PM"
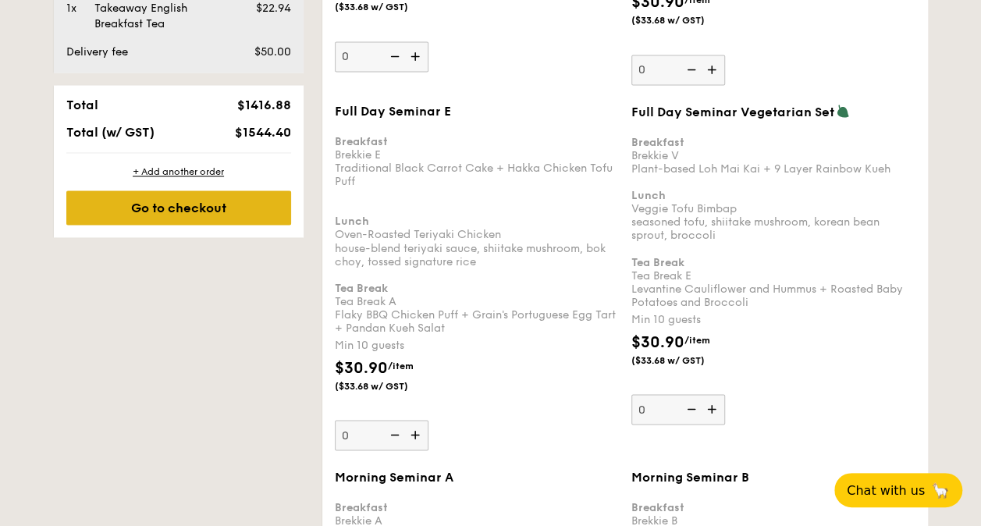
click at [185, 220] on div "Go to checkout" at bounding box center [178, 207] width 225 height 34
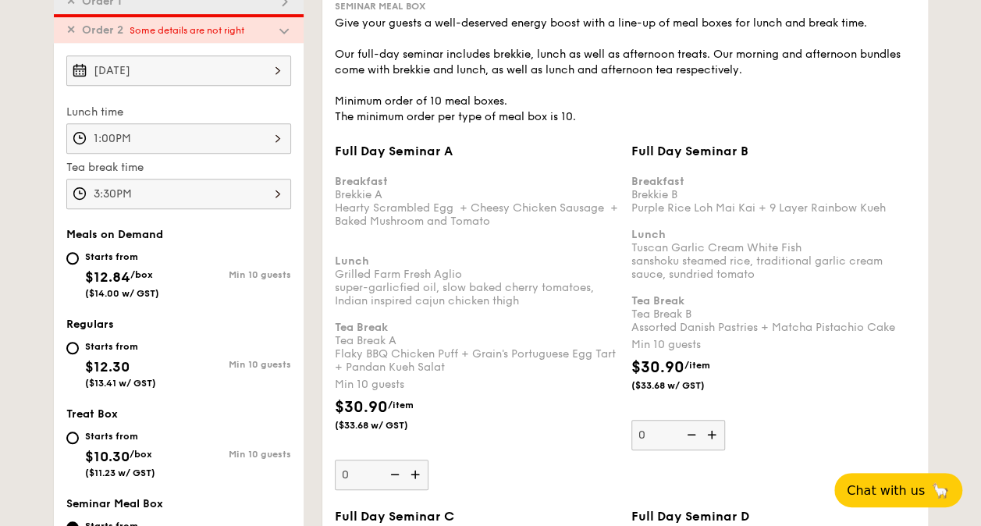
scroll to position [339, 0]
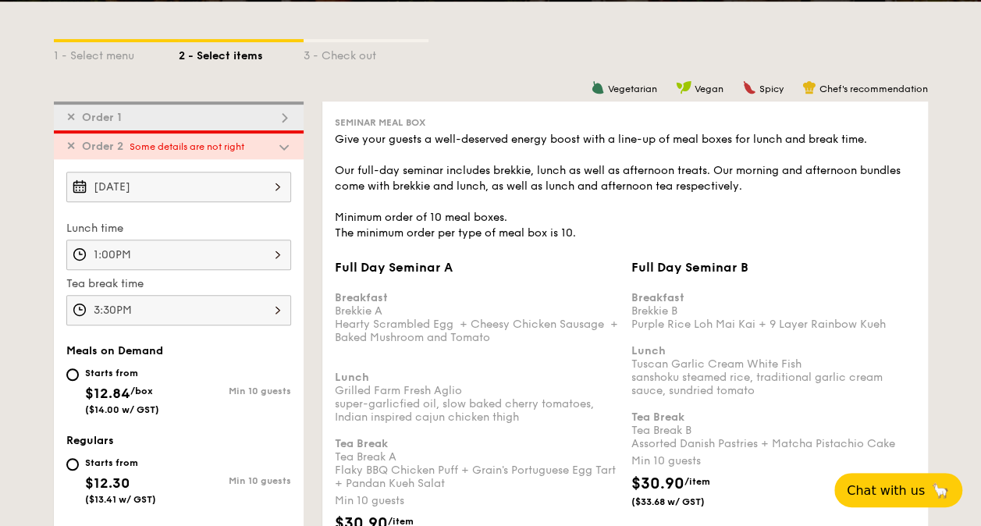
click at [219, 147] on span "Some details are not right" at bounding box center [187, 146] width 115 height 11
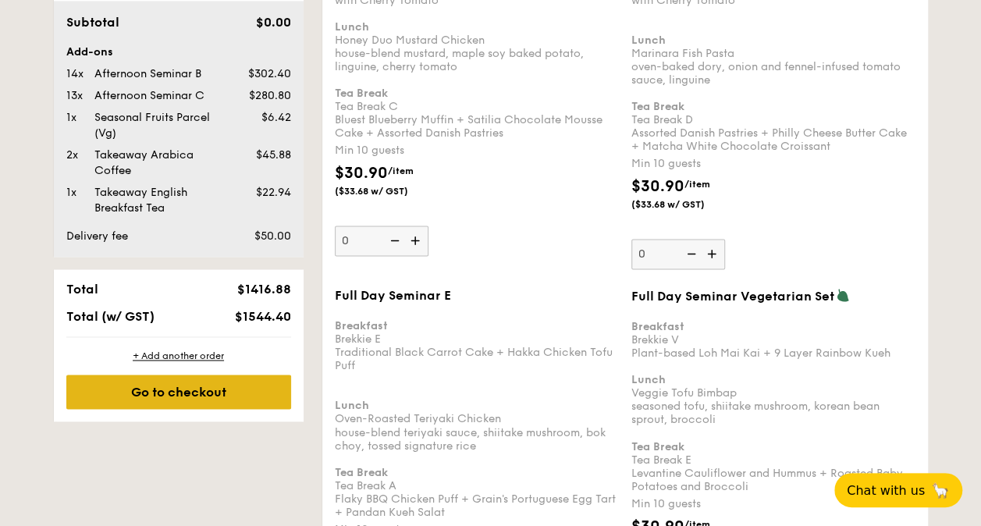
click at [206, 387] on div "Go to checkout" at bounding box center [178, 392] width 225 height 34
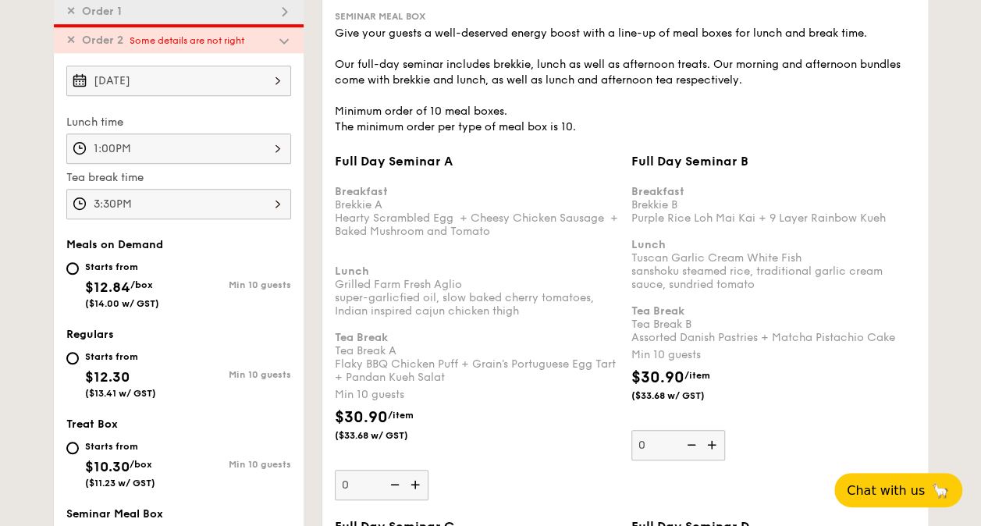
scroll to position [417, 0]
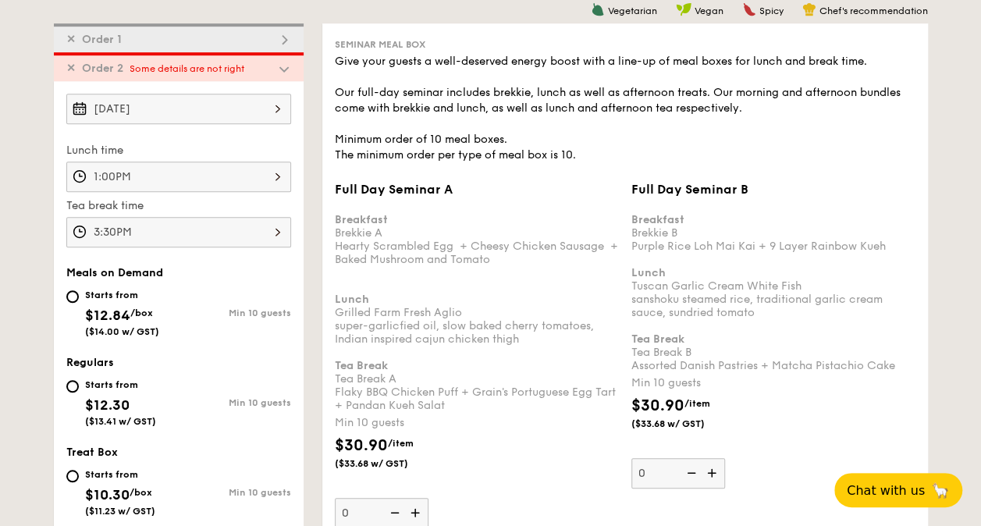
click at [279, 69] on img at bounding box center [284, 69] width 14 height 14
click at [190, 172] on div "1:00PM" at bounding box center [178, 177] width 225 height 30
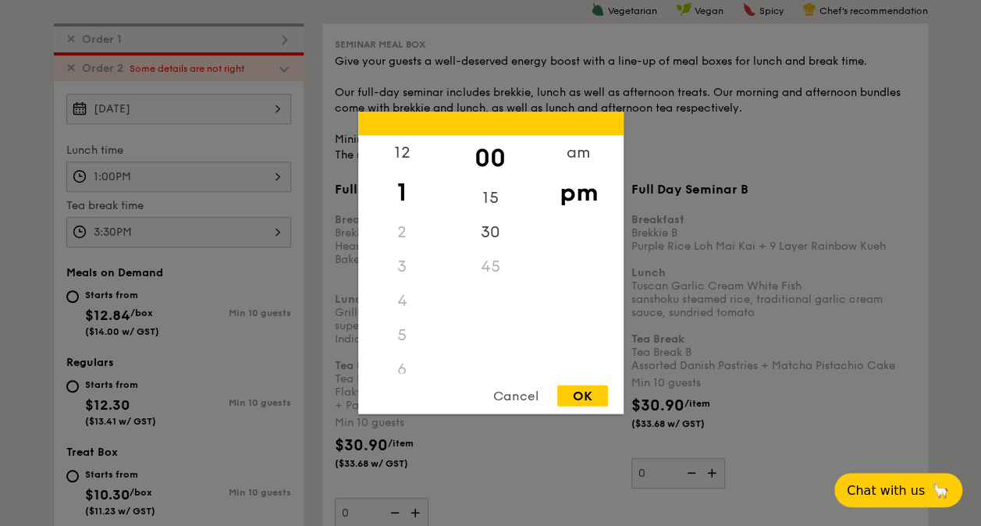
click at [574, 396] on div "OK" at bounding box center [582, 396] width 51 height 21
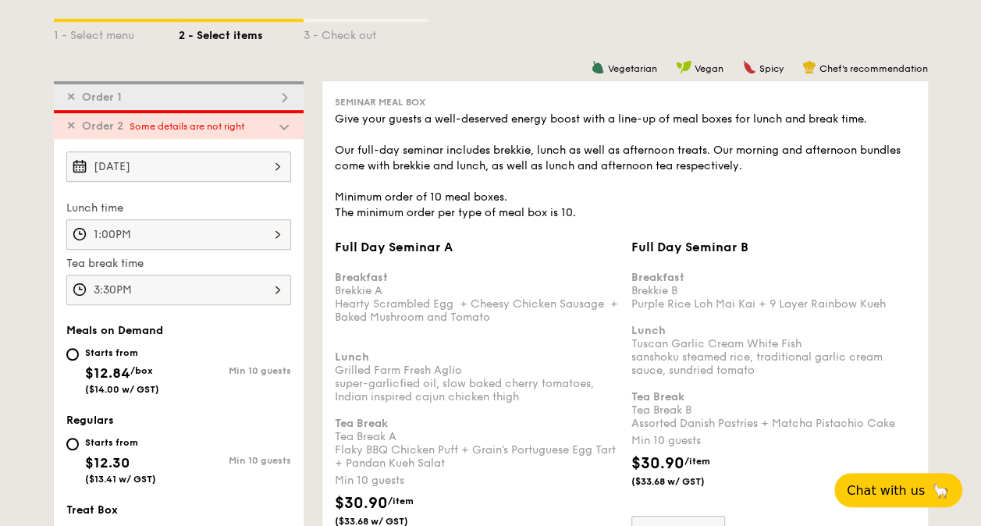
scroll to position [339, 0]
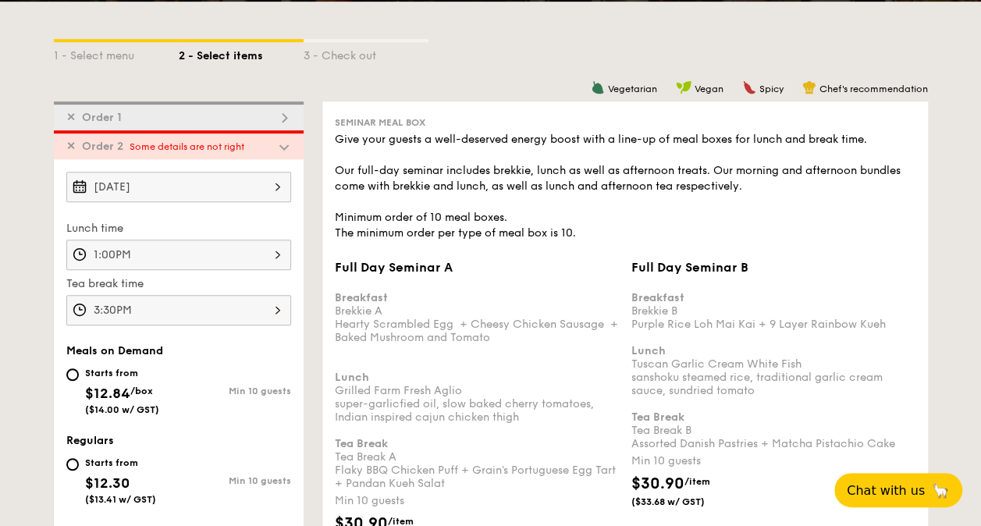
click at [289, 112] on img at bounding box center [284, 118] width 14 height 14
type input "0"
type input "10"
type input "17"
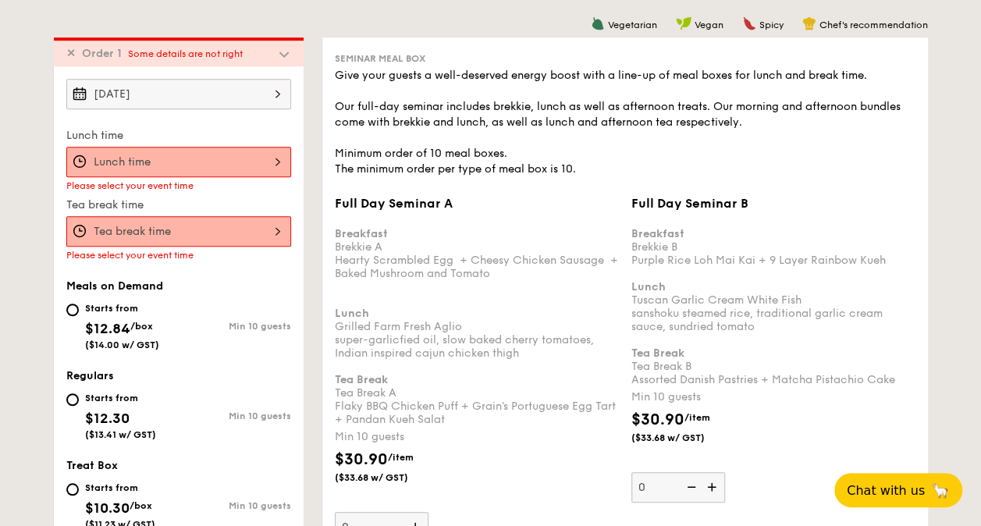
scroll to position [417, 0]
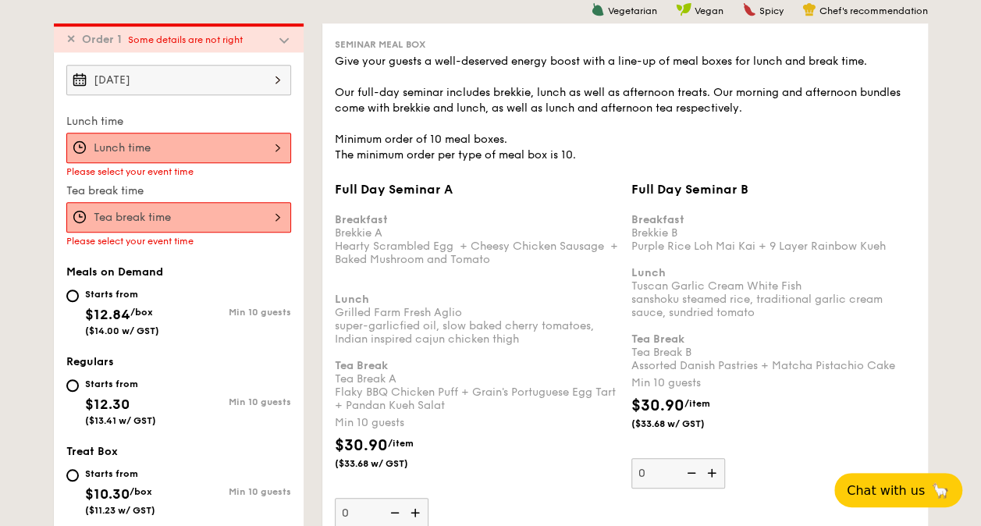
click at [178, 142] on div at bounding box center [178, 148] width 225 height 30
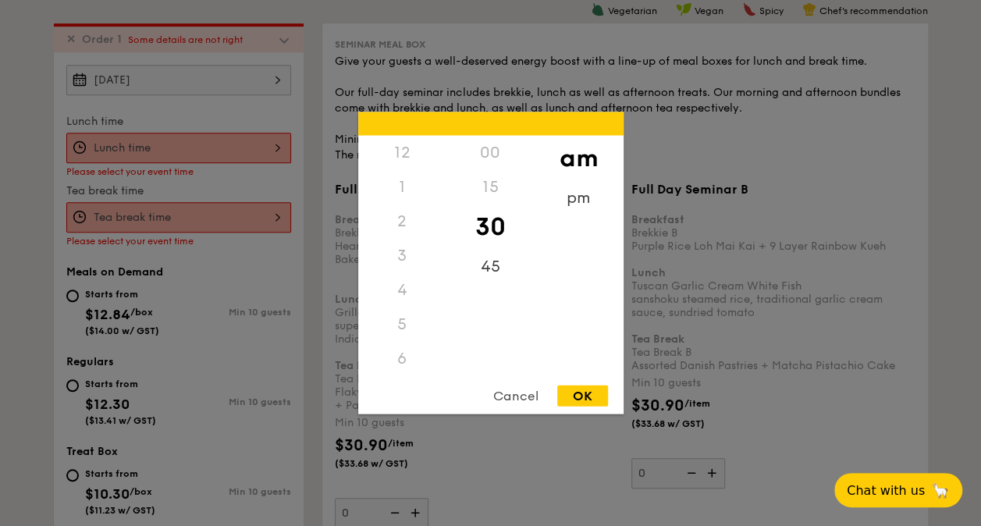
scroll to position [172, 0]
click at [570, 203] on div "pm" at bounding box center [579, 203] width 88 height 45
click at [403, 190] on div "1" at bounding box center [402, 192] width 88 height 45
click at [492, 151] on div "00" at bounding box center [490, 158] width 88 height 45
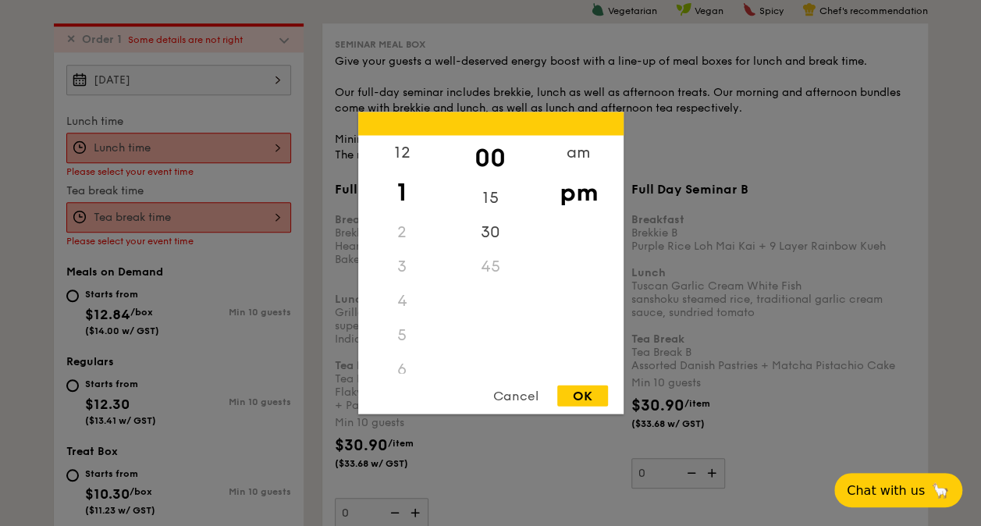
click at [581, 404] on div "OK" at bounding box center [582, 396] width 51 height 21
type input "1:00PM"
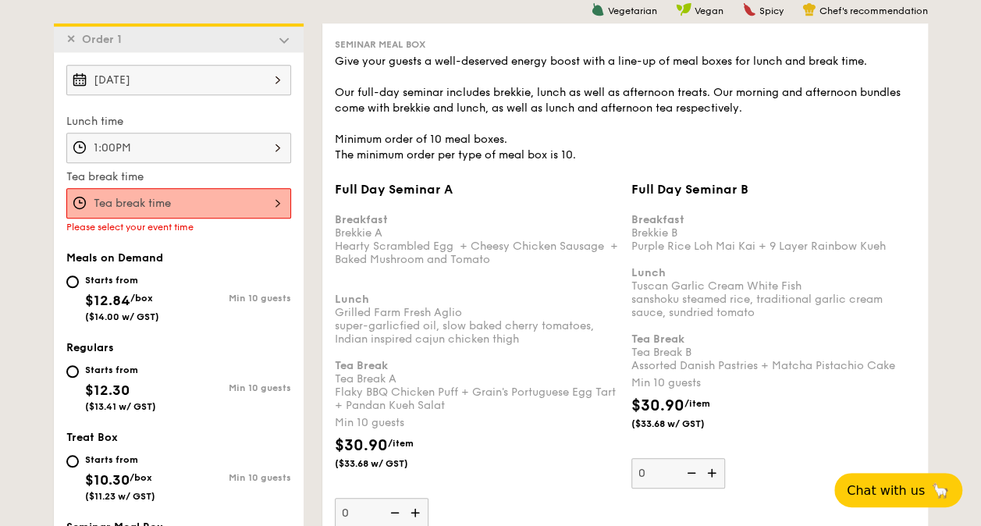
click at [248, 200] on div at bounding box center [178, 203] width 225 height 30
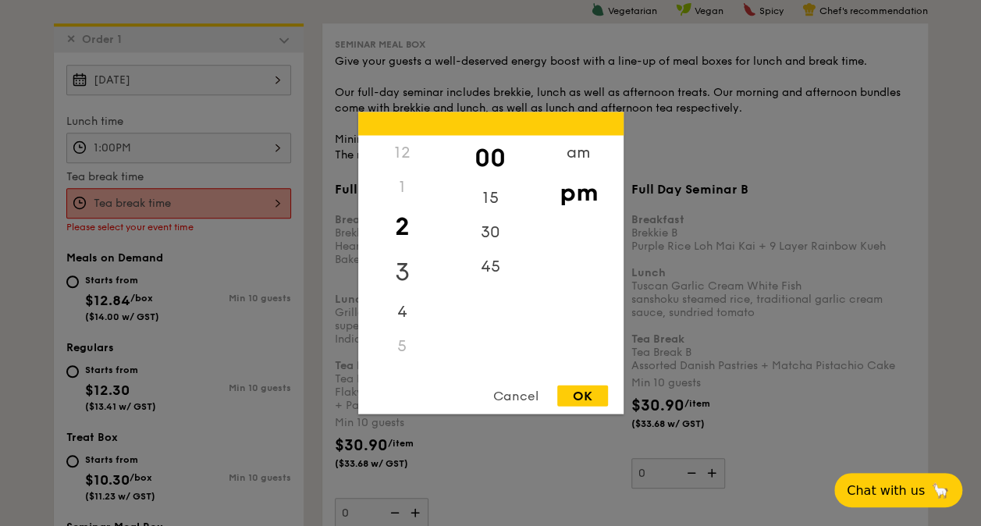
click at [400, 270] on div "3" at bounding box center [402, 272] width 88 height 45
drag, startPoint x: 474, startPoint y: 238, endPoint x: 524, endPoint y: 309, distance: 87.3
click at [476, 239] on div "30" at bounding box center [490, 232] width 88 height 34
click at [586, 393] on div "OK" at bounding box center [582, 396] width 51 height 21
type input "3:30PM"
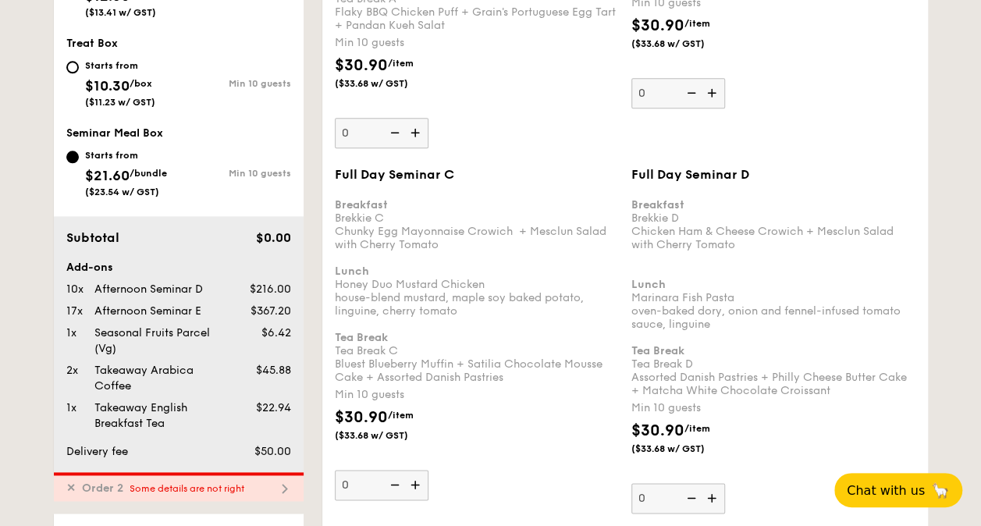
scroll to position [963, 0]
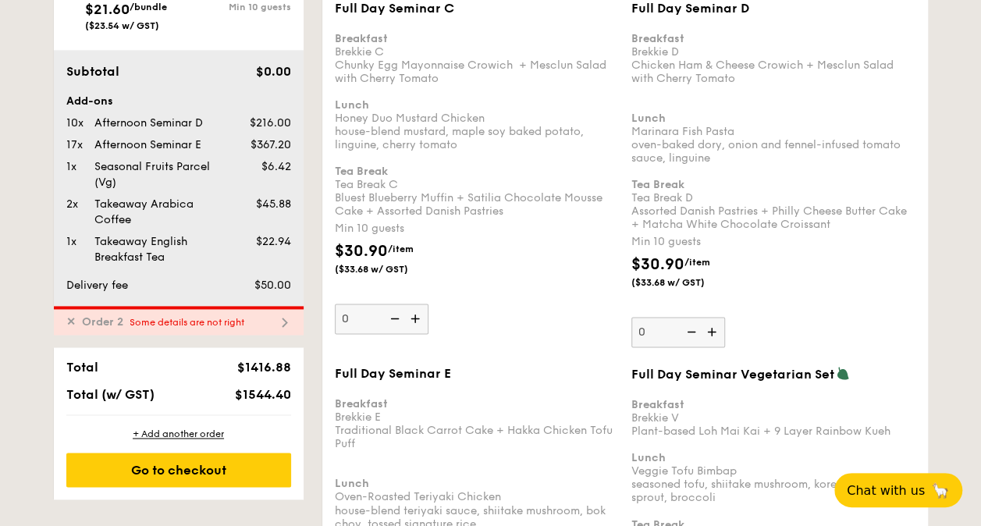
click at [278, 315] on img at bounding box center [284, 322] width 14 height 14
type input "14"
type input "13"
type input "0"
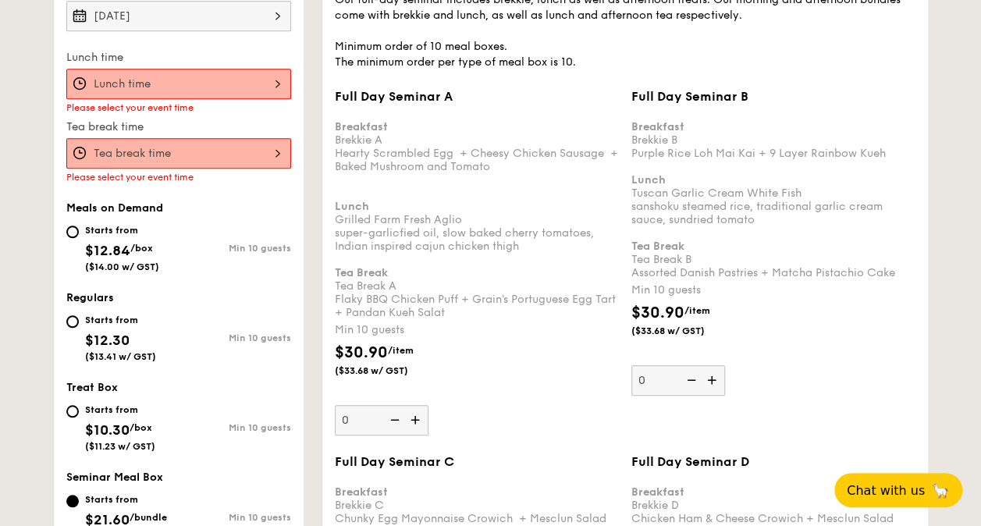
scroll to position [445, 0]
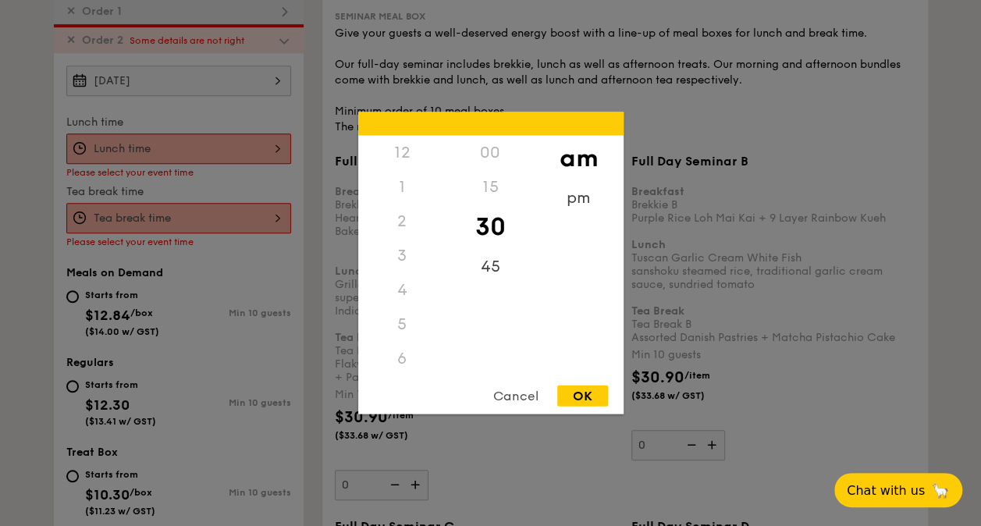
drag, startPoint x: 208, startPoint y: 150, endPoint x: 234, endPoint y: 162, distance: 29.3
click at [206, 151] on div "12 1 2 3 4 5 6 7 8 9 10 11 00 15 30 45 am pm Cancel OK" at bounding box center [178, 148] width 225 height 30
drag, startPoint x: 565, startPoint y: 204, endPoint x: 470, endPoint y: 189, distance: 96.5
click at [565, 204] on div "pm" at bounding box center [579, 198] width 88 height 34
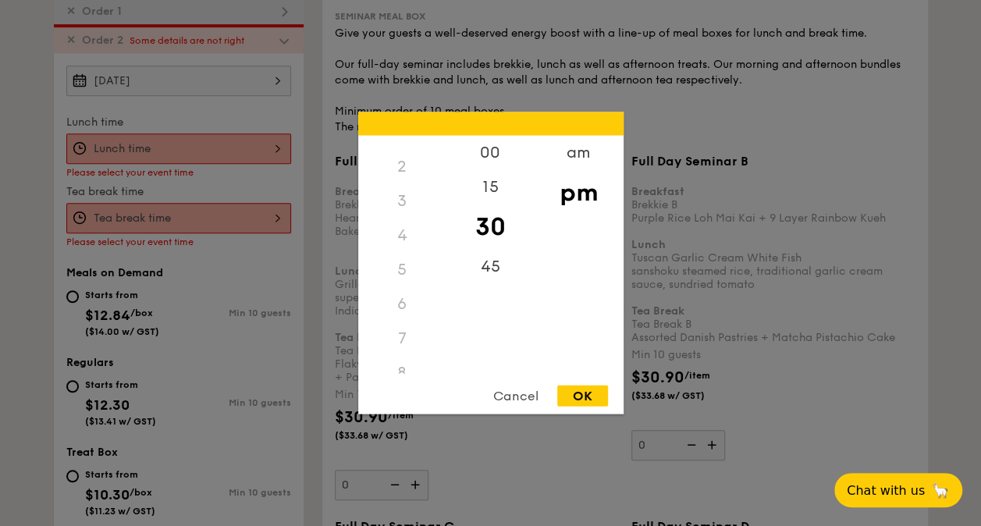
scroll to position [0, 0]
click at [405, 192] on div "1" at bounding box center [402, 192] width 88 height 45
click at [496, 155] on div "00" at bounding box center [490, 158] width 88 height 45
click at [571, 397] on div "OK" at bounding box center [582, 396] width 51 height 21
type input "1:00PM"
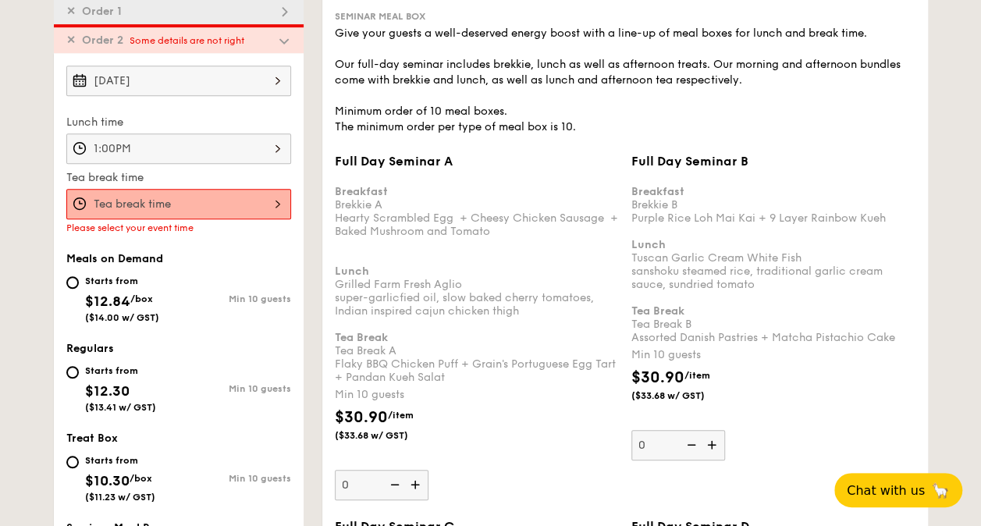
click at [201, 201] on div at bounding box center [178, 204] width 225 height 30
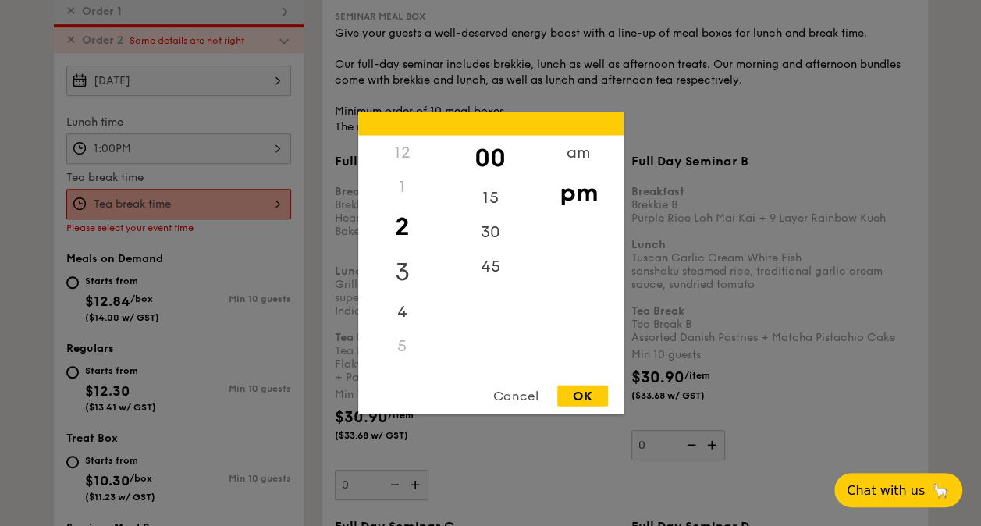
click at [404, 270] on div "3" at bounding box center [402, 272] width 88 height 45
click at [492, 231] on div "30" at bounding box center [490, 237] width 88 height 45
click at [582, 395] on div "OK" at bounding box center [582, 396] width 51 height 21
type input "3:30PM"
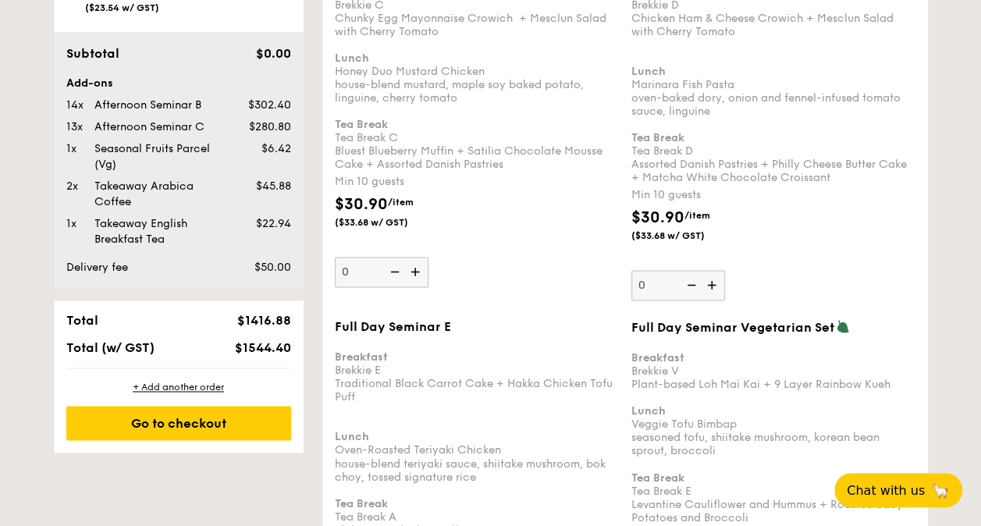
scroll to position [1225, 0]
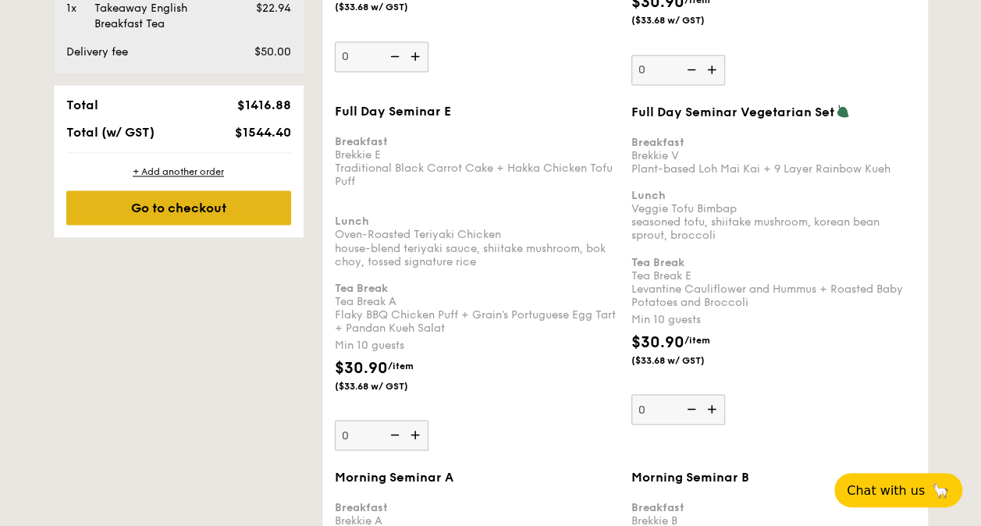
click at [200, 215] on div "Go to checkout" at bounding box center [178, 207] width 225 height 34
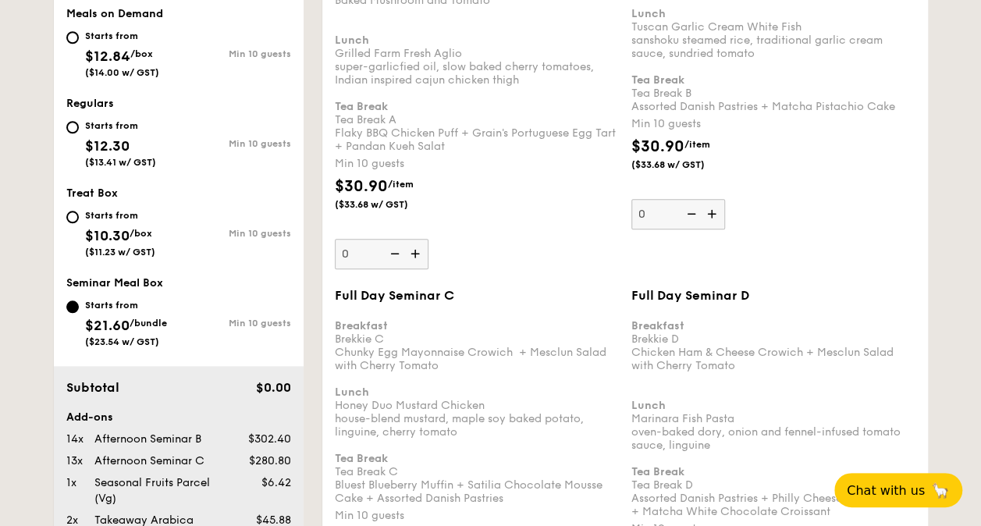
scroll to position [417, 0]
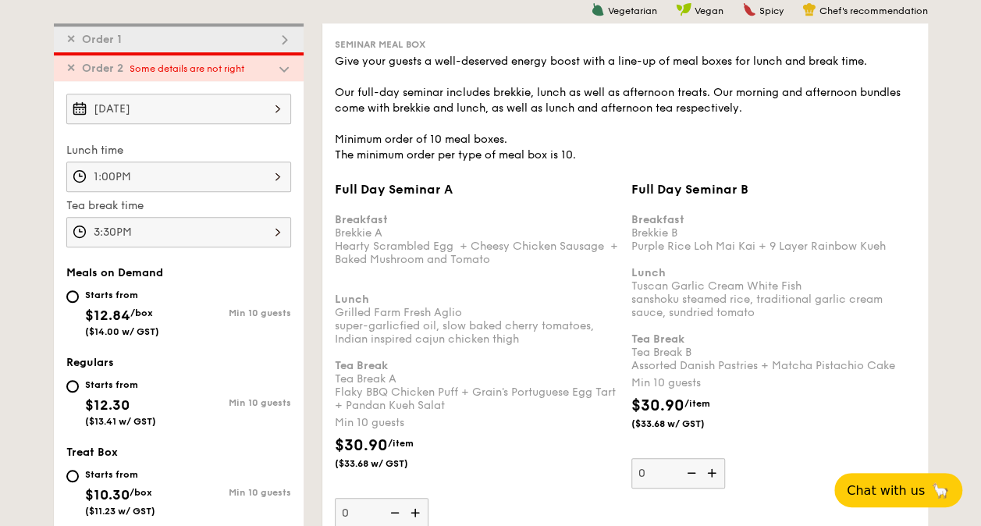
click at [69, 64] on span "✕" at bounding box center [70, 68] width 9 height 13
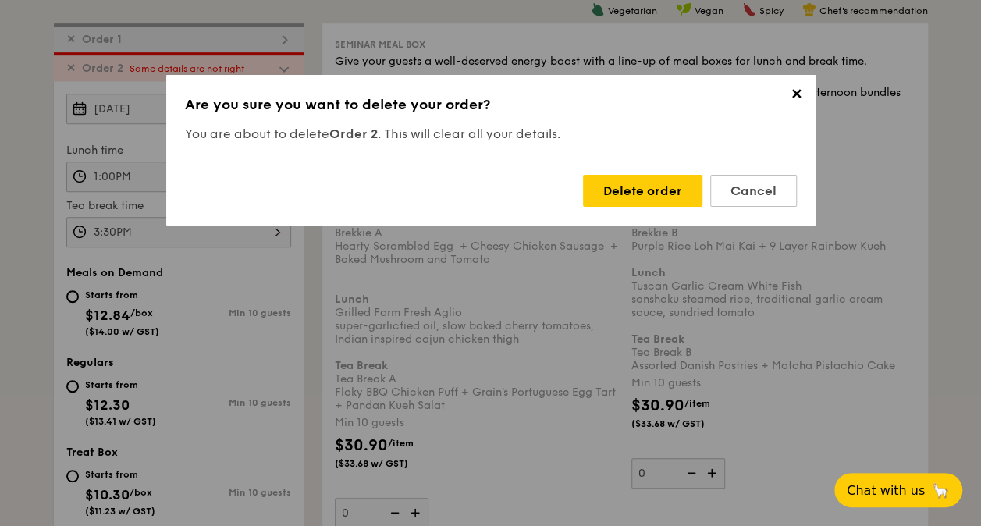
drag, startPoint x: 634, startPoint y: 194, endPoint x: 414, endPoint y: 184, distance: 220.3
click at [634, 194] on div "Delete order" at bounding box center [642, 191] width 119 height 32
type input "0"
type input "10"
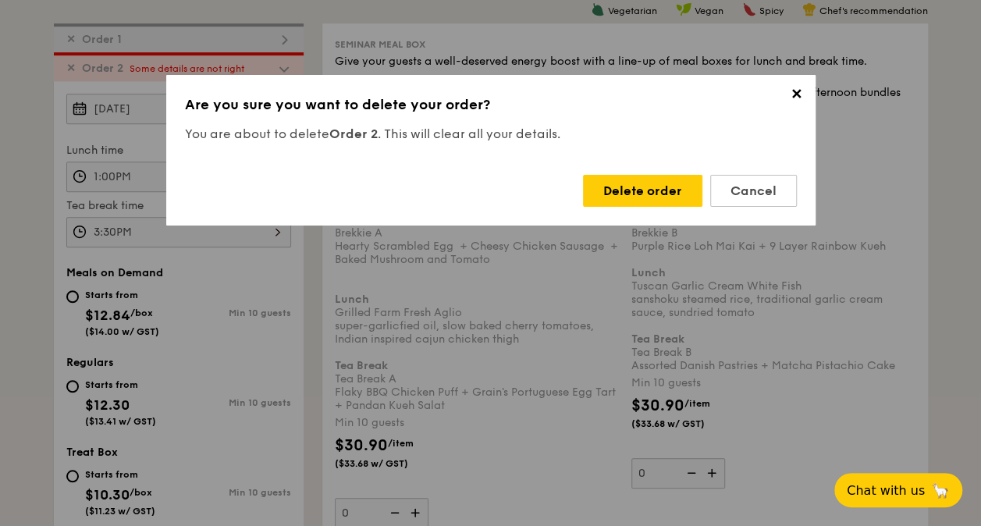
type input "17"
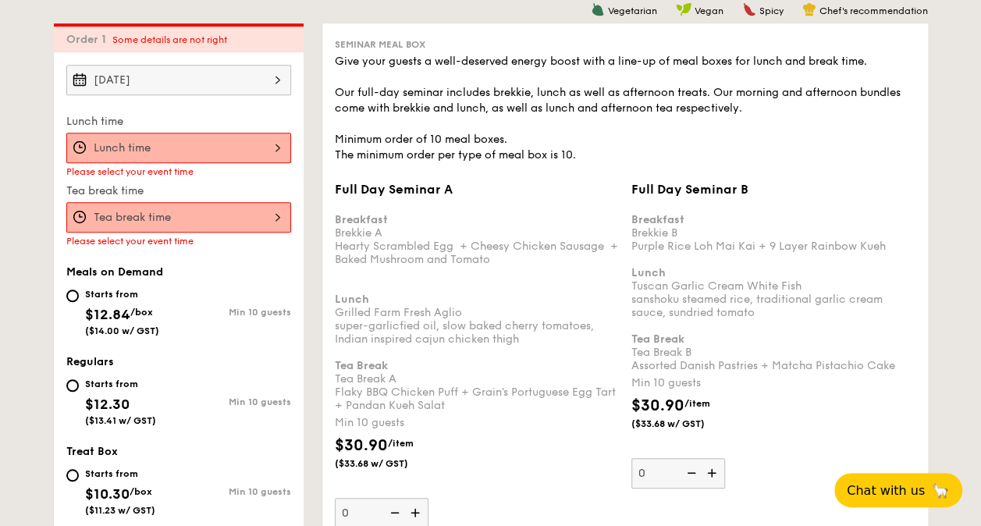
click at [207, 147] on div at bounding box center [178, 148] width 225 height 30
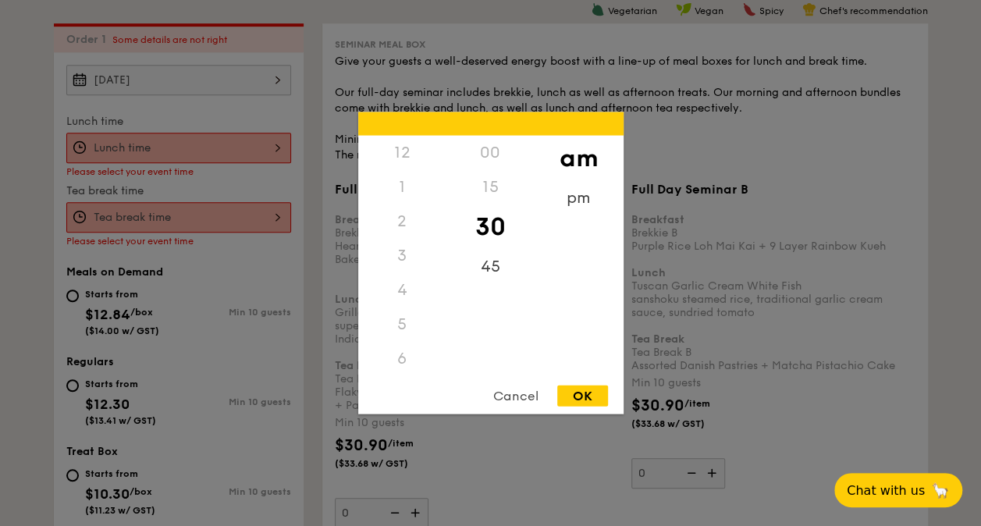
scroll to position [172, 0]
drag, startPoint x: 597, startPoint y: 203, endPoint x: 553, endPoint y: 185, distance: 48.0
click at [595, 201] on div "pm" at bounding box center [579, 203] width 88 height 45
click at [400, 187] on div "1" at bounding box center [402, 192] width 88 height 45
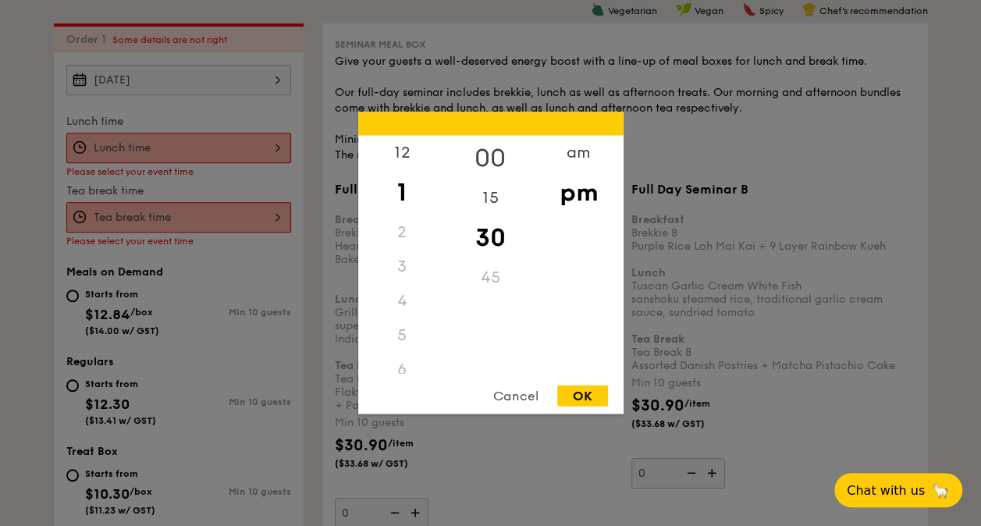
click at [495, 145] on div "00" at bounding box center [490, 158] width 88 height 45
drag, startPoint x: 584, startPoint y: 389, endPoint x: 572, endPoint y: 378, distance: 16.6
click at [584, 388] on div "OK" at bounding box center [582, 396] width 51 height 21
type input "1:00PM"
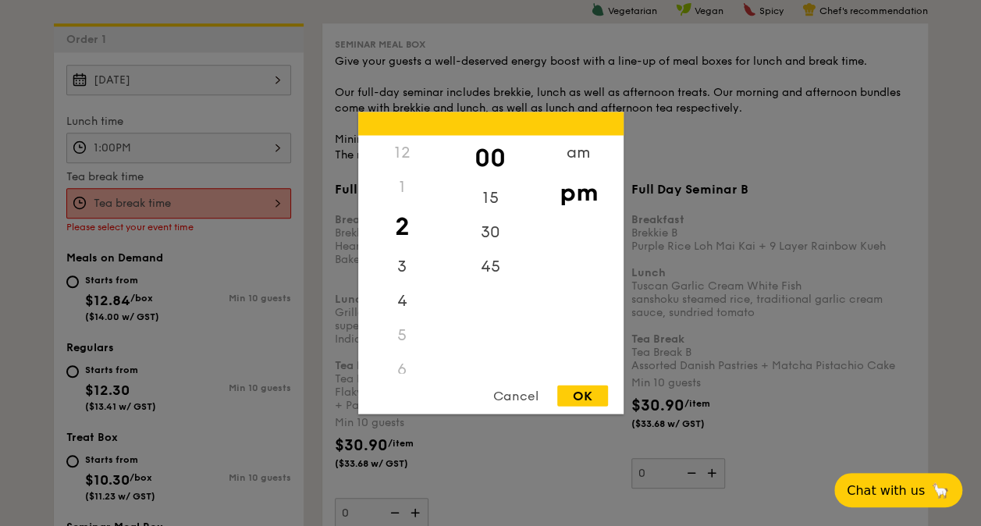
click at [244, 197] on div "12 1 2 3 4 5 6 7 8 9 10 11 00 15 30 45 am pm Cancel OK" at bounding box center [178, 203] width 225 height 30
click at [414, 267] on div "3" at bounding box center [402, 272] width 88 height 45
drag, startPoint x: 482, startPoint y: 237, endPoint x: 497, endPoint y: 251, distance: 20.4
click at [485, 240] on div "30" at bounding box center [490, 237] width 88 height 45
drag, startPoint x: 579, startPoint y: 387, endPoint x: 566, endPoint y: 382, distance: 14.1
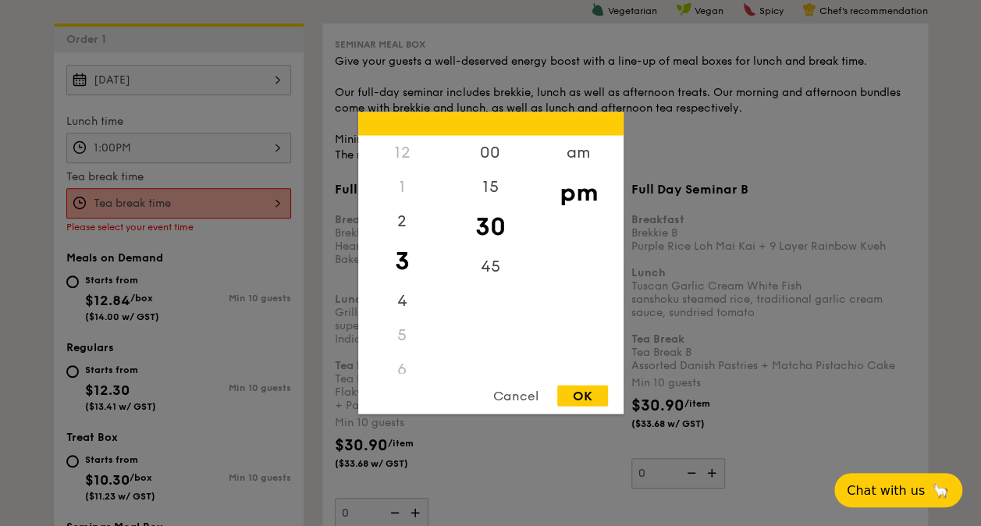
click at [579, 389] on div "OK" at bounding box center [582, 396] width 51 height 21
type input "3:30PM"
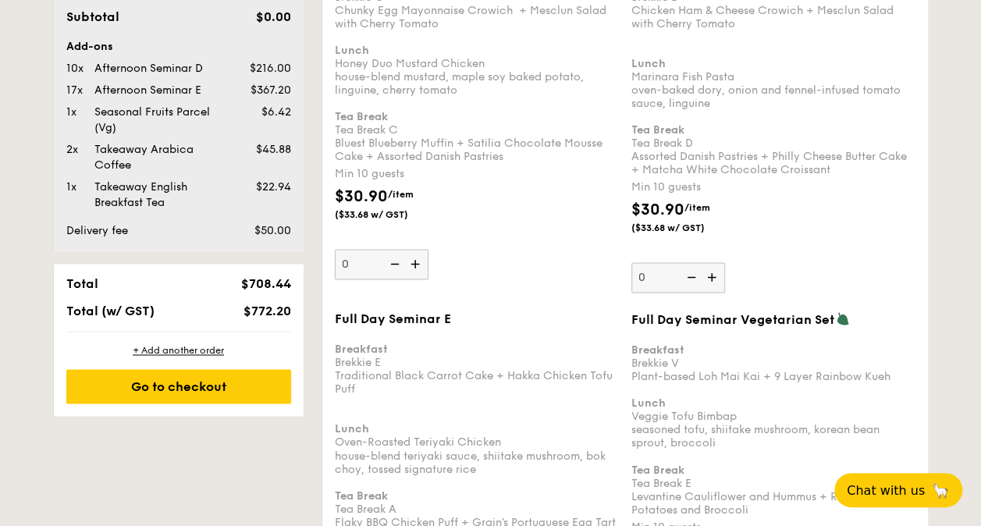
scroll to position [1041, 0]
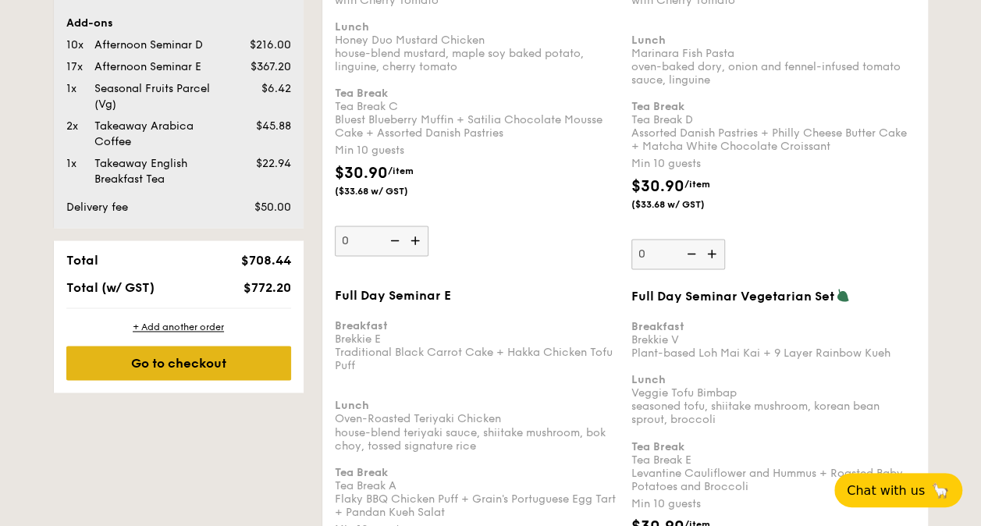
click at [186, 361] on div "Go to checkout" at bounding box center [178, 363] width 225 height 34
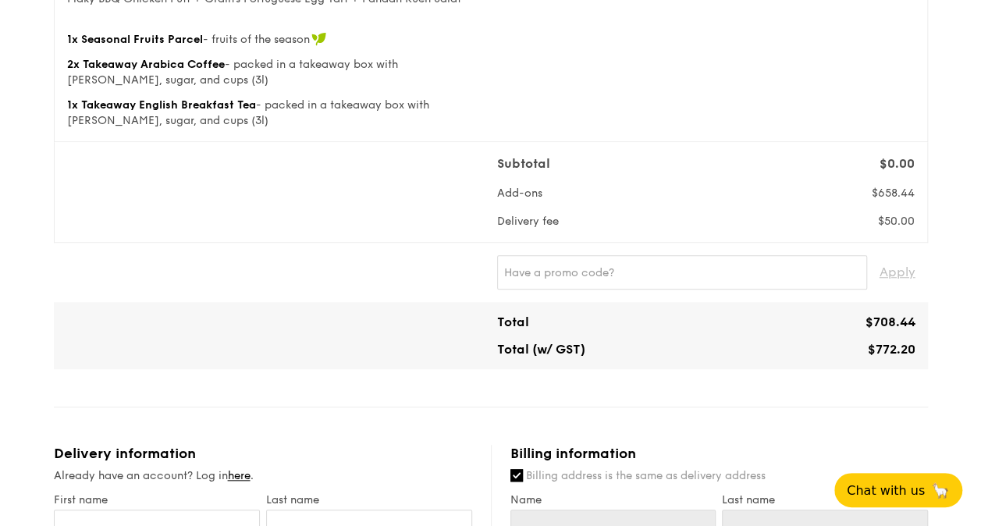
scroll to position [546, 0]
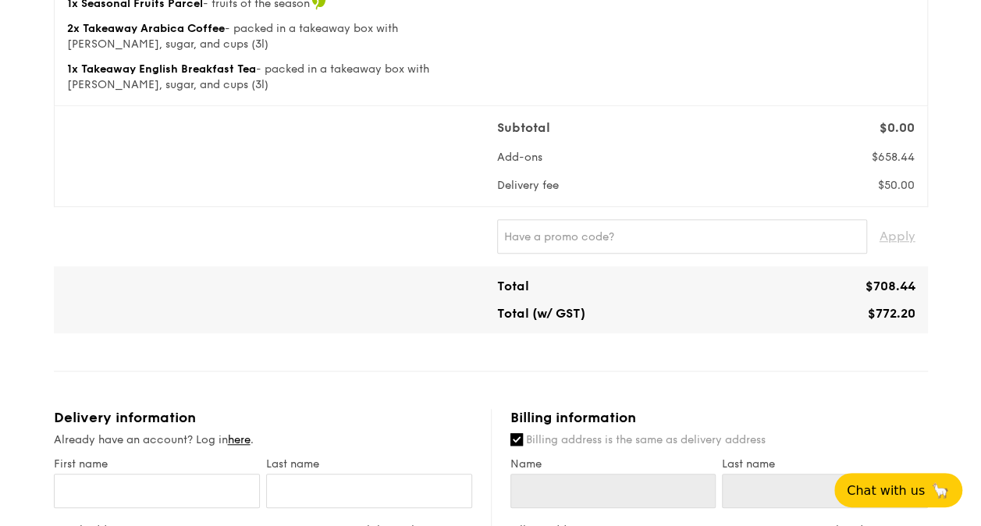
drag, startPoint x: 514, startPoint y: 197, endPoint x: 567, endPoint y: 195, distance: 53.1
click at [567, 194] on div "Delivery fee" at bounding box center [652, 186] width 322 height 16
click at [704, 333] on div "Total $708.44 Total (w/ GST) $772.20" at bounding box center [491, 299] width 874 height 67
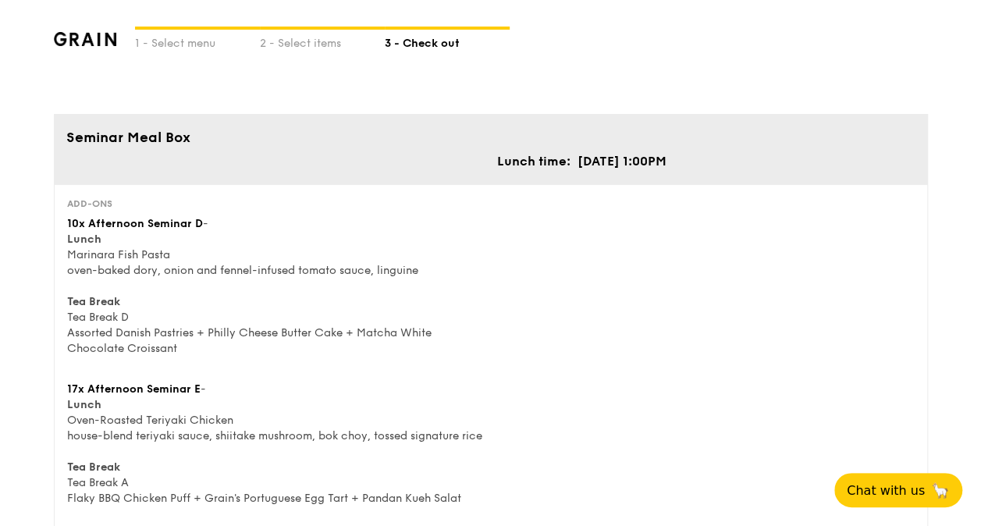
scroll to position [0, 0]
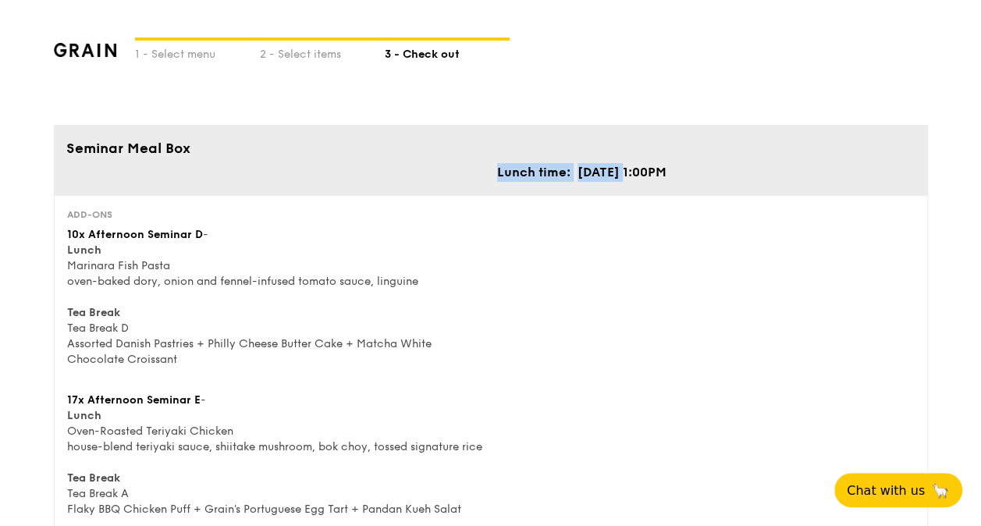
drag, startPoint x: 577, startPoint y: 169, endPoint x: 734, endPoint y: 175, distance: 156.9
click at [734, 175] on div "Lunch time: [DATE] 1:00PM" at bounding box center [706, 172] width 431 height 20
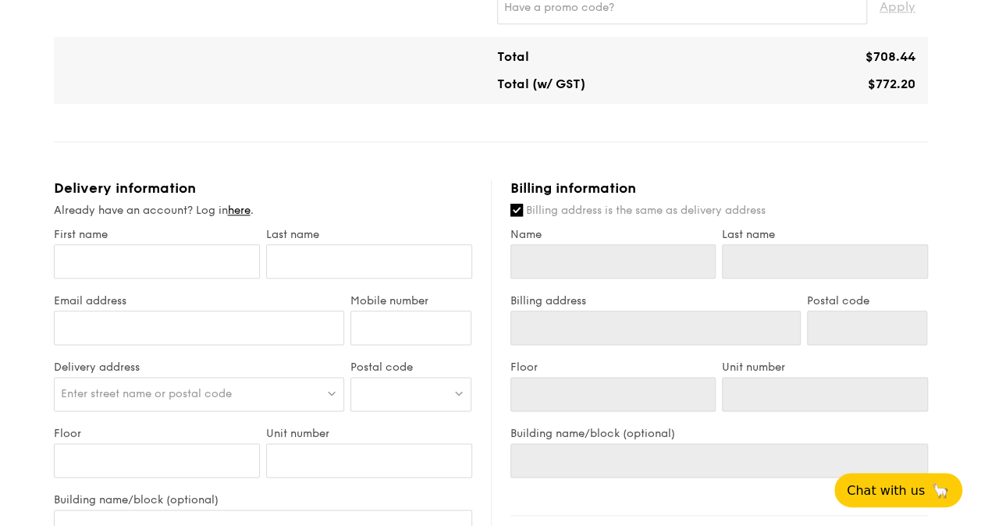
scroll to position [780, 0]
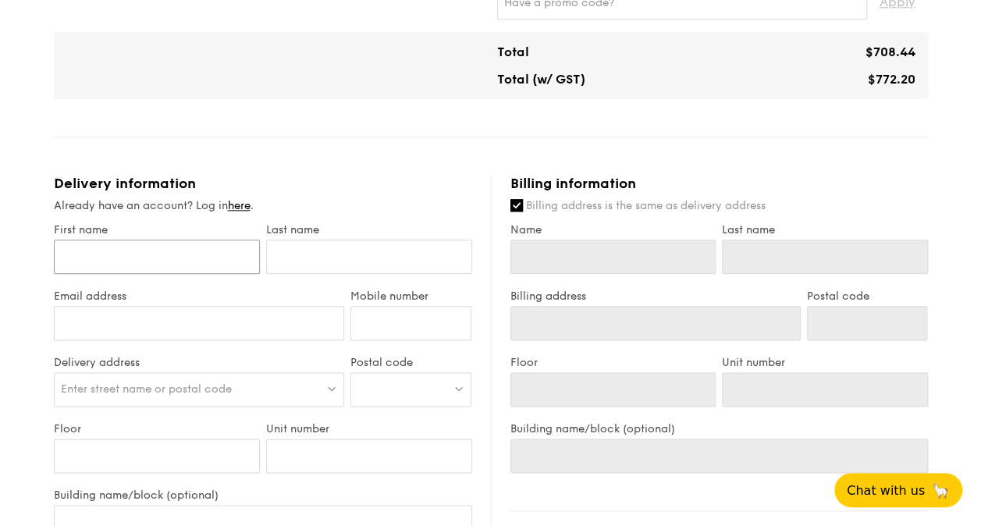
click at [174, 274] on input "First name" at bounding box center [157, 257] width 206 height 34
type input "Hitoe"
type input "Kimura"
type input "[EMAIL_ADDRESS][DOMAIN_NAME]"
type input "96451280"
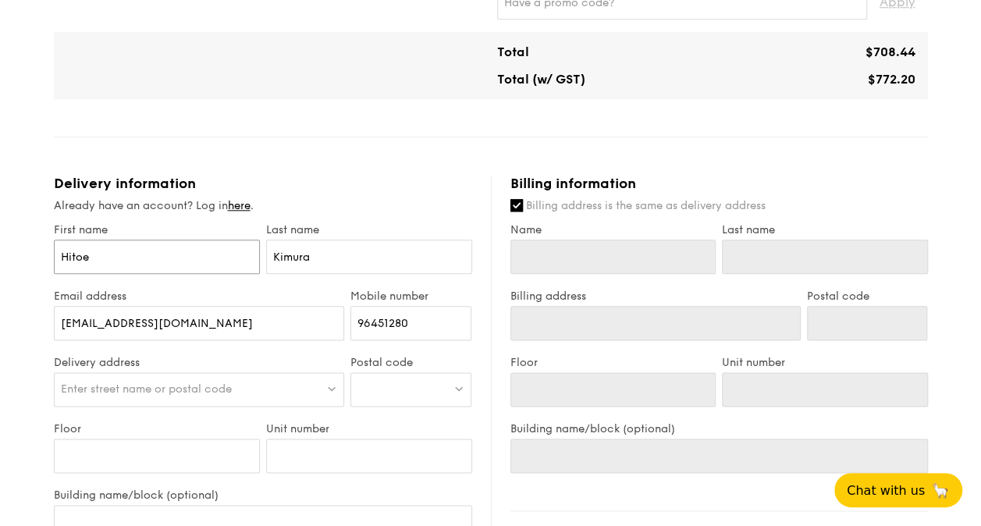
type input "Hitoe"
type input "Kimura"
click at [161, 396] on span "Enter street name or postal code" at bounding box center [146, 388] width 171 height 13
click at [158, 403] on input "search" at bounding box center [200, 390] width 290 height 34
paste input "[STREET_ADDRESS]"
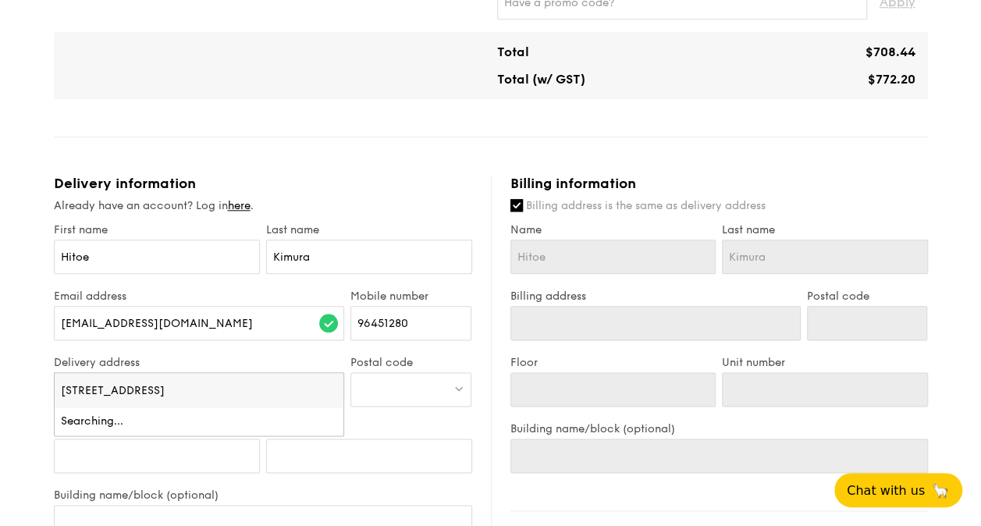
scroll to position [0, 48]
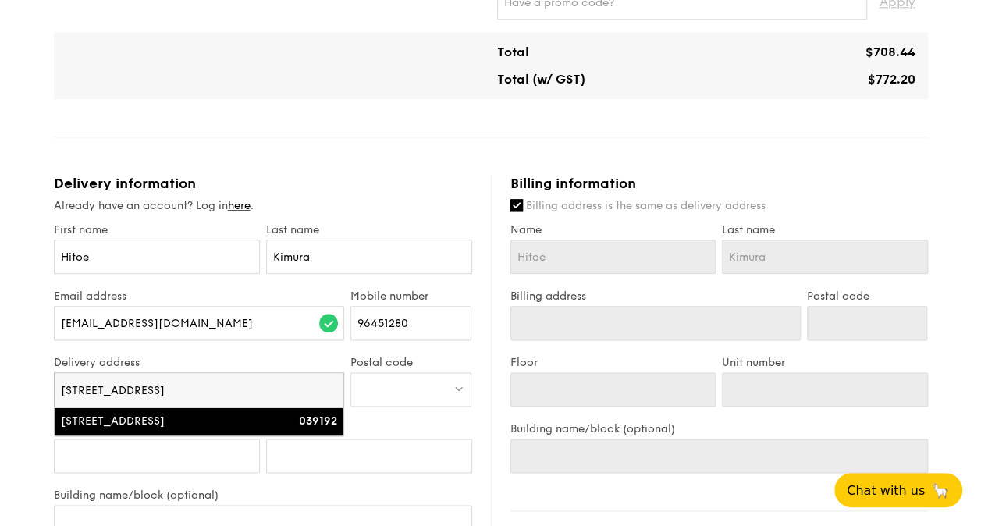
type input "[STREET_ADDRESS]"
click at [176, 429] on div "[STREET_ADDRESS]" at bounding box center [165, 422] width 208 height 16
type input "[STREET_ADDRESS]"
type input "039192"
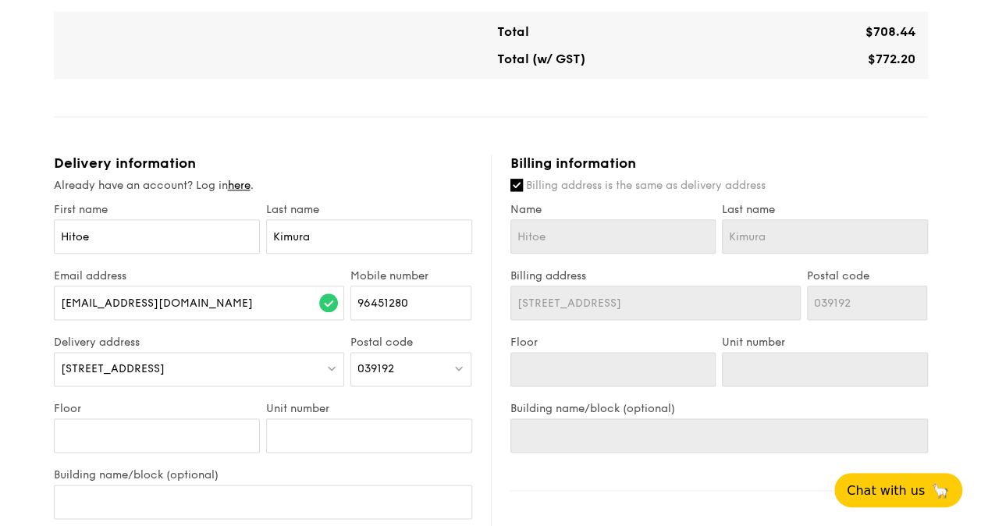
scroll to position [858, 0]
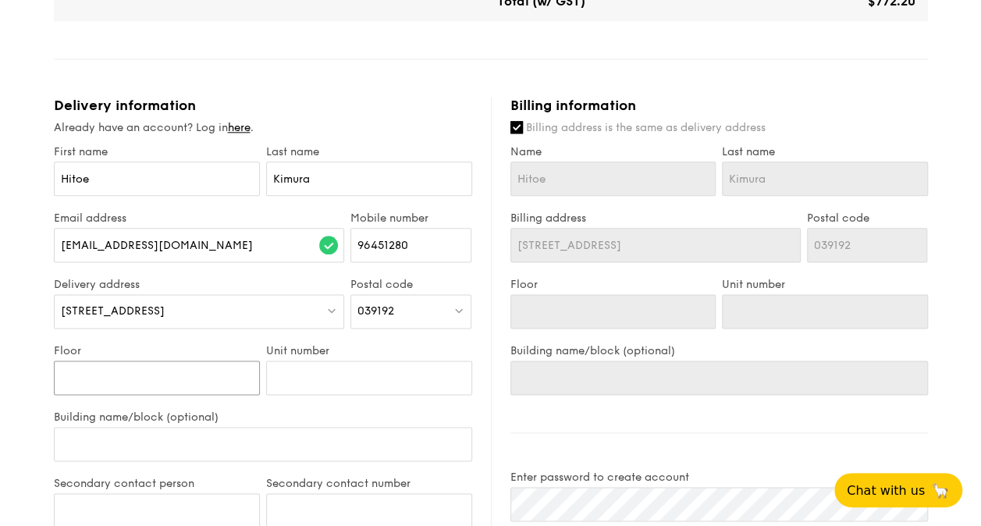
click at [176, 392] on input "Floor" at bounding box center [157, 378] width 206 height 34
type input "1"
type input "19"
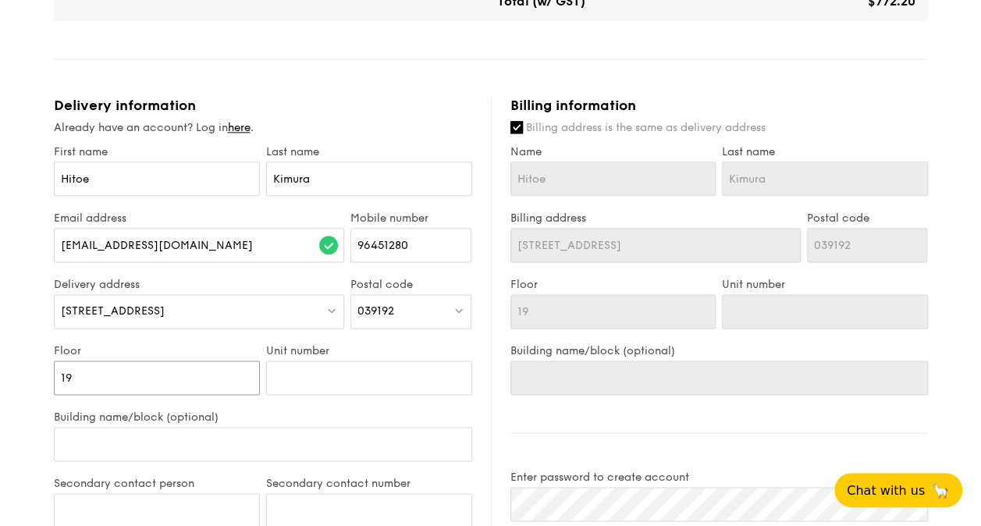
type input "19"
click at [311, 393] on input "Unit number" at bounding box center [369, 378] width 206 height 34
type input "1"
type input "0"
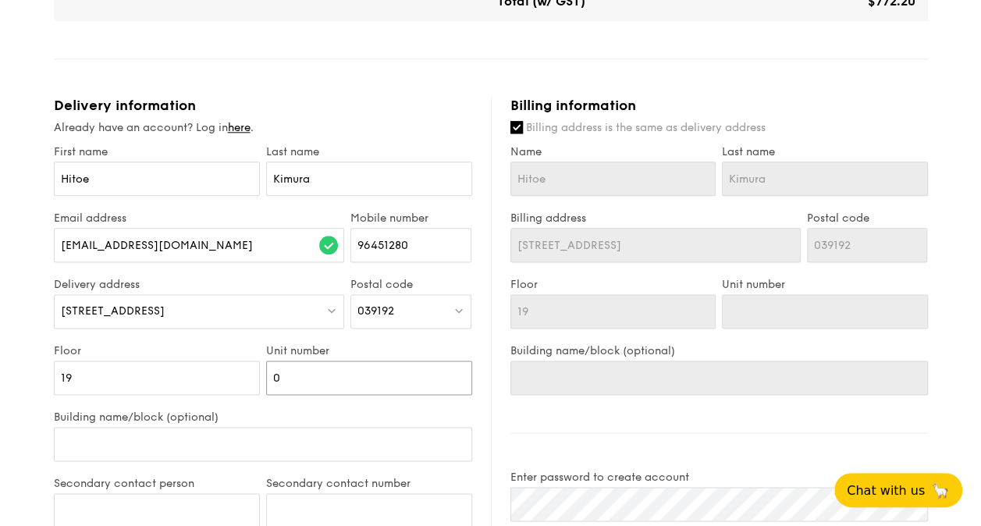
type input "0"
type input "00"
click at [280, 449] on input "Building name/block (optional)" at bounding box center [263, 444] width 418 height 34
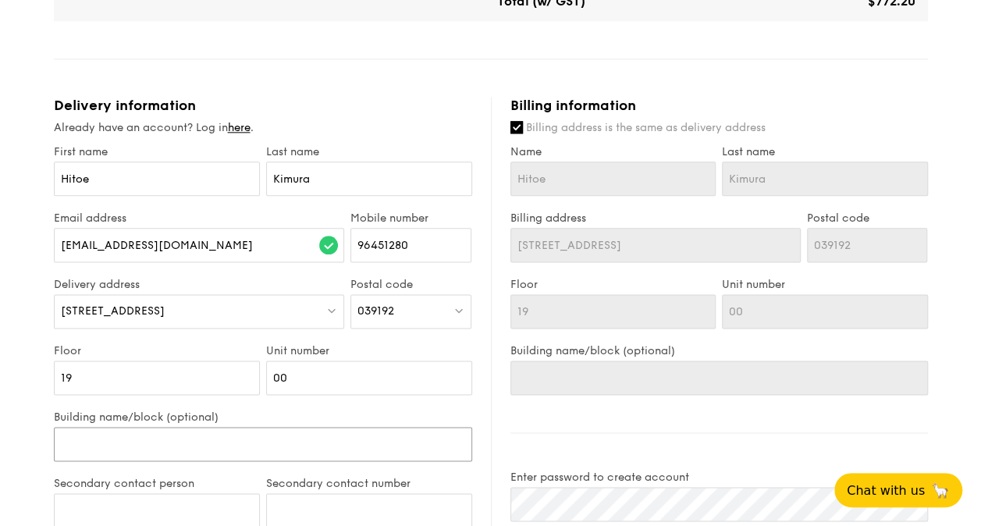
click at [198, 454] on input "Building name/block (optional)" at bounding box center [263, 444] width 418 height 34
paste input "[GEOGRAPHIC_DATA]"
type input "[GEOGRAPHIC_DATA]"
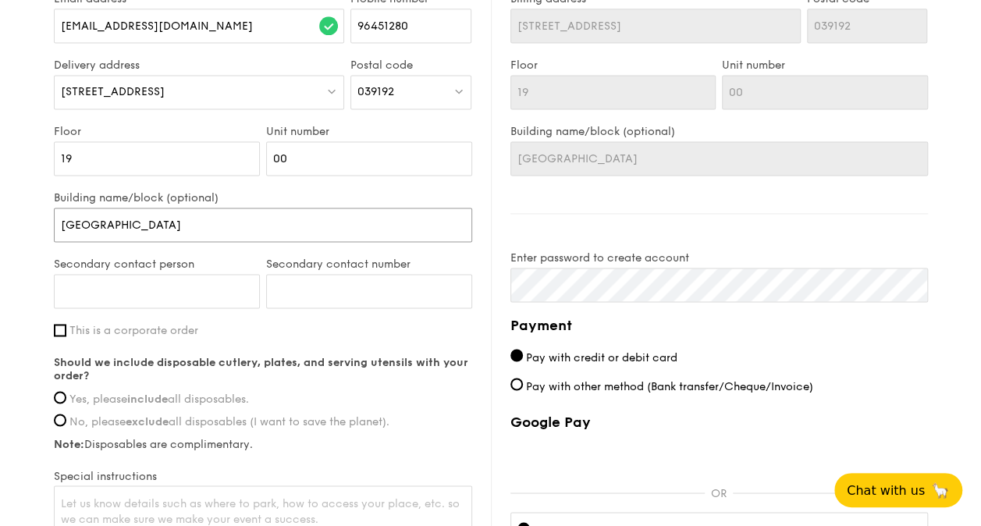
scroll to position [1093, 0]
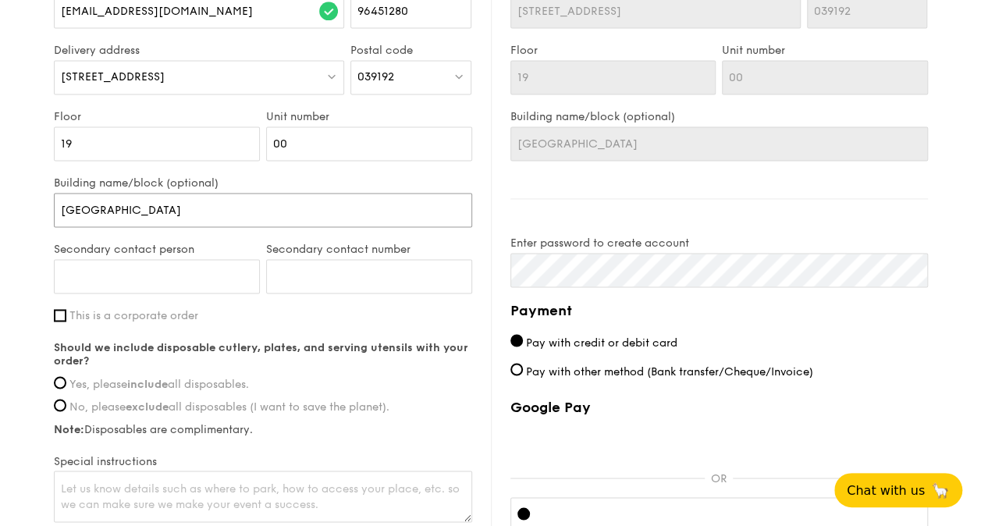
type input "[GEOGRAPHIC_DATA]"
click at [167, 293] on input "Secondary contact person" at bounding box center [157, 276] width 206 height 34
type input "[PERSON_NAME]"
click at [309, 292] on input "Secondary contact number" at bounding box center [369, 276] width 206 height 34
click at [338, 293] on input "Secondary contact number" at bounding box center [369, 276] width 206 height 34
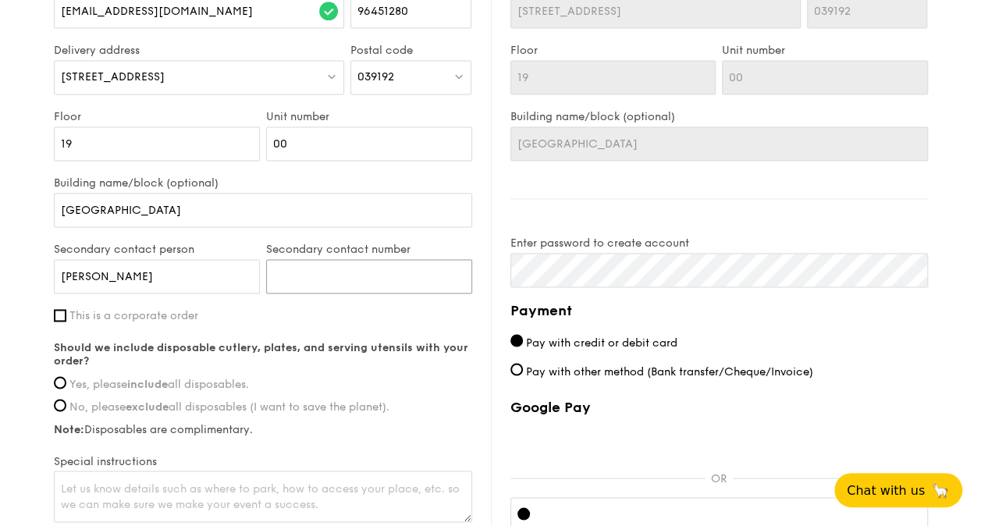
paste input "97850765"
type input "97850765"
click at [66, 322] on input "This is a corporate order" at bounding box center [60, 315] width 12 height 12
checkbox input "true"
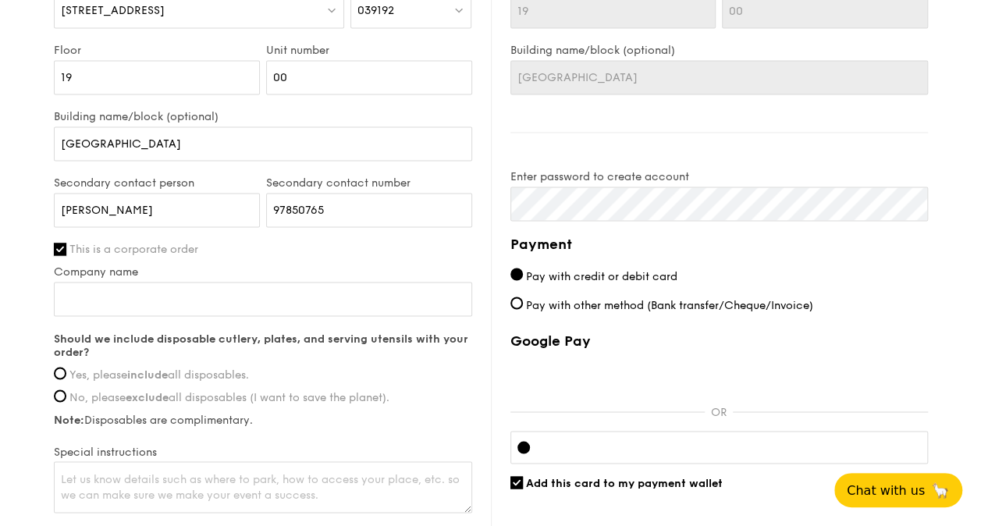
scroll to position [1249, 0]
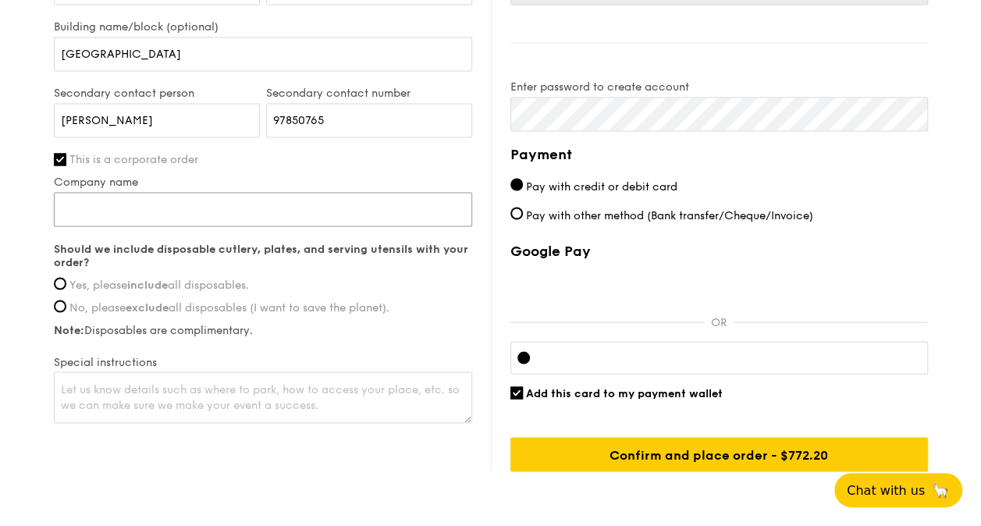
click at [210, 220] on input "Company name" at bounding box center [263, 209] width 418 height 34
type input "Human Link Asia"
click at [64, 290] on input "Yes, please include all disposables." at bounding box center [60, 283] width 12 height 12
radio input "true"
click at [131, 401] on textarea at bounding box center [263, 397] width 418 height 52
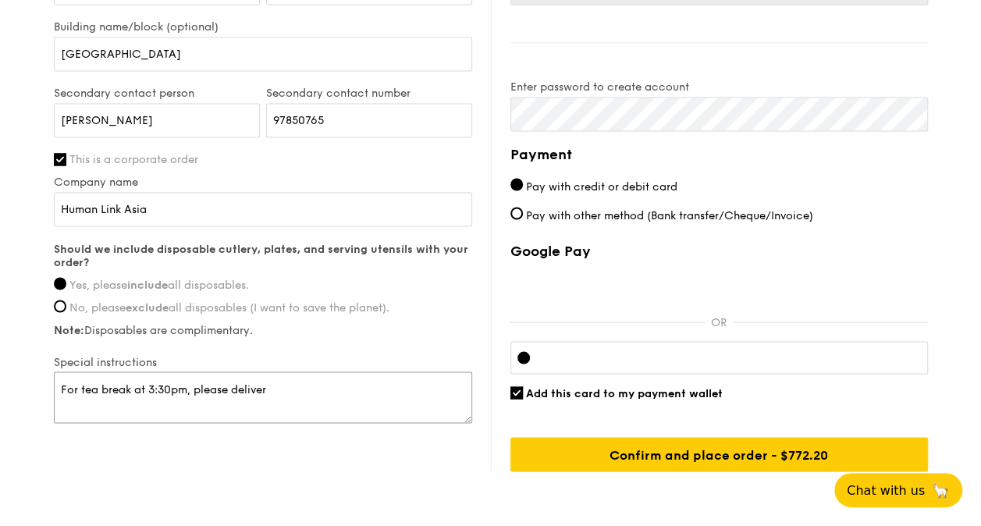
type textarea "For tea break at 3:30pm, please deliver"
drag, startPoint x: 312, startPoint y: 405, endPoint x: 58, endPoint y: 387, distance: 255.0
click at [58, 387] on textarea "For tea break at 3:30pm, please deliver" at bounding box center [263, 397] width 418 height 52
click at [292, 460] on div "Delivery information Already have an account? Log in here . First name [PERSON_…" at bounding box center [491, 89] width 874 height 765
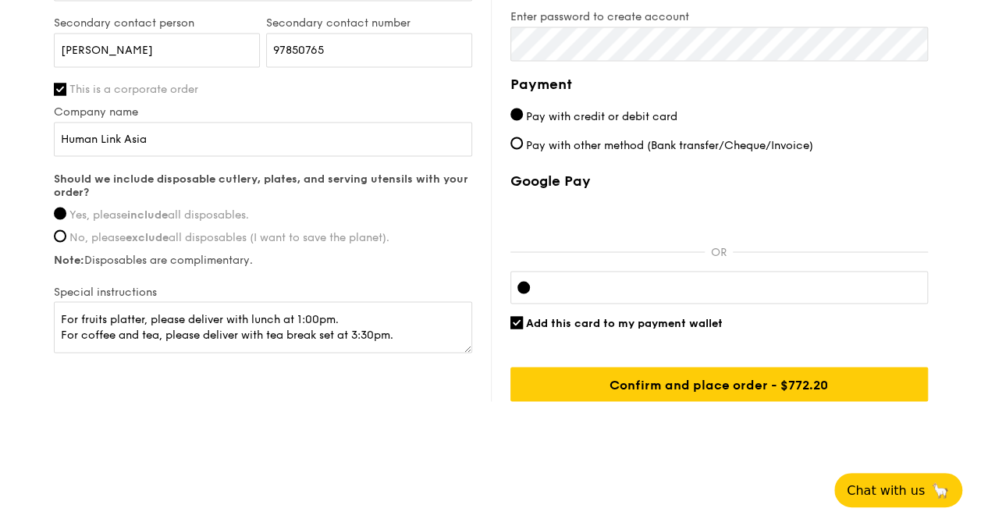
scroll to position [1331, 0]
click at [350, 334] on textarea "For fruits platter, please deliver with lunch at 1:00pm. For coffee and tea, pl…" at bounding box center [263, 327] width 418 height 52
click at [300, 315] on textarea "For fruits platter, please deliver with lunch at 1:00pm. For coffee and tea, pl…" at bounding box center [263, 327] width 418 height 52
type textarea "For fruits platter, please deliver with lunch (1:00pm). For coffee and tea, ple…"
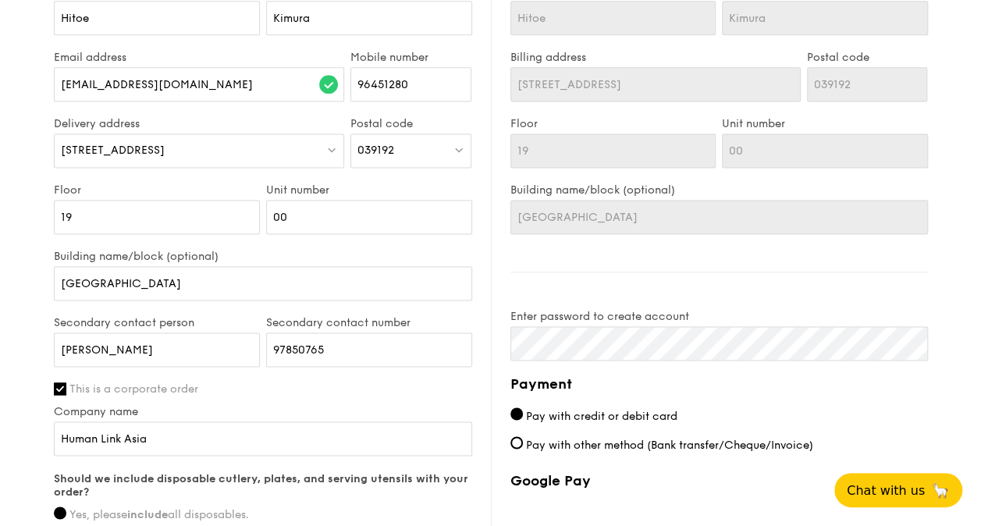
scroll to position [941, 0]
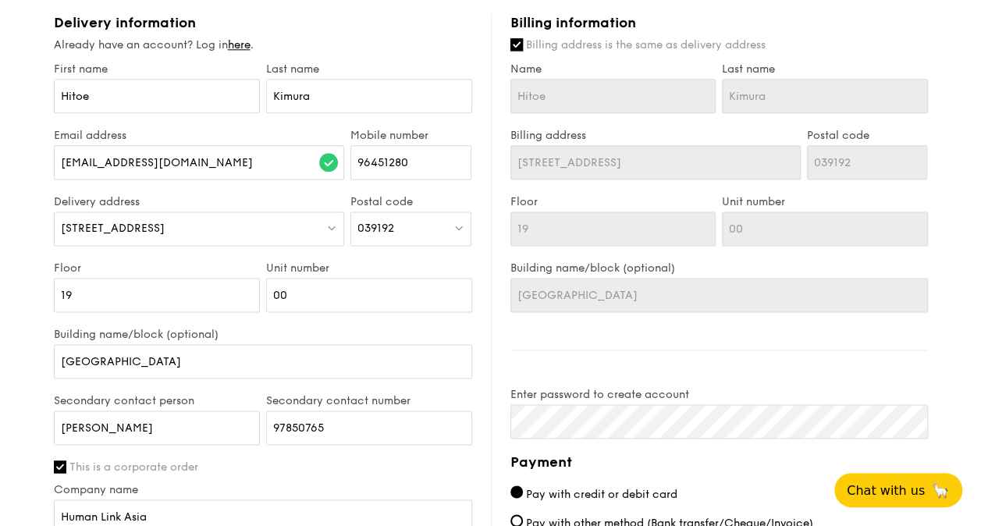
drag, startPoint x: 520, startPoint y: 59, endPoint x: 522, endPoint y: 74, distance: 15.0
click at [521, 51] on input "Billing address is the same as delivery address" at bounding box center [516, 44] width 12 height 12
checkbox input "false"
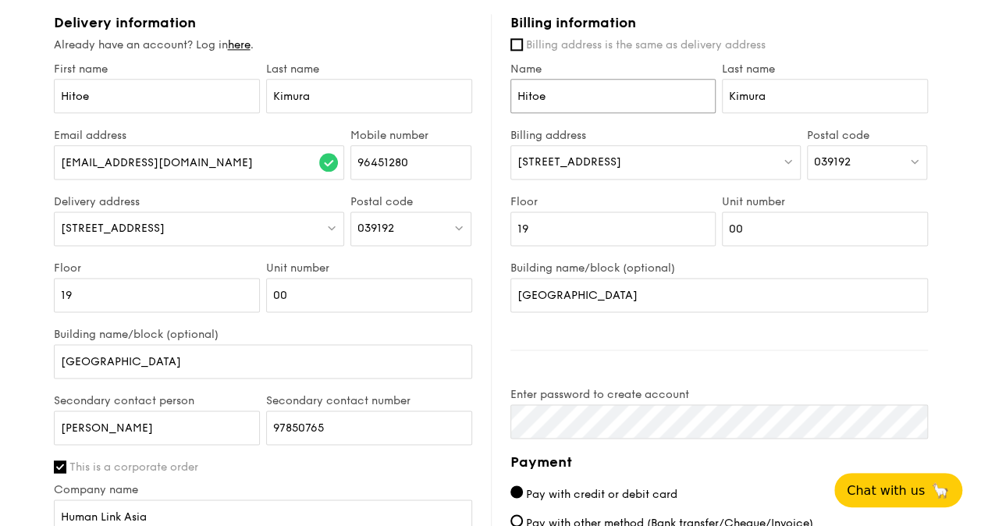
drag, startPoint x: 570, startPoint y: 106, endPoint x: 510, endPoint y: 111, distance: 60.3
click at [510, 111] on input "Hitoe" at bounding box center [613, 96] width 206 height 34
type input "Erina"
drag, startPoint x: 791, startPoint y: 115, endPoint x: 722, endPoint y: 123, distance: 69.9
click at [722, 113] on input "Kimura" at bounding box center [825, 96] width 206 height 34
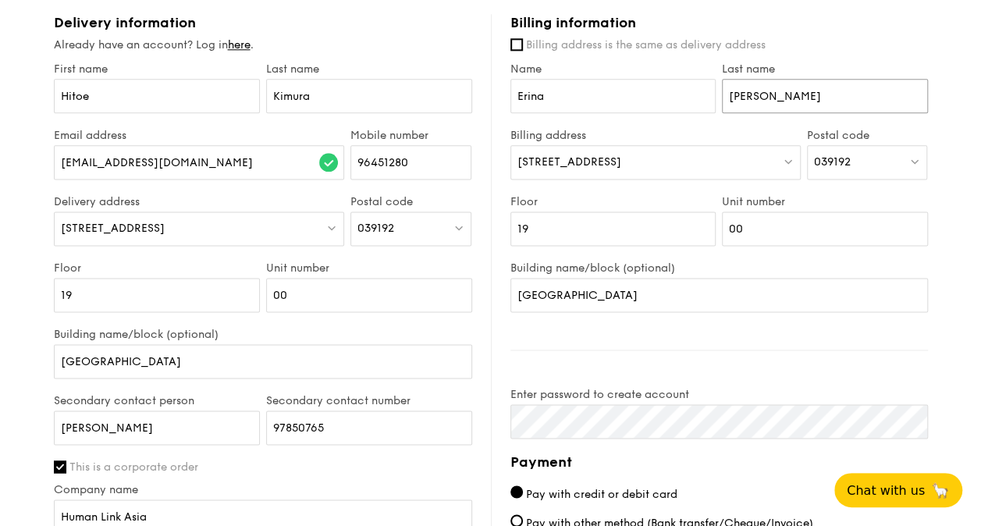
type input "[PERSON_NAME]"
click at [656, 208] on label "Floor" at bounding box center [613, 201] width 206 height 13
click at [656, 220] on input "19" at bounding box center [613, 228] width 206 height 34
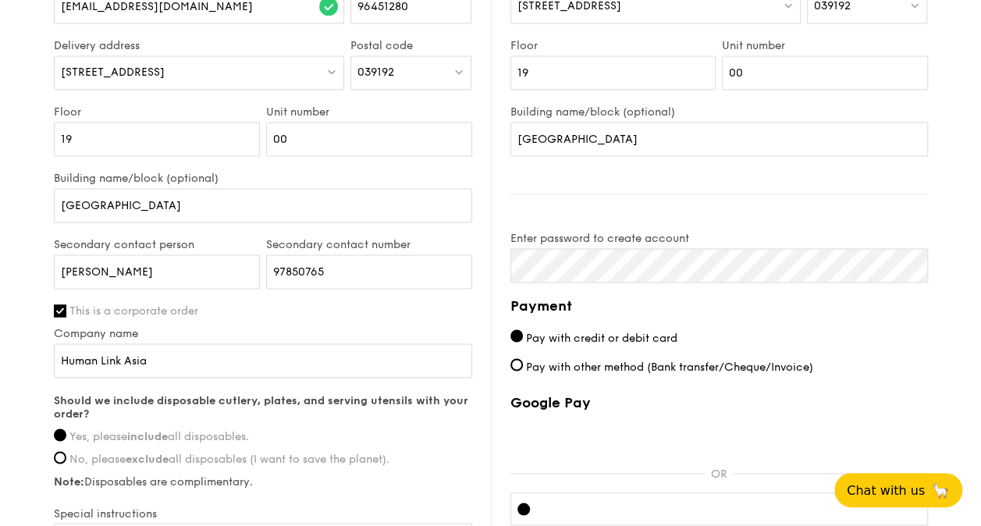
click at [776, 225] on div "Billing information Billing address is the same as delivery address Name [PERSO…" at bounding box center [709, 240] width 437 height 765
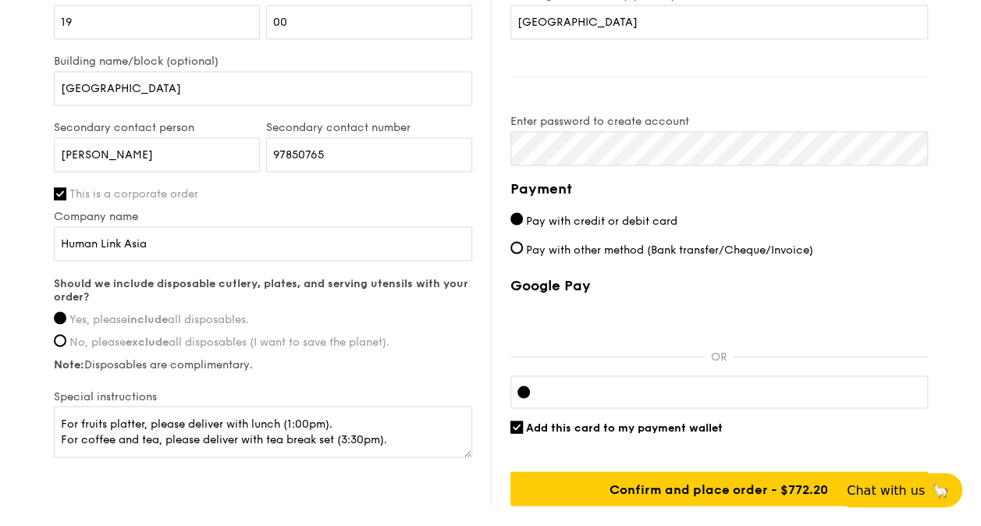
scroll to position [1253, 0]
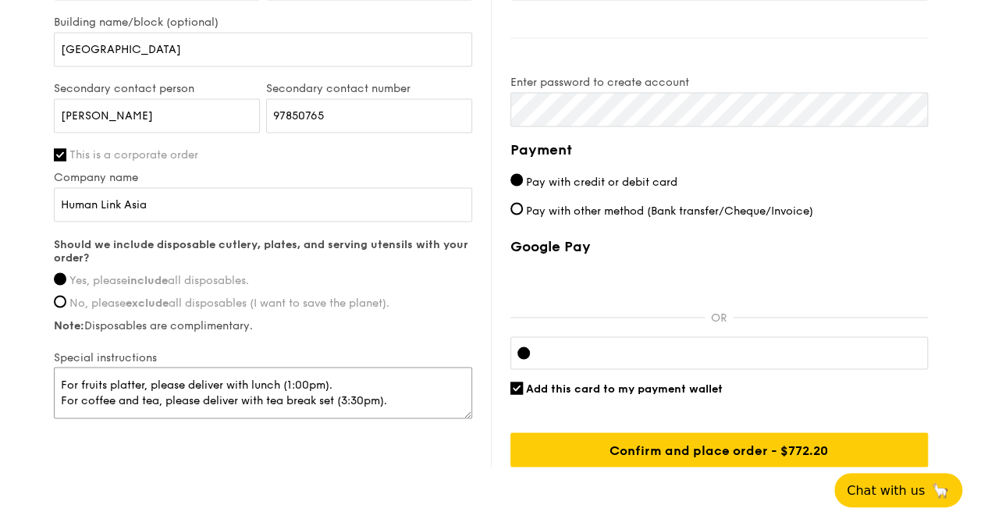
drag, startPoint x: 402, startPoint y: 409, endPoint x: 52, endPoint y: 400, distance: 350.5
click at [446, 418] on textarea "For fruits platter, please deliver with lunch (1:00pm). For coffee and tea, ple…" at bounding box center [263, 393] width 418 height 52
